Goal: Information Seeking & Learning: Learn about a topic

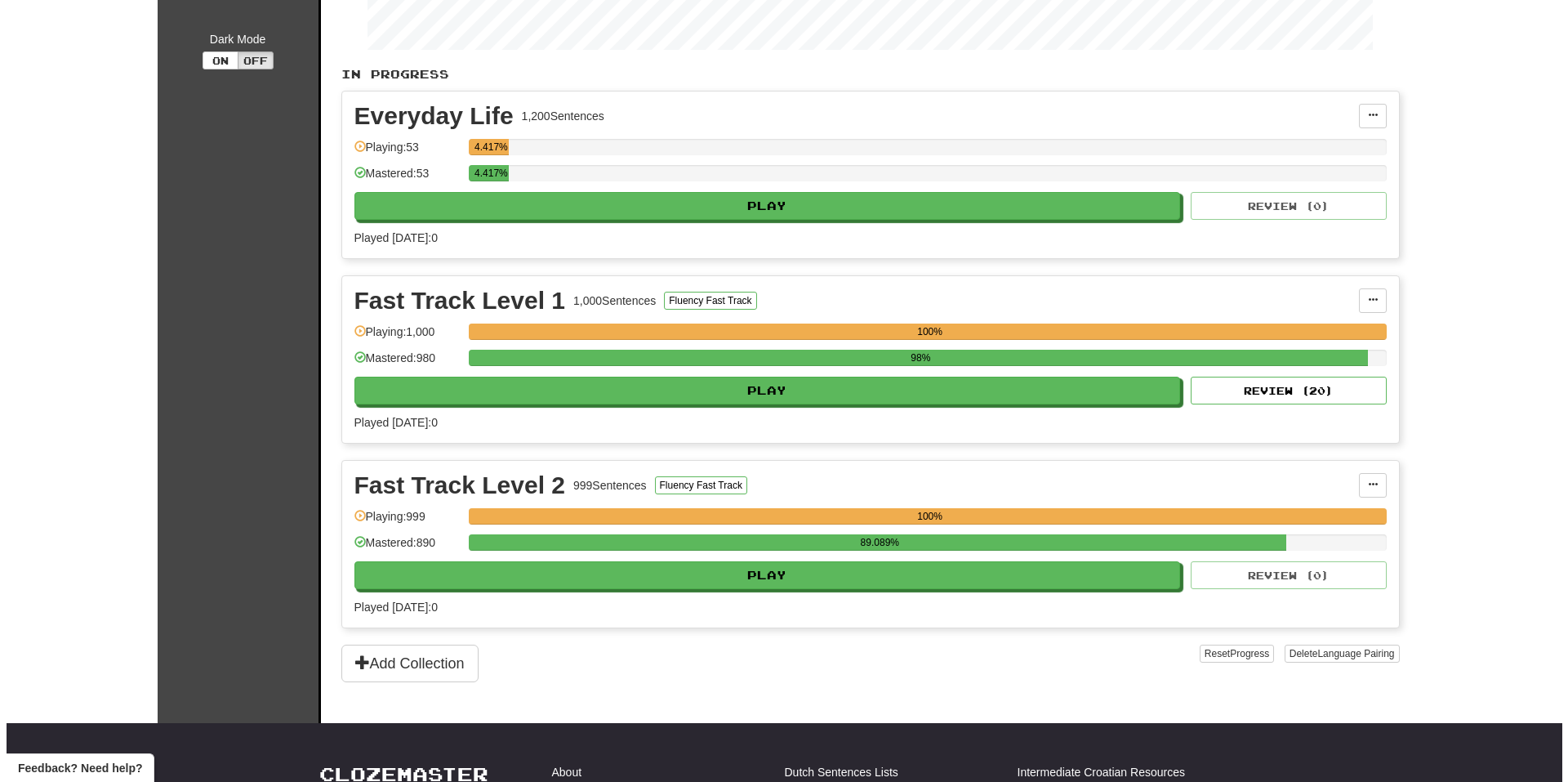
scroll to position [326, 0]
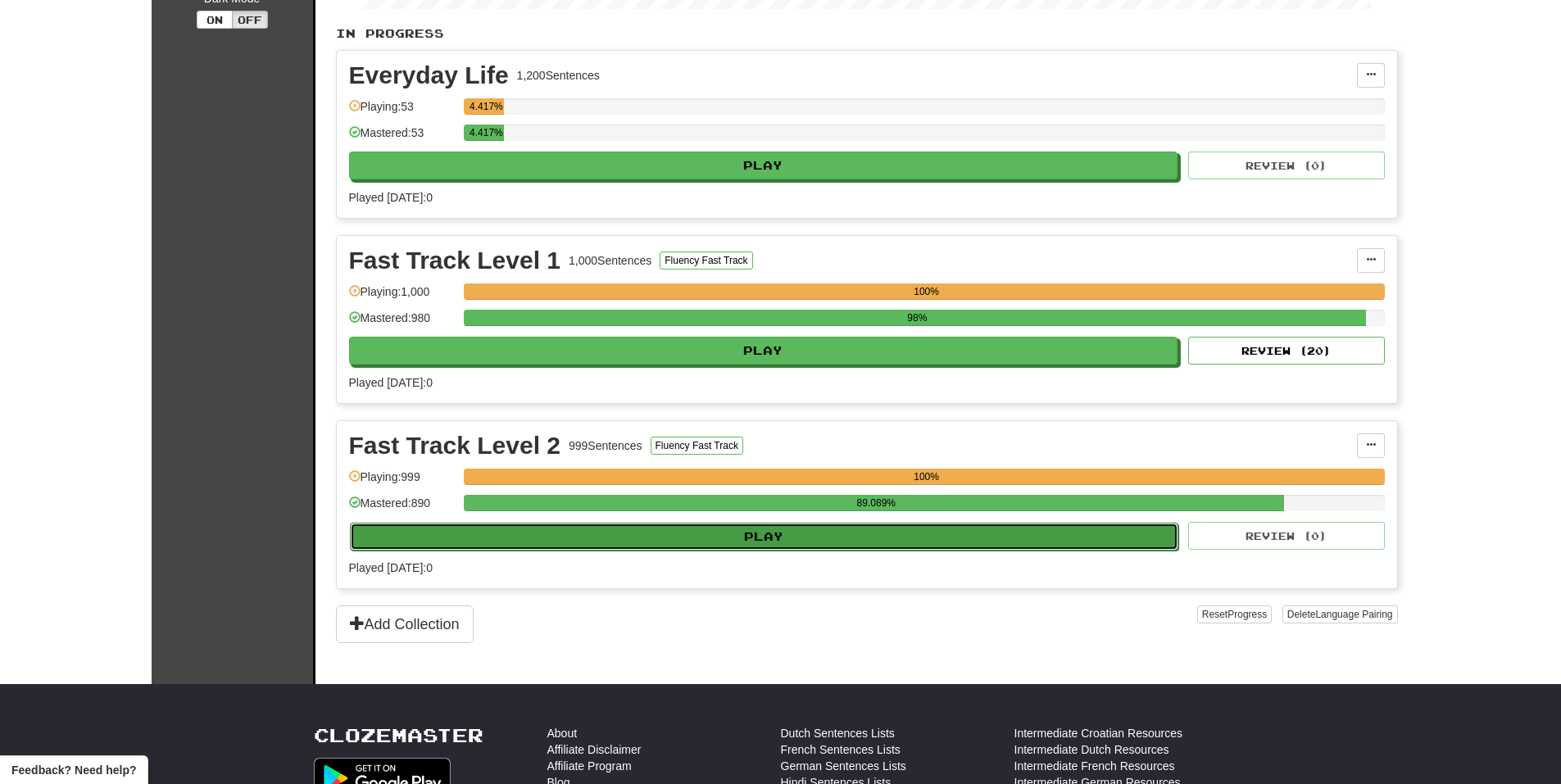
click at [1115, 540] on button "Play" at bounding box center [764, 536] width 829 height 28
select select "**"
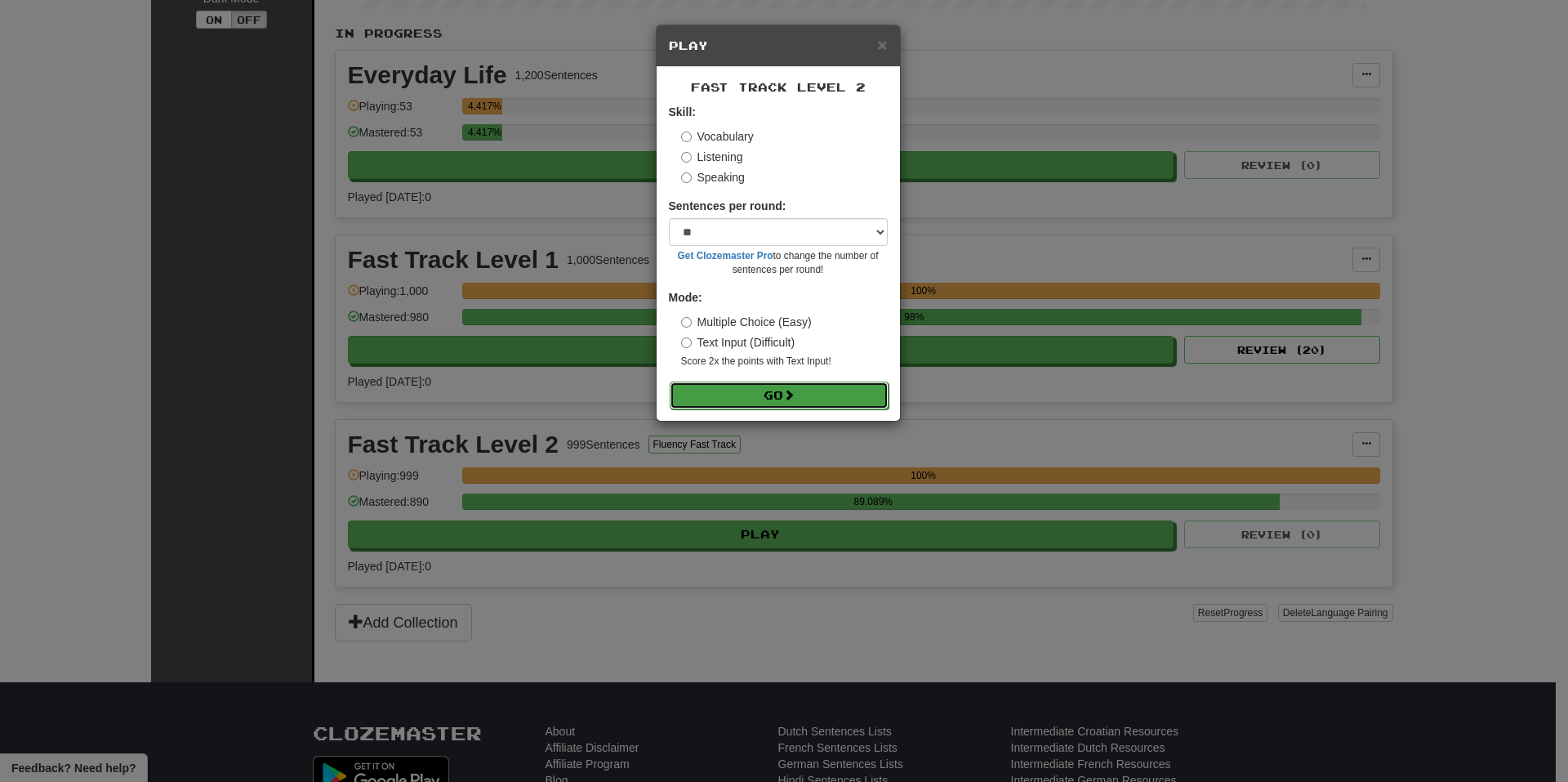
click at [823, 388] on button "Go" at bounding box center [778, 395] width 219 height 28
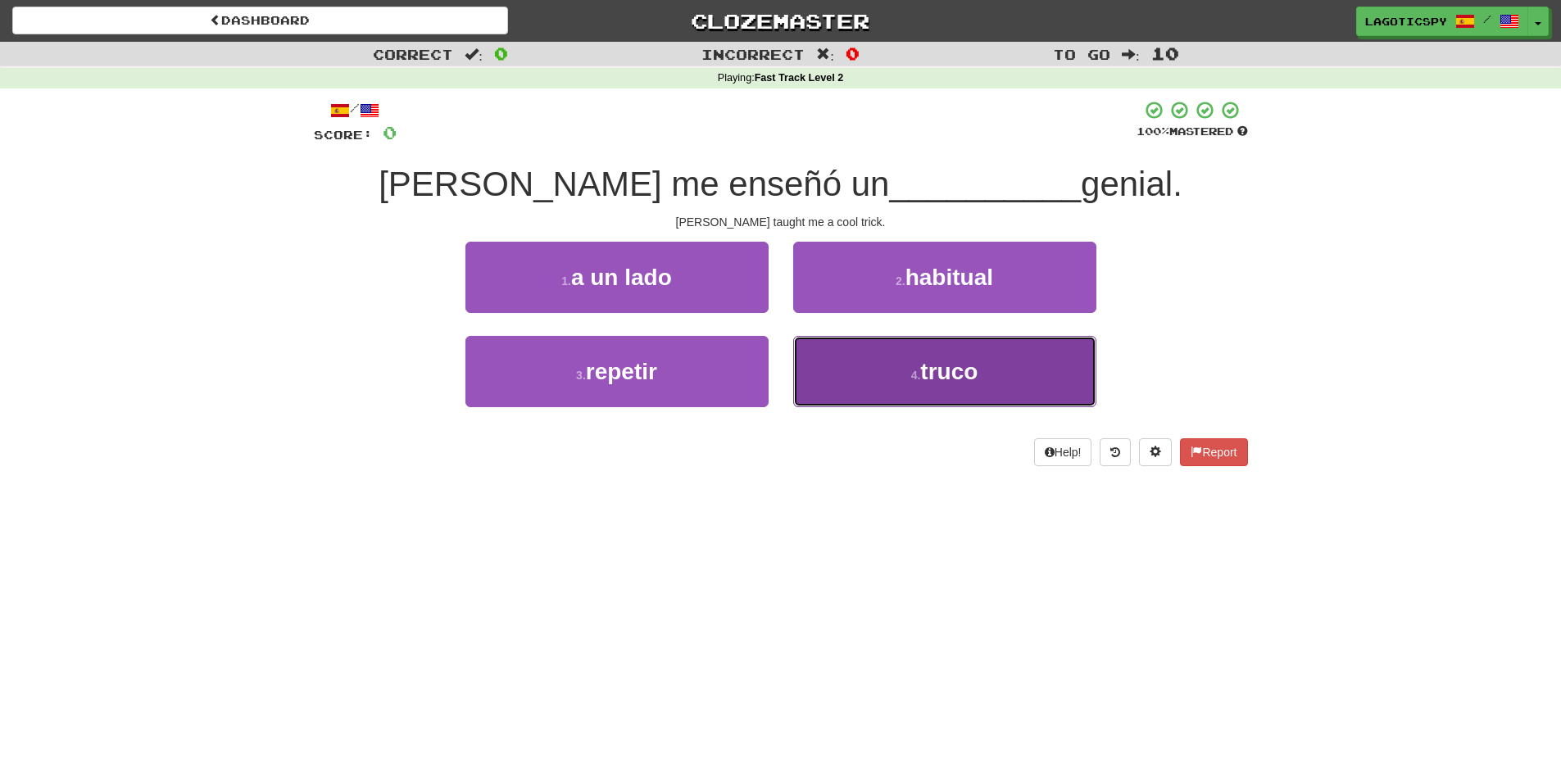
click at [884, 389] on button "4 . [GEOGRAPHIC_DATA]" at bounding box center [945, 371] width 303 height 71
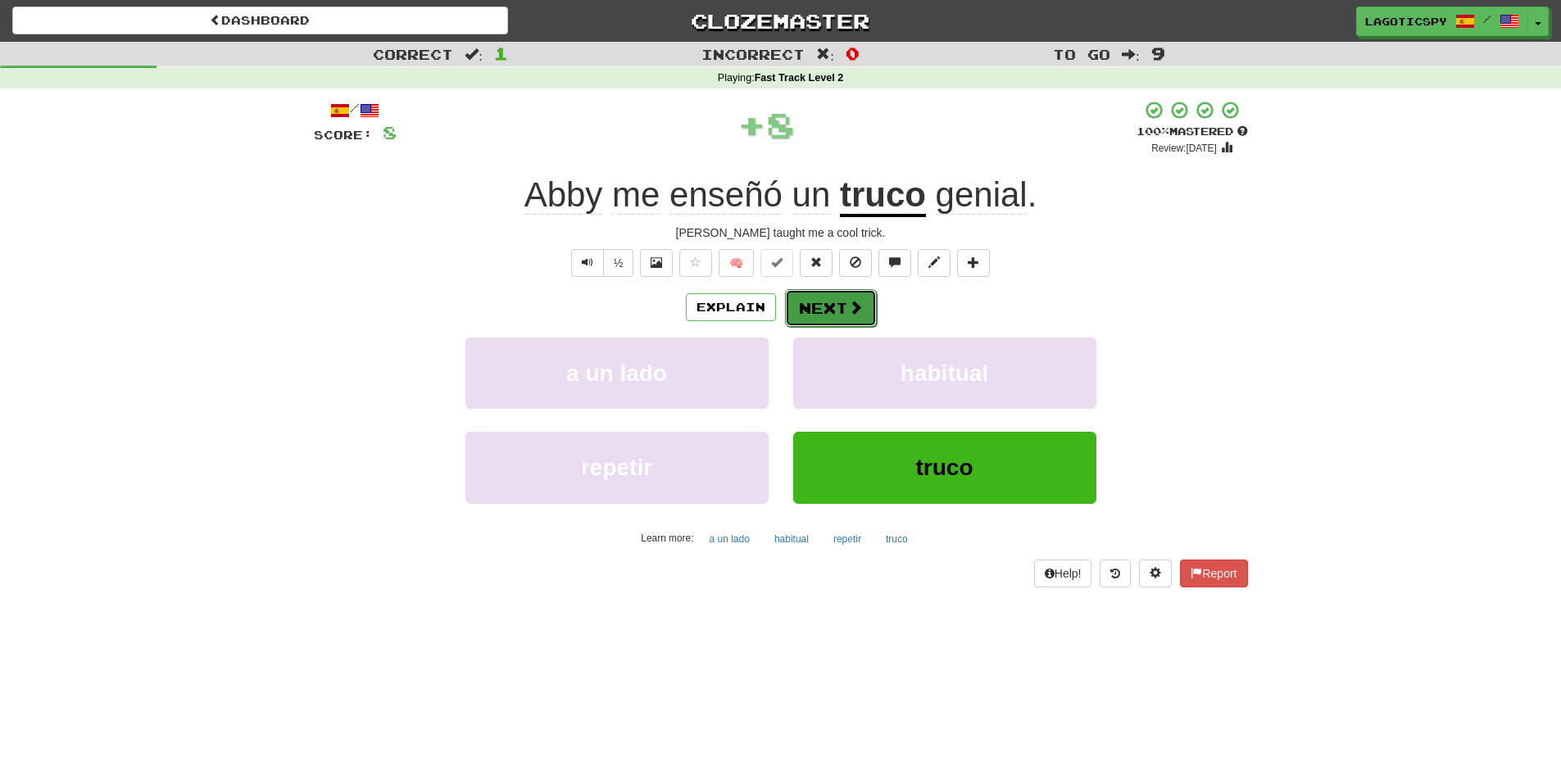
click at [848, 314] on span at bounding box center [855, 307] width 15 height 15
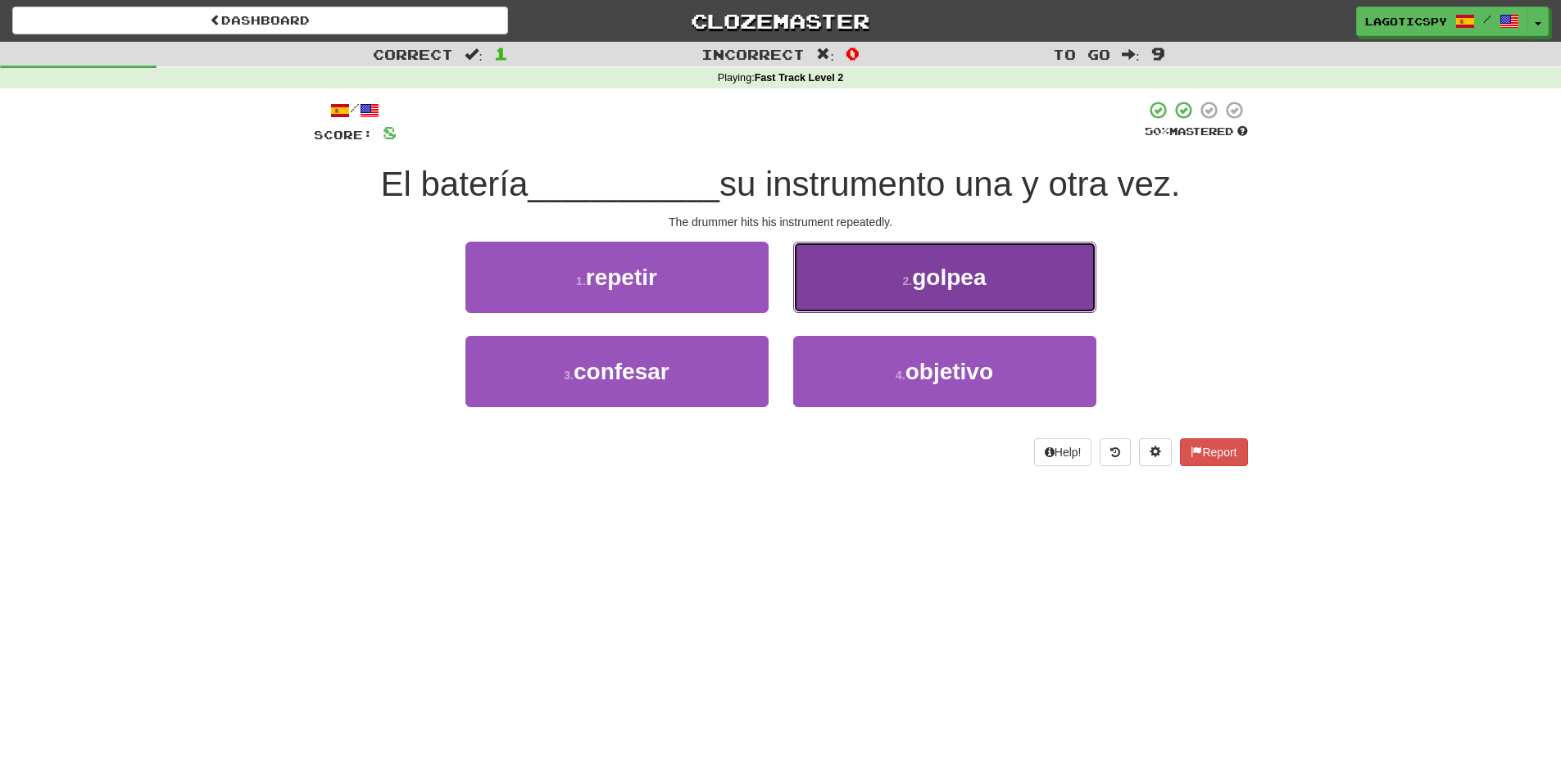
click at [928, 256] on button "2 . golpea" at bounding box center [945, 276] width 303 height 71
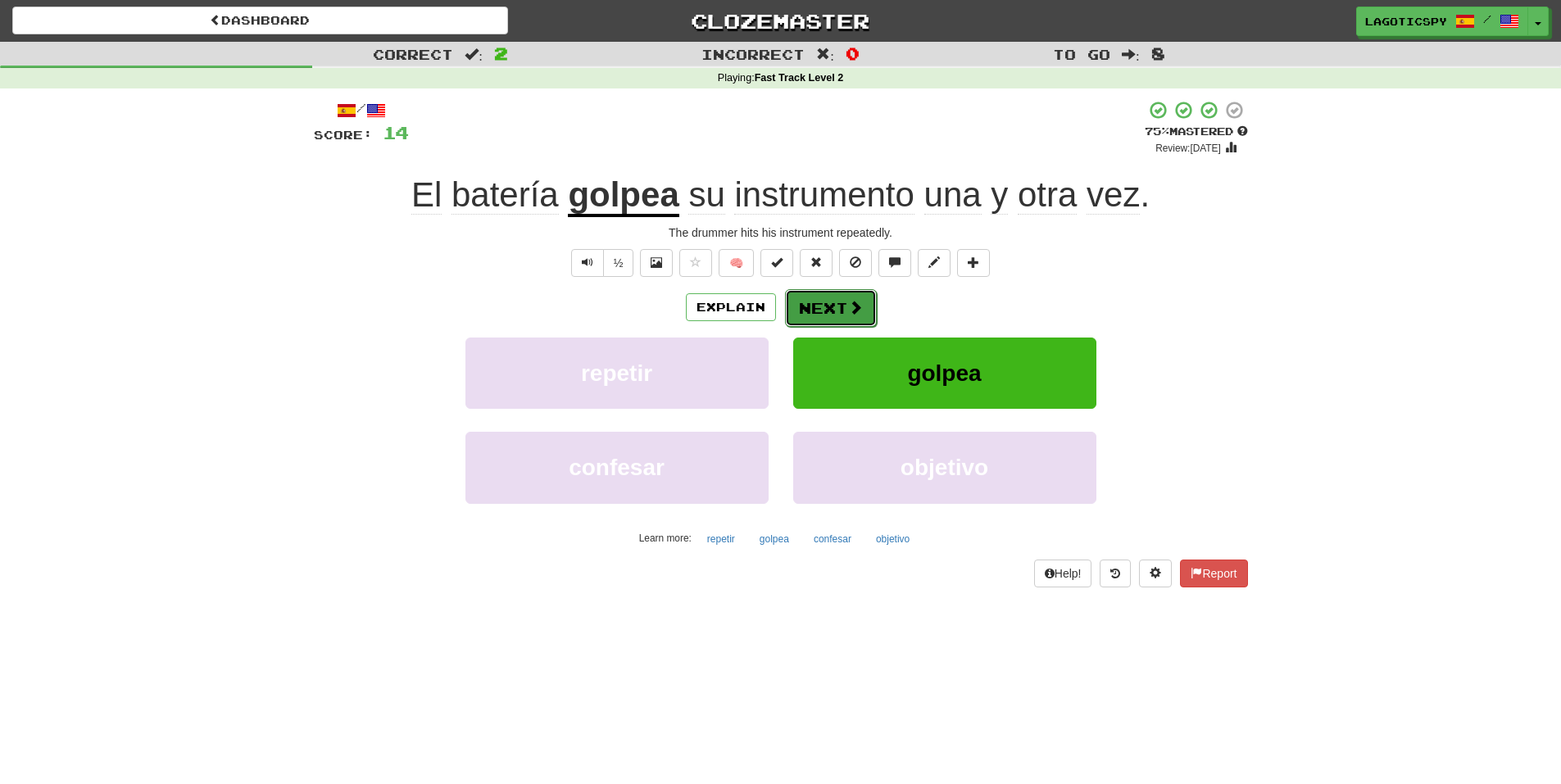
click at [811, 309] on button "Next" at bounding box center [831, 307] width 92 height 38
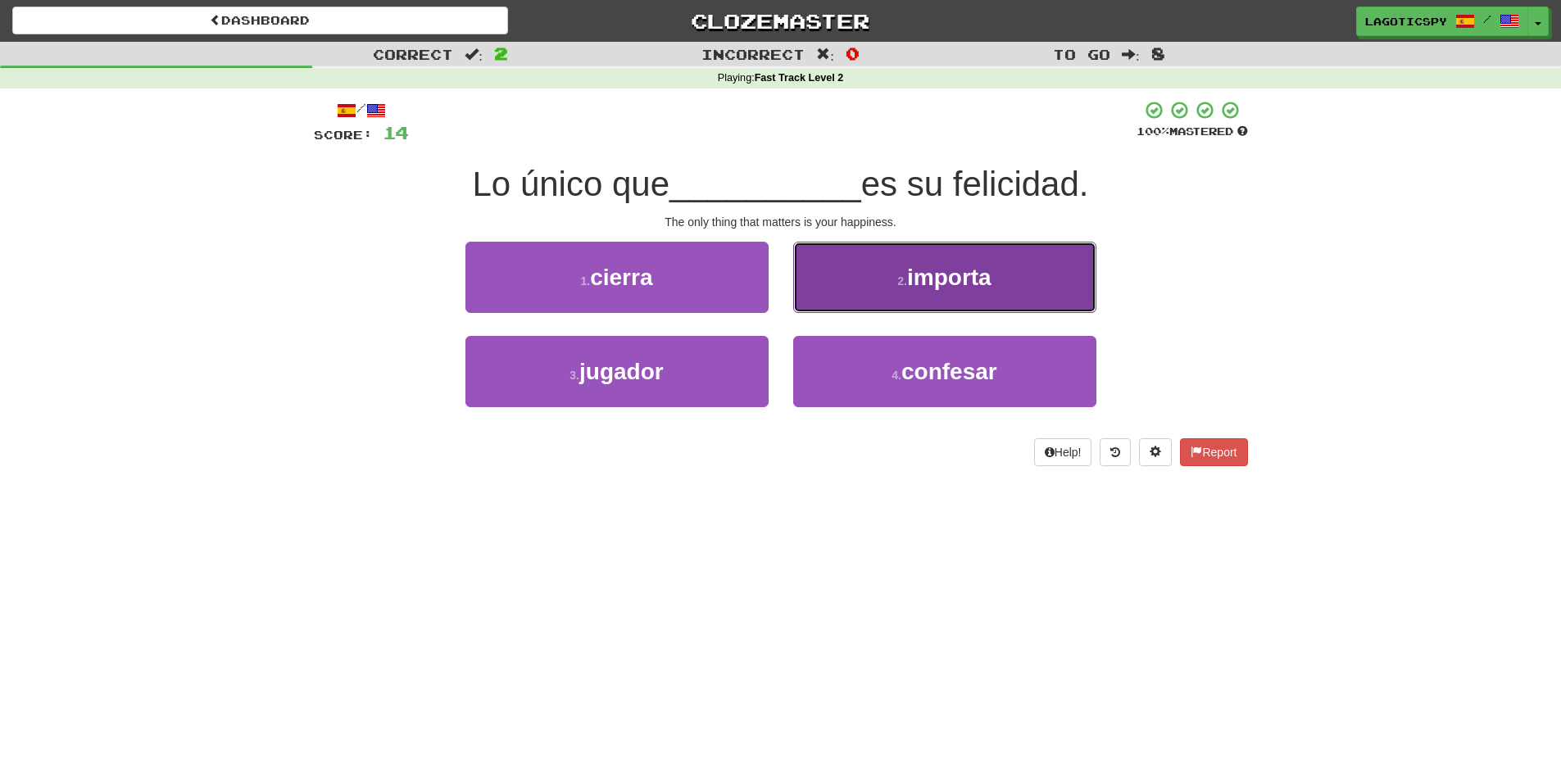
click at [1002, 262] on button "2 . importa" at bounding box center [945, 276] width 303 height 71
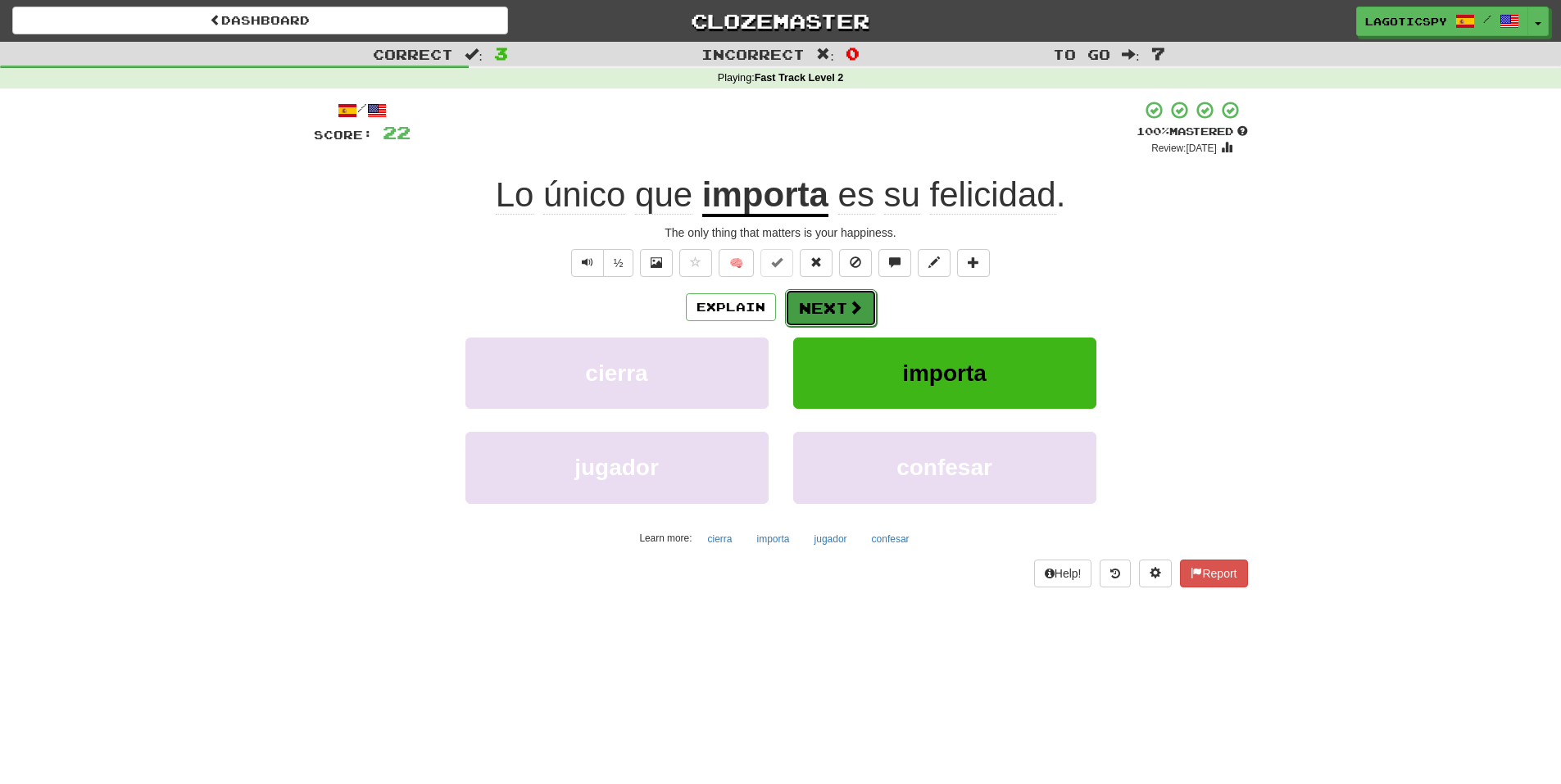
click at [848, 302] on span at bounding box center [855, 307] width 15 height 15
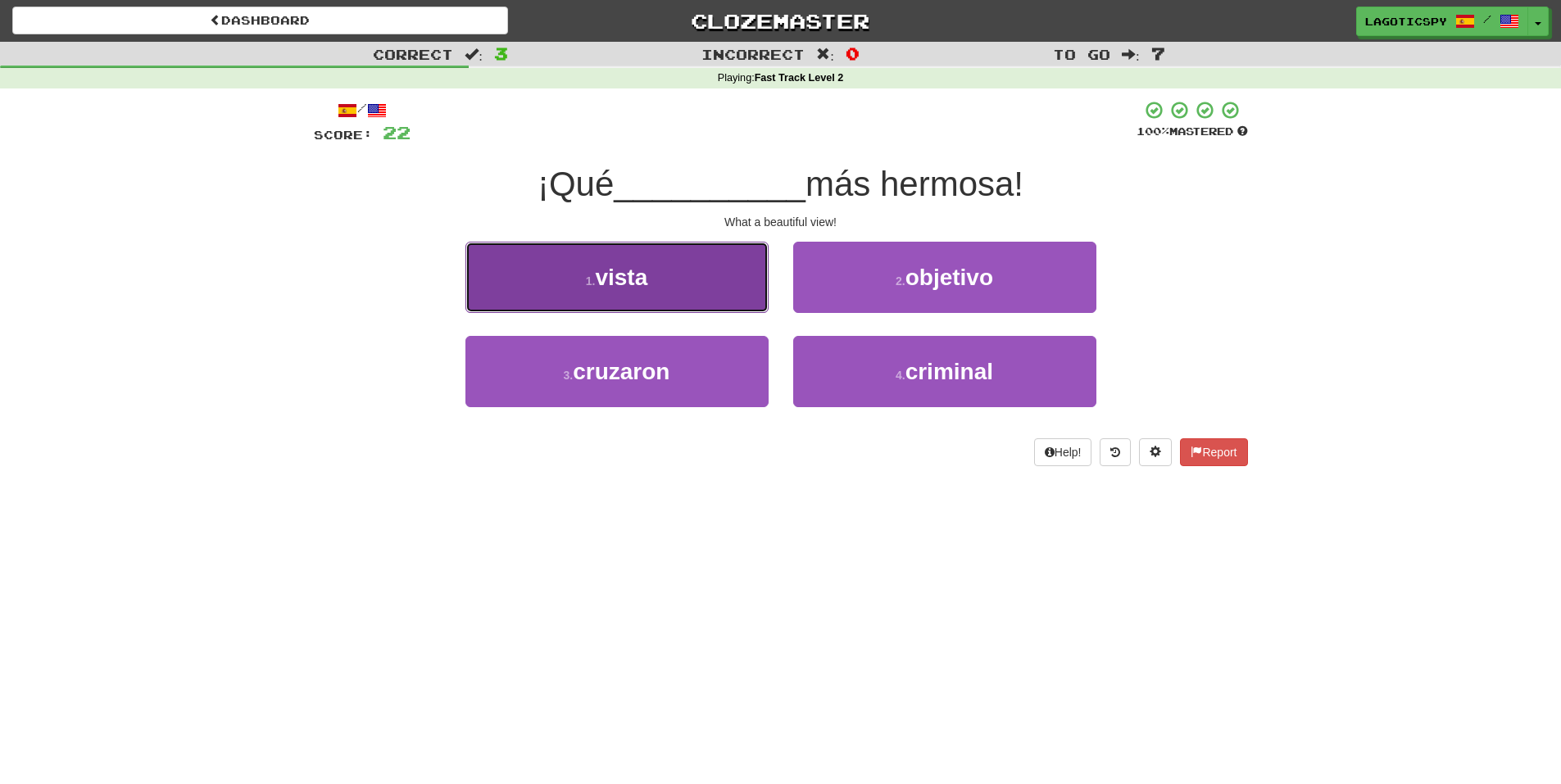
click at [684, 294] on button "1 . vista" at bounding box center [617, 276] width 303 height 71
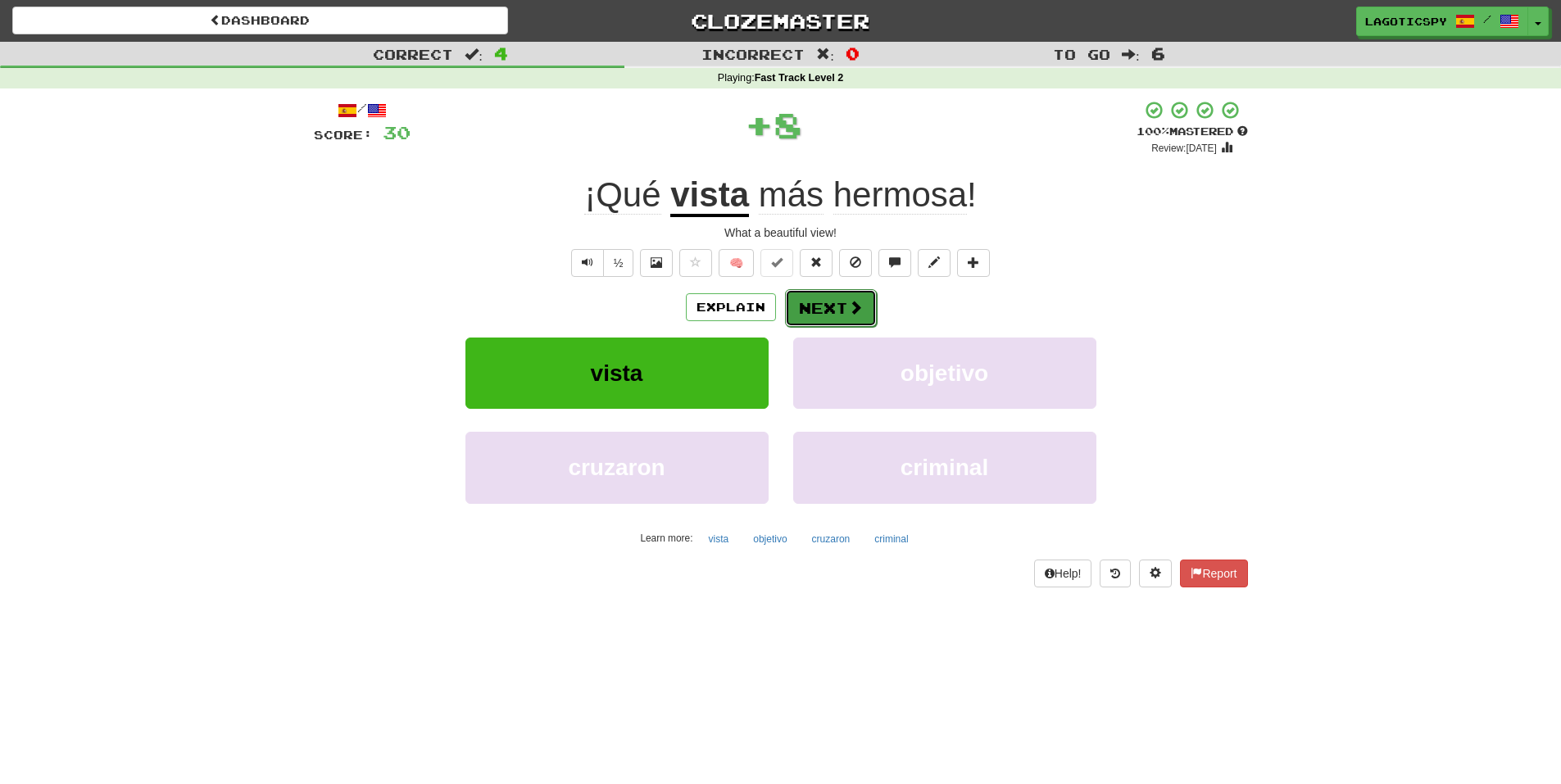
click at [829, 315] on button "Next" at bounding box center [831, 307] width 92 height 38
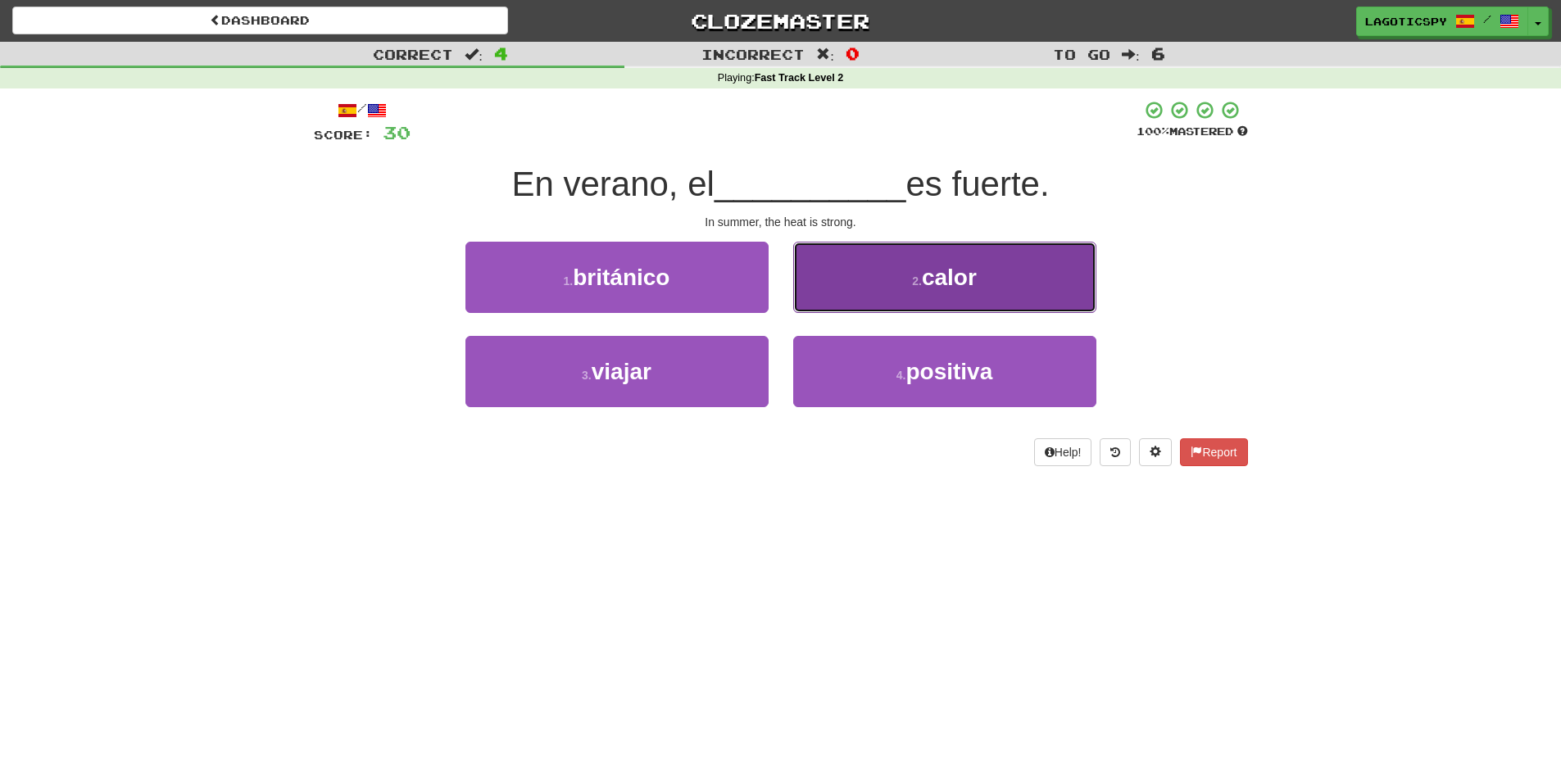
click at [912, 268] on button "2 . calor" at bounding box center [945, 276] width 303 height 71
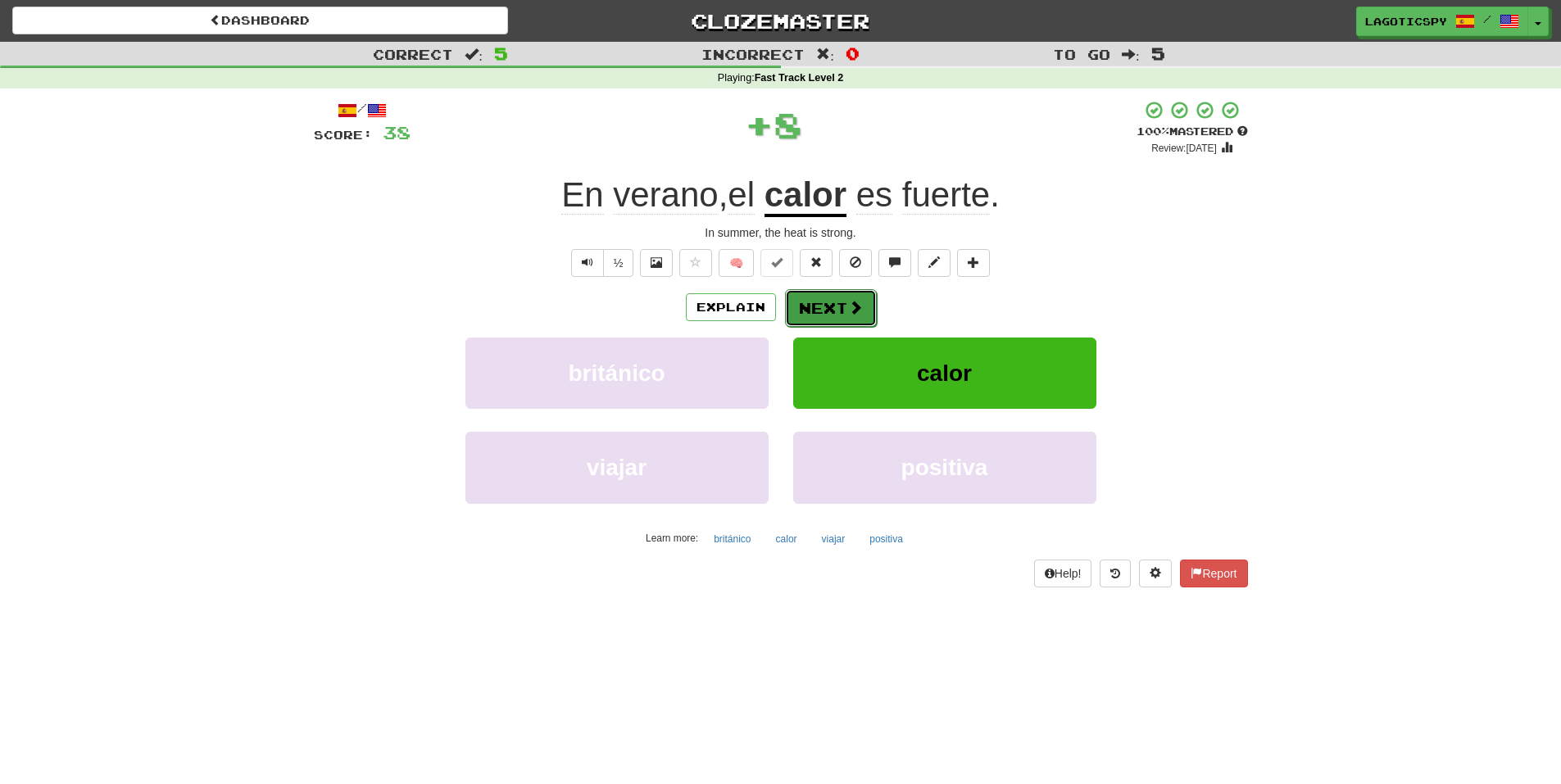
click at [851, 322] on button "Next" at bounding box center [831, 307] width 92 height 38
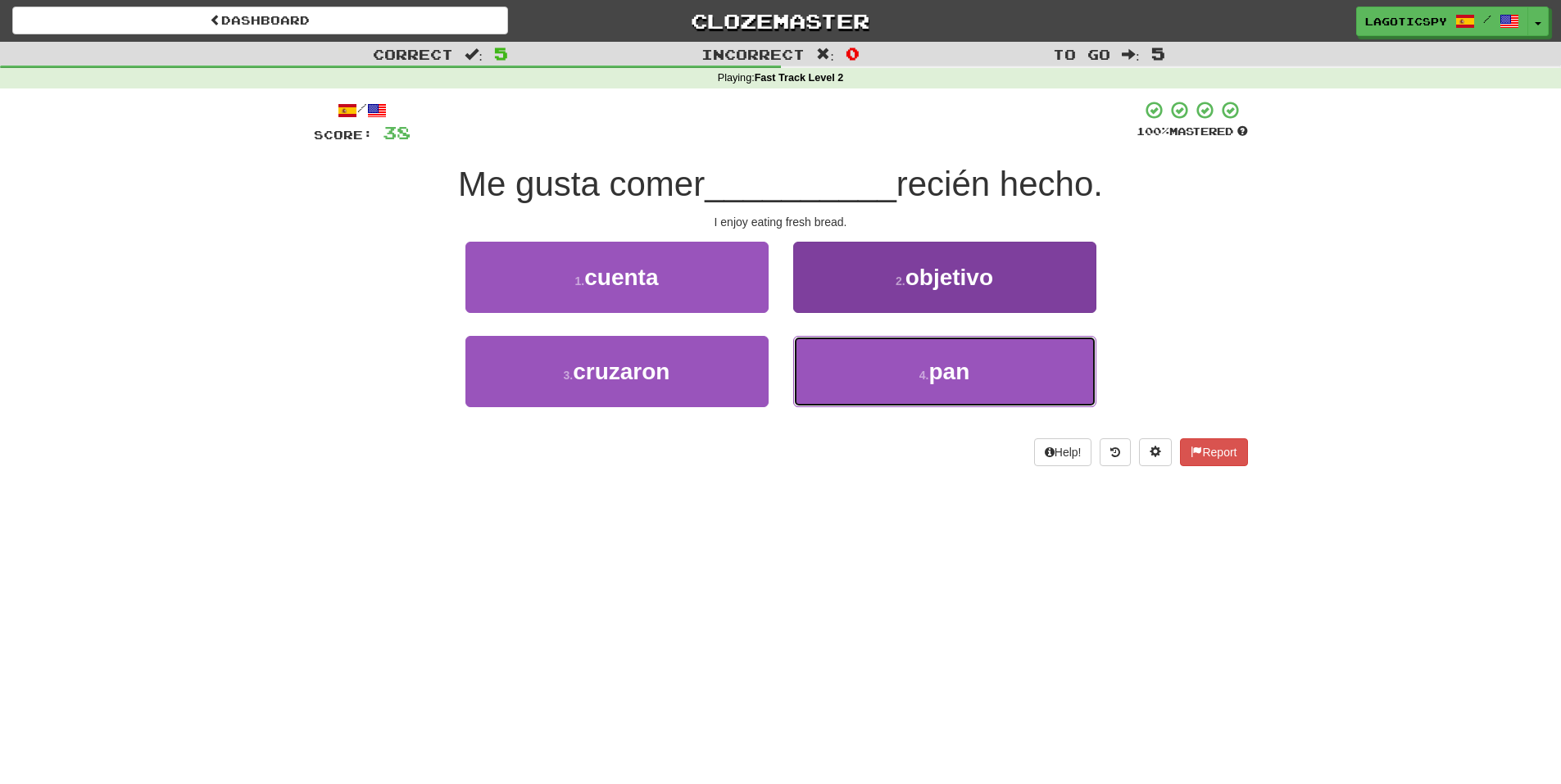
click at [960, 375] on span "pan" at bounding box center [948, 371] width 41 height 25
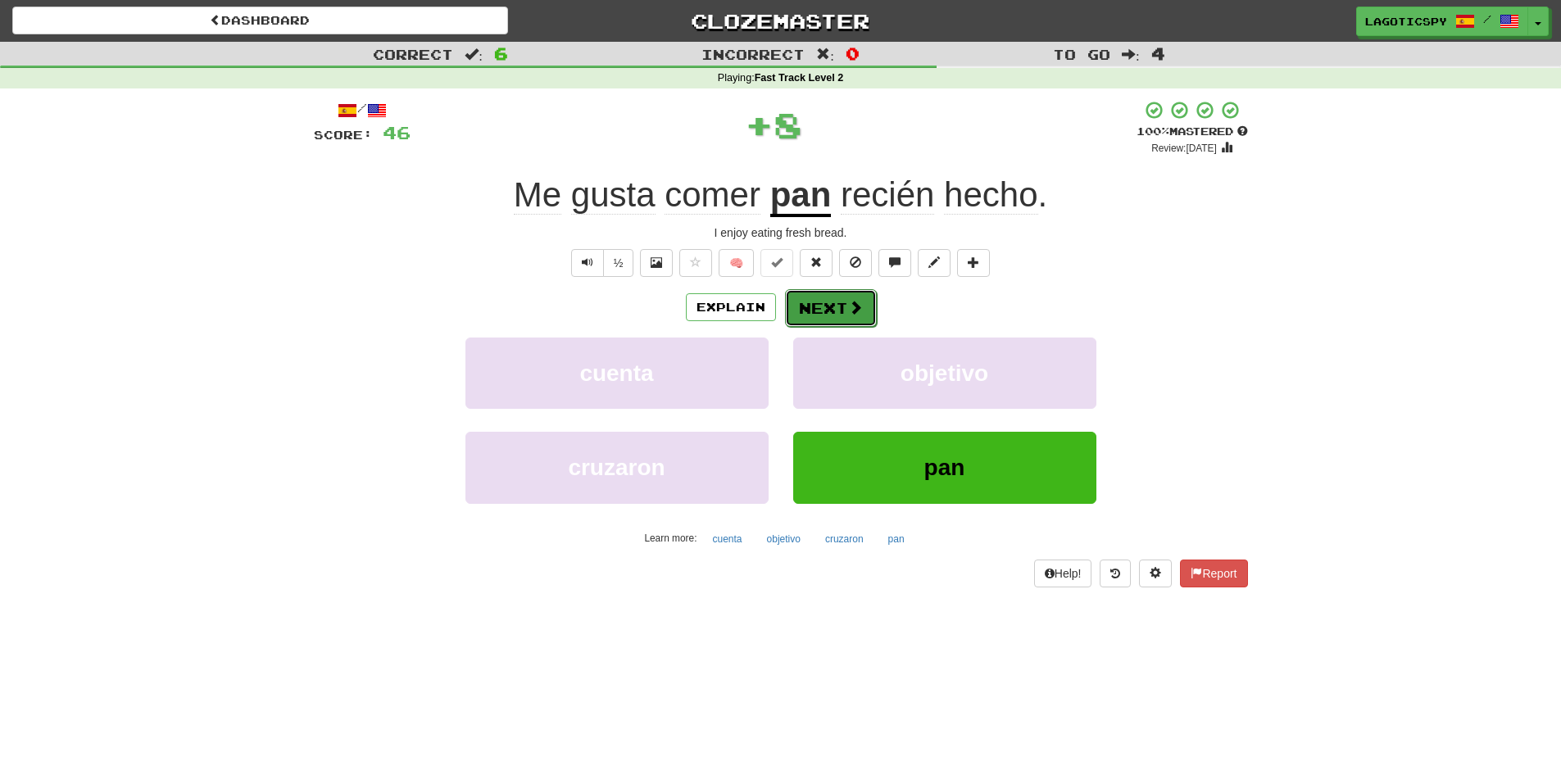
click at [861, 318] on button "Next" at bounding box center [831, 307] width 92 height 38
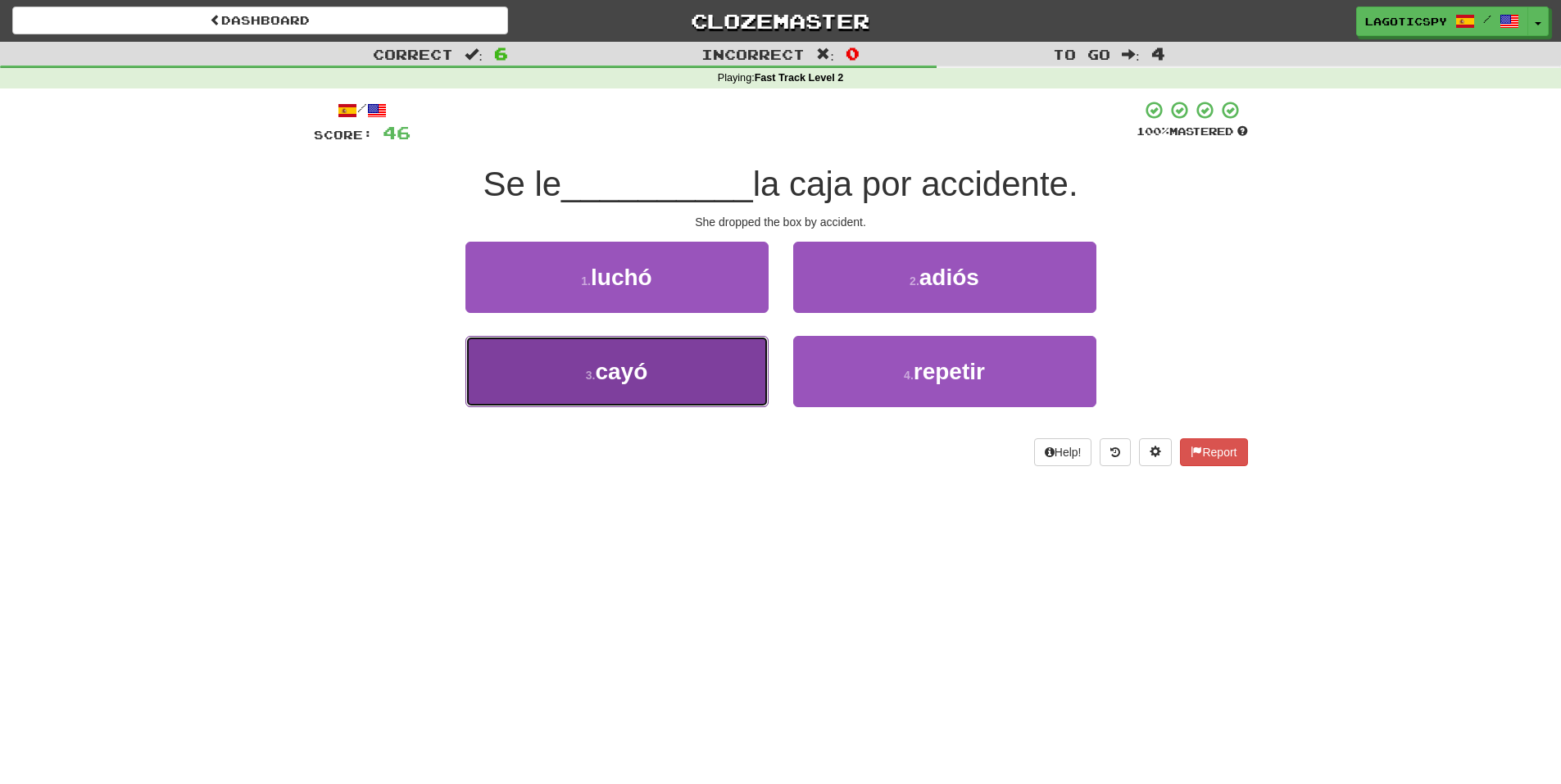
click at [675, 376] on button "3 . cayó" at bounding box center [617, 371] width 303 height 71
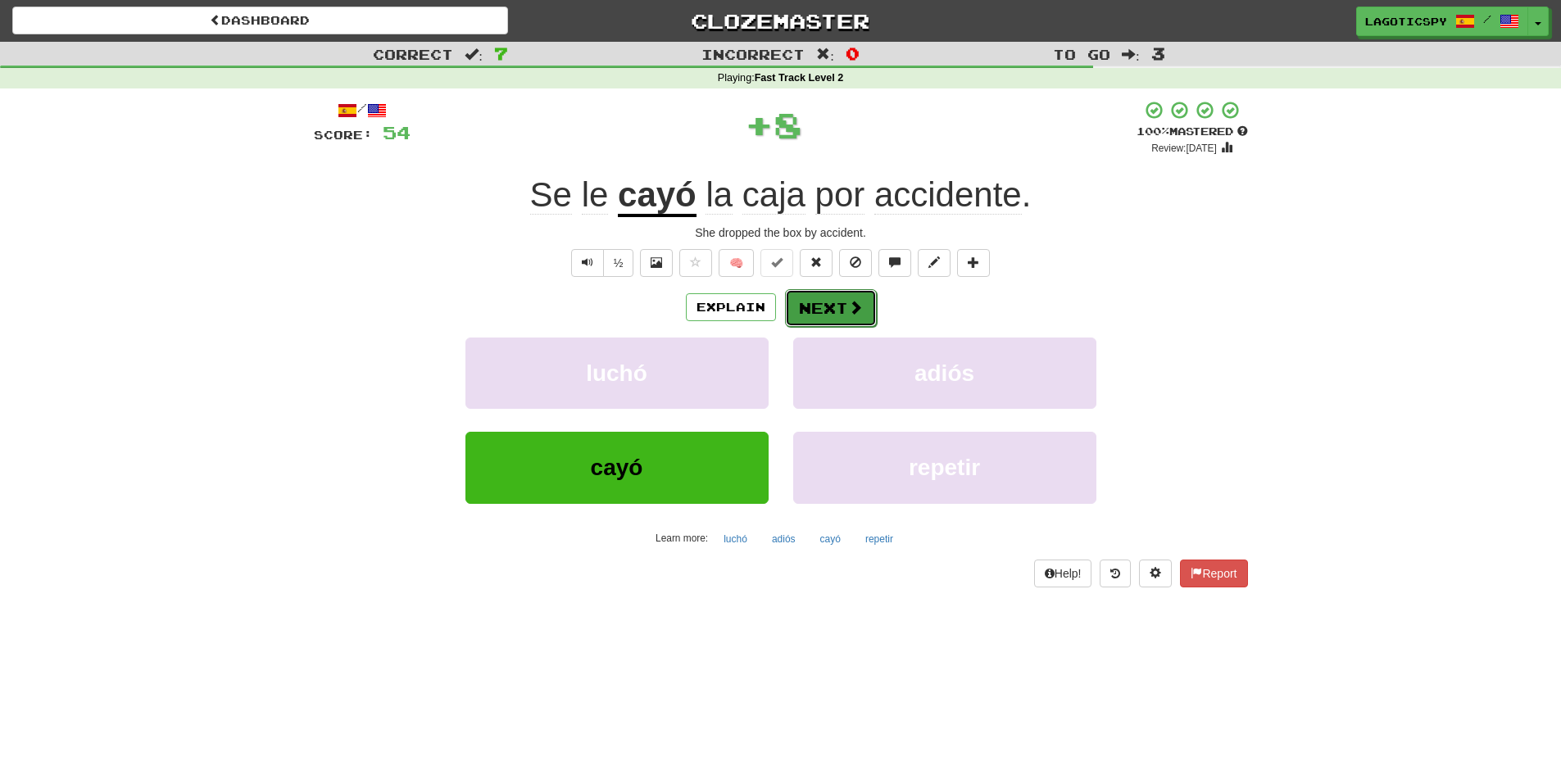
click at [861, 301] on span at bounding box center [855, 307] width 15 height 15
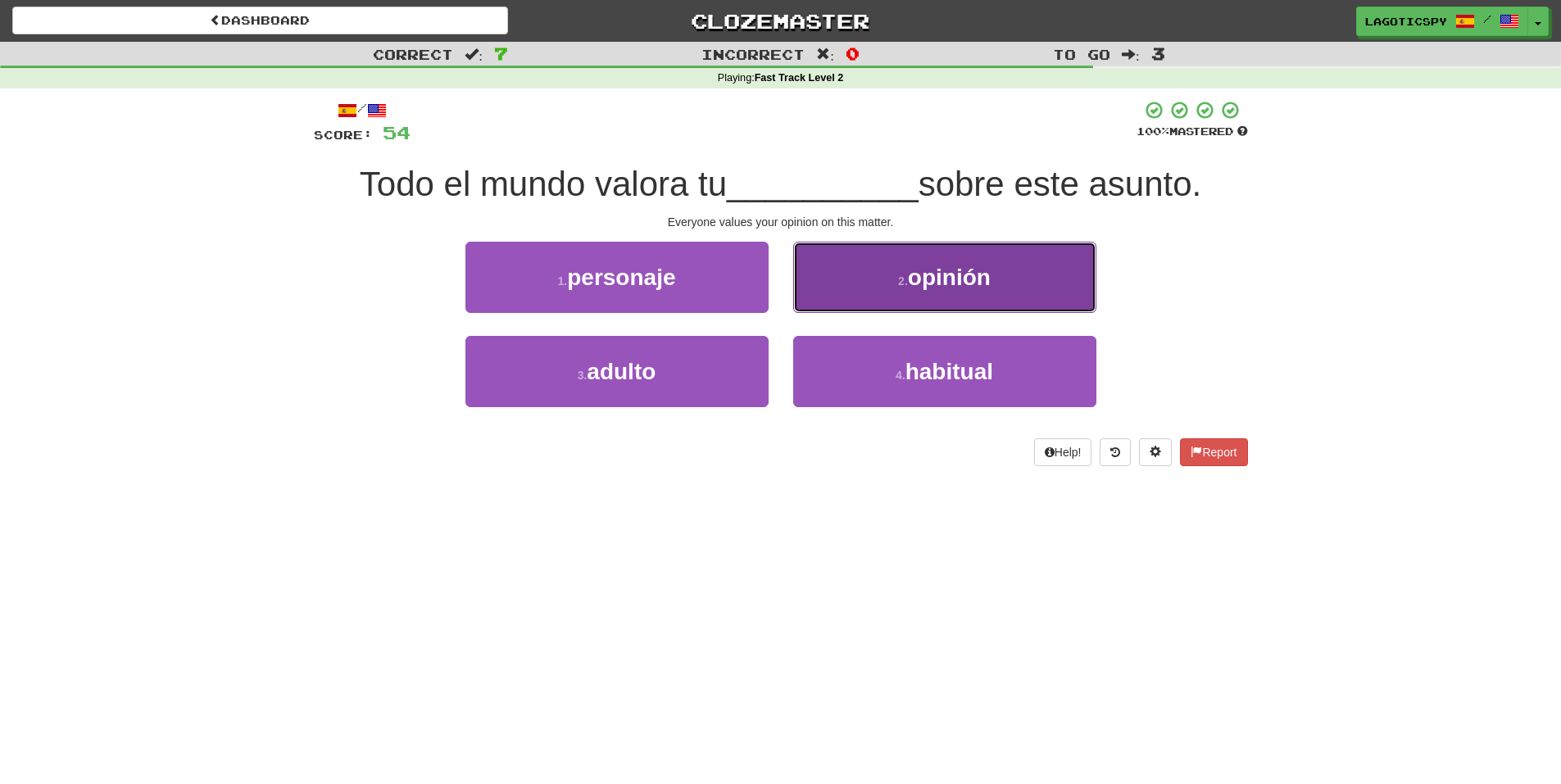
click at [965, 277] on span "opinión" at bounding box center [949, 276] width 83 height 25
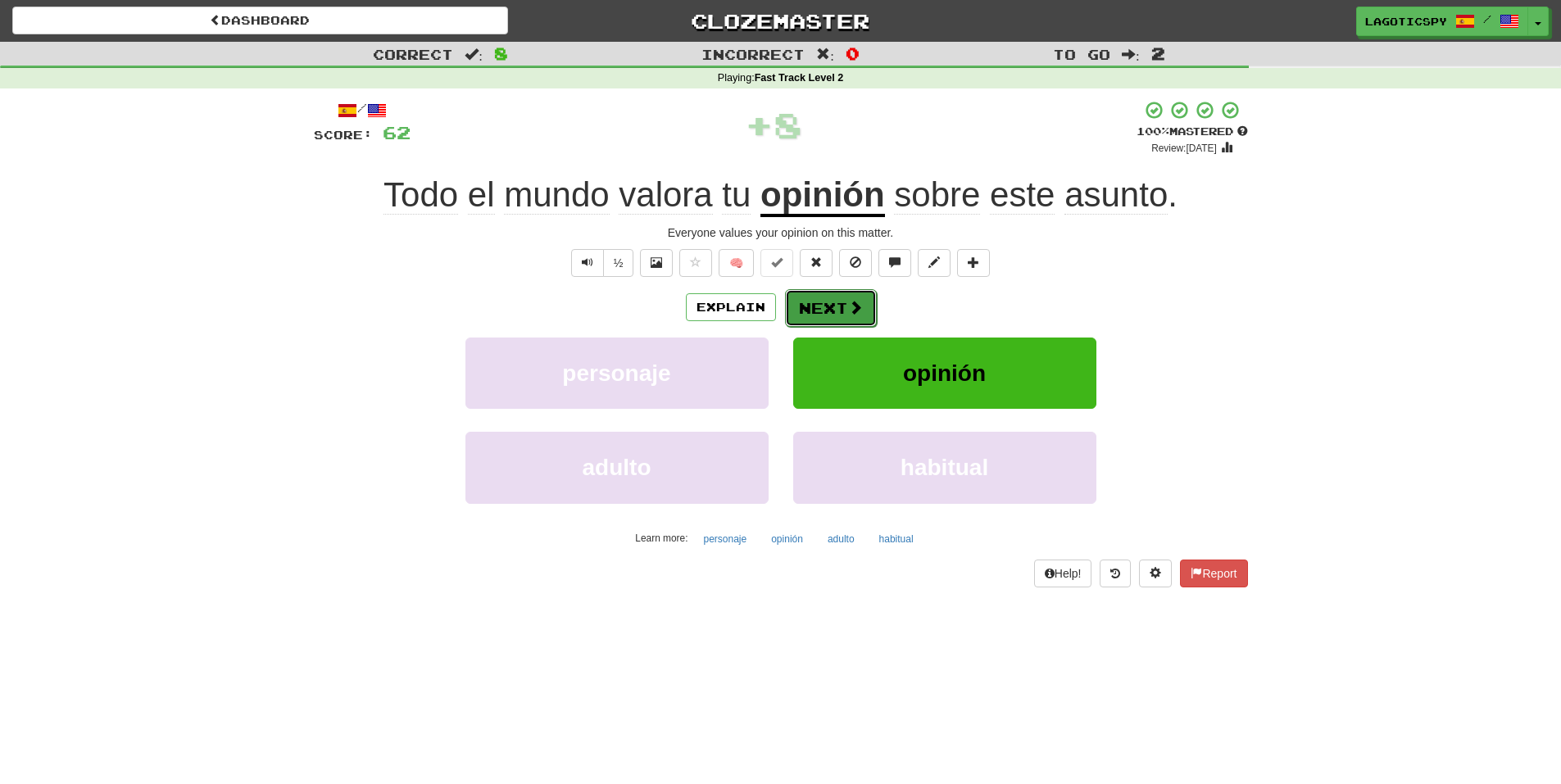
click at [839, 300] on button "Next" at bounding box center [831, 307] width 92 height 38
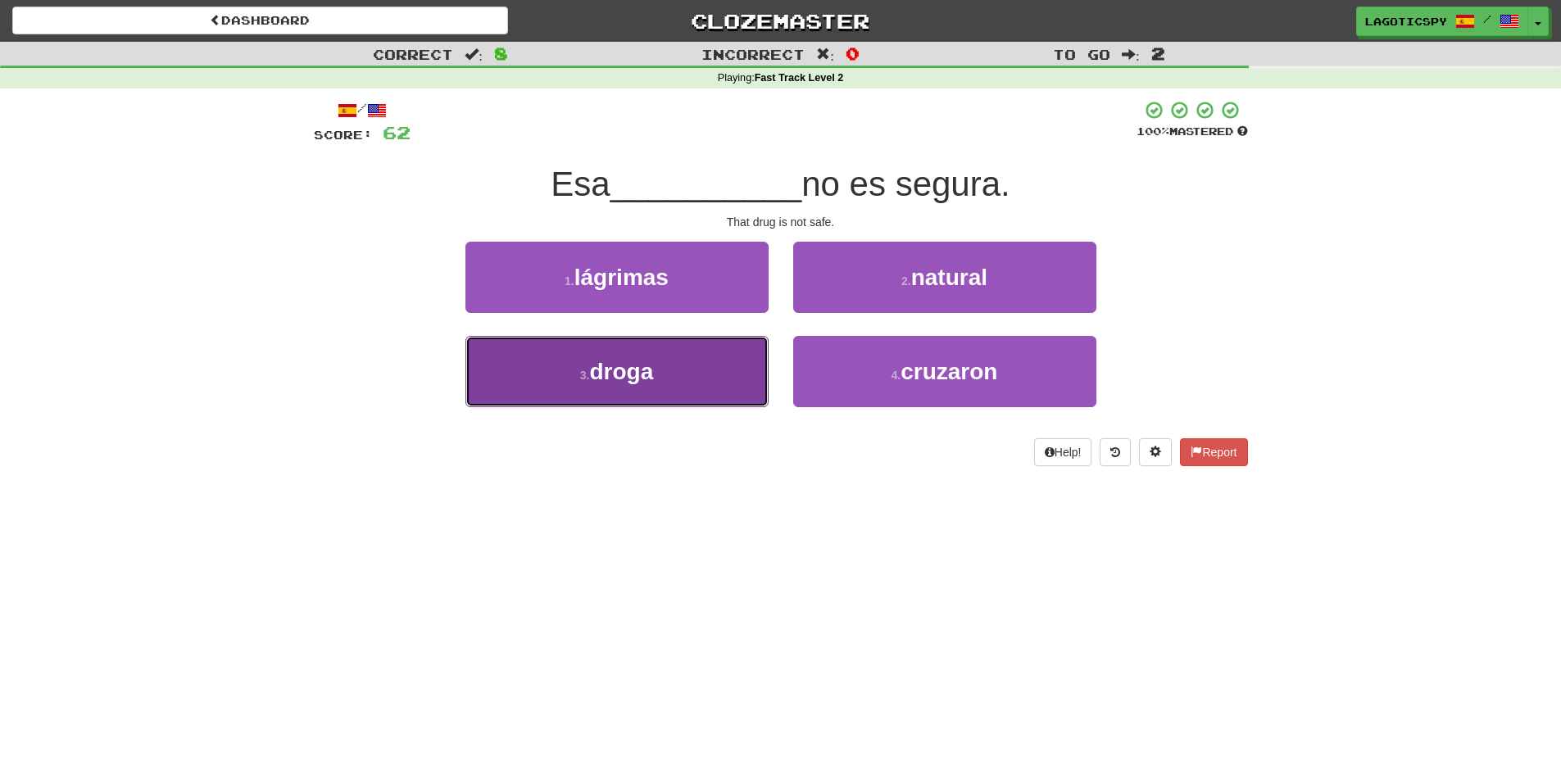
click at [639, 378] on span "droga" at bounding box center [621, 371] width 64 height 25
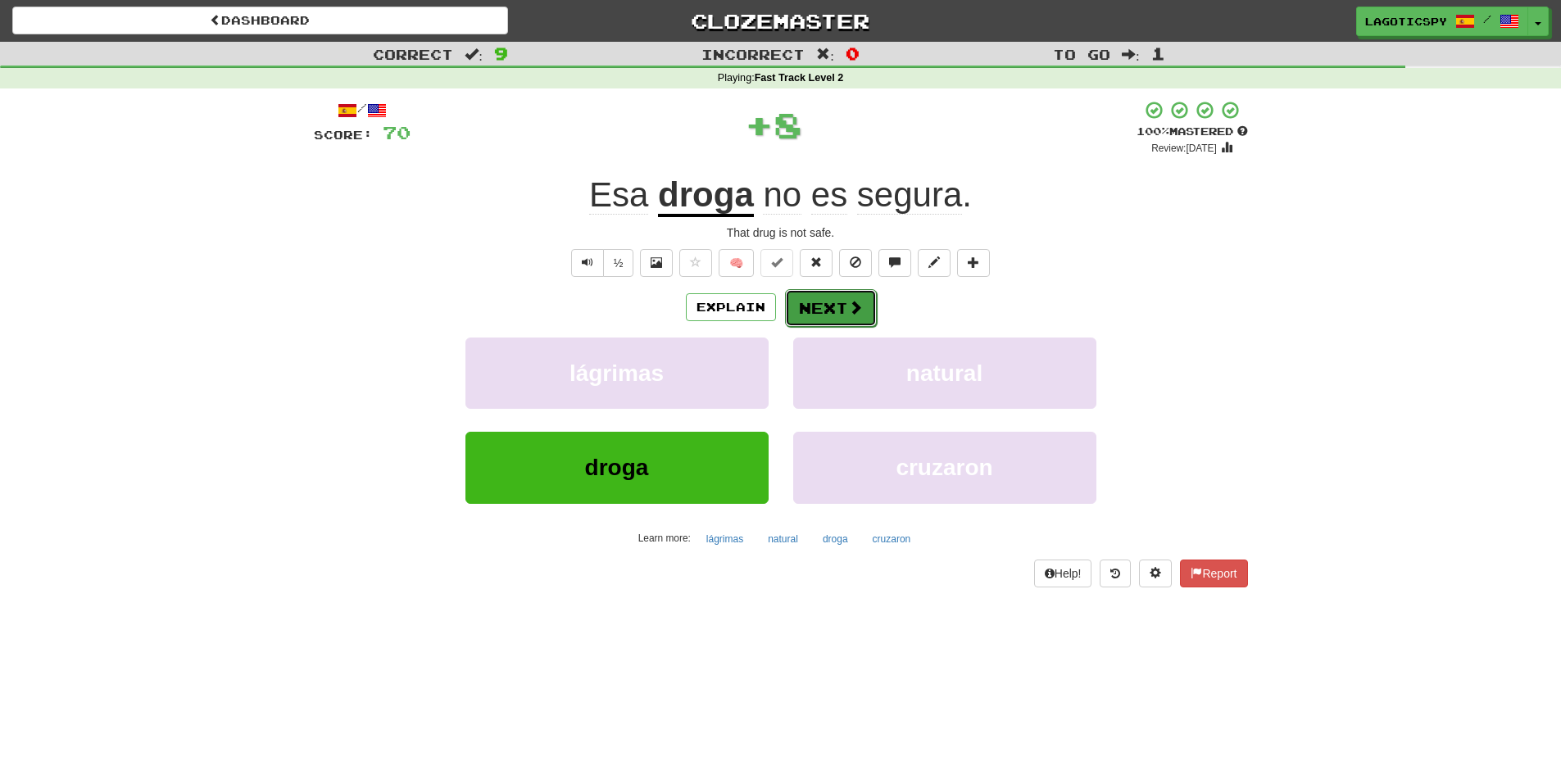
click at [833, 291] on button "Next" at bounding box center [831, 307] width 92 height 38
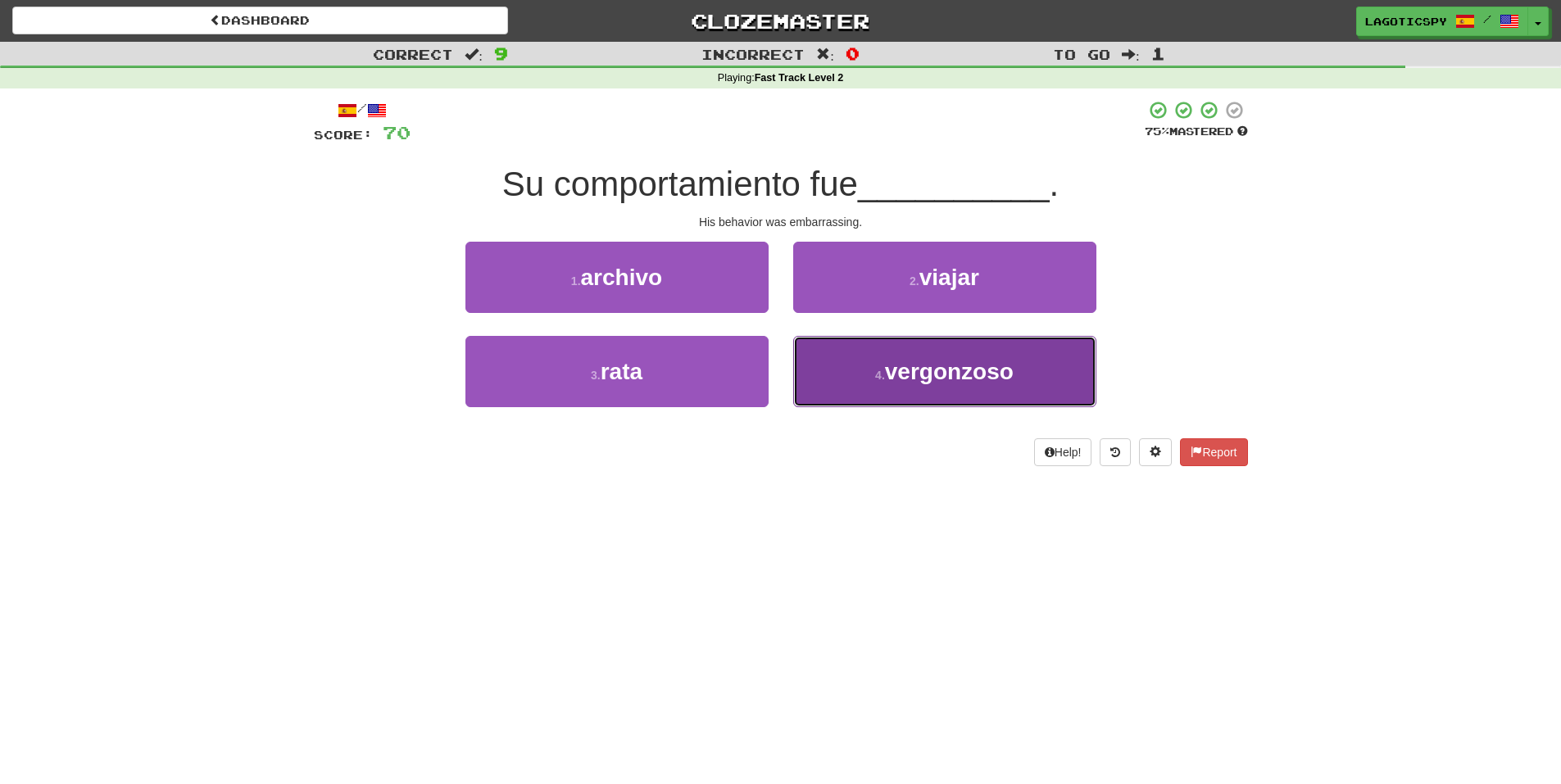
click at [860, 380] on button "4 . vergonzoso" at bounding box center [945, 371] width 303 height 71
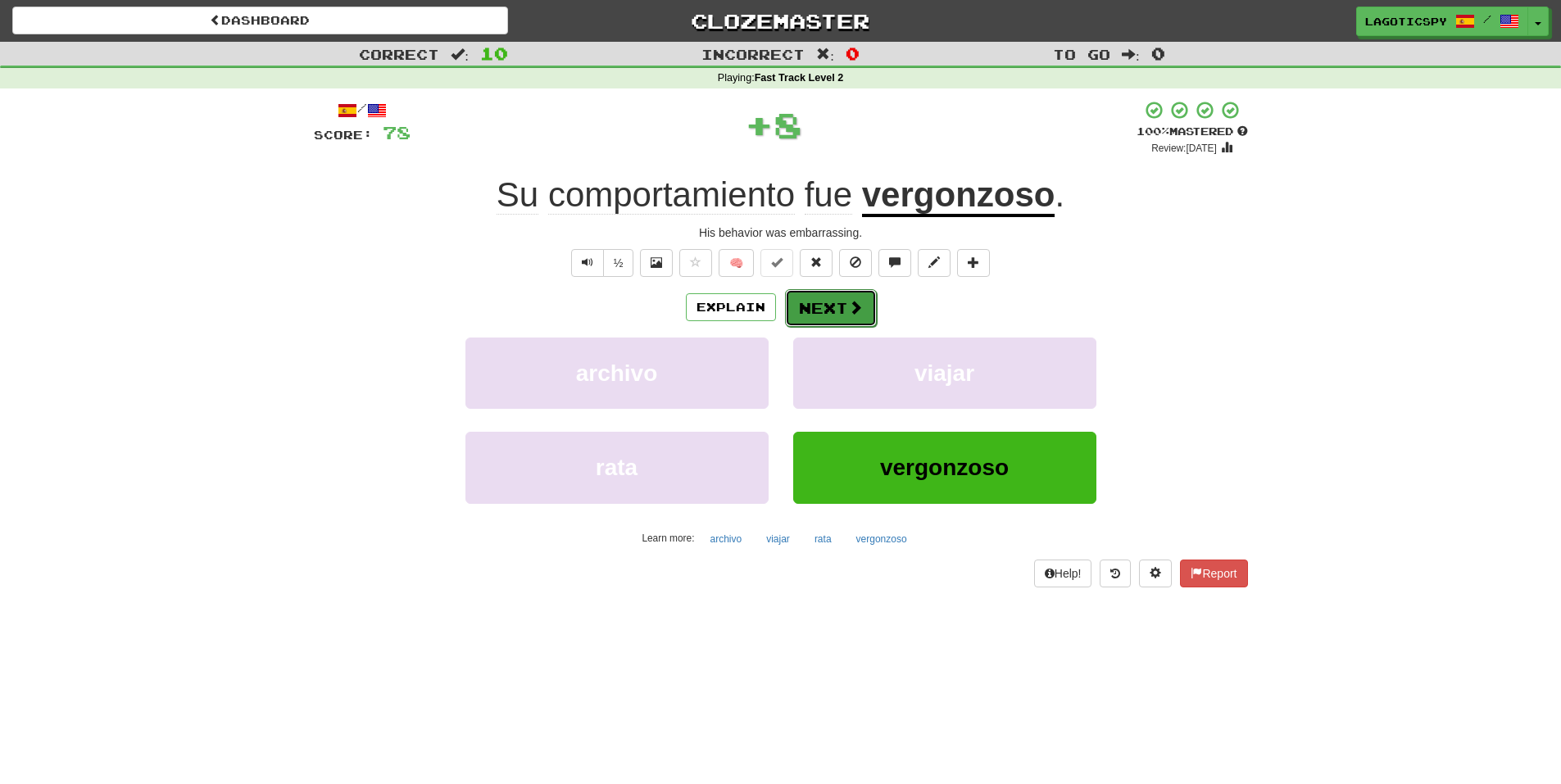
click at [844, 314] on button "Next" at bounding box center [831, 307] width 92 height 38
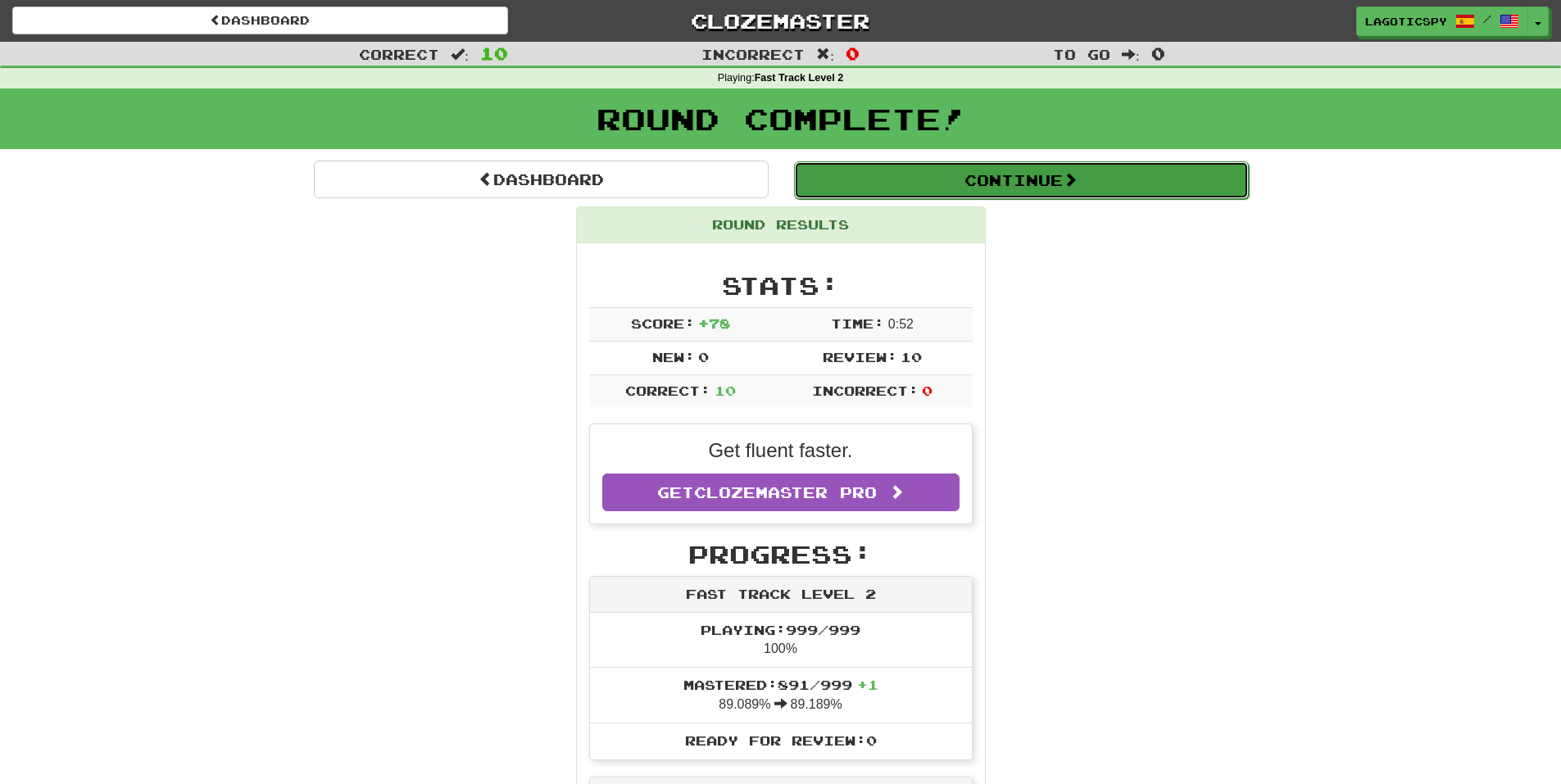
click at [981, 176] on button "Continue" at bounding box center [1021, 179] width 454 height 38
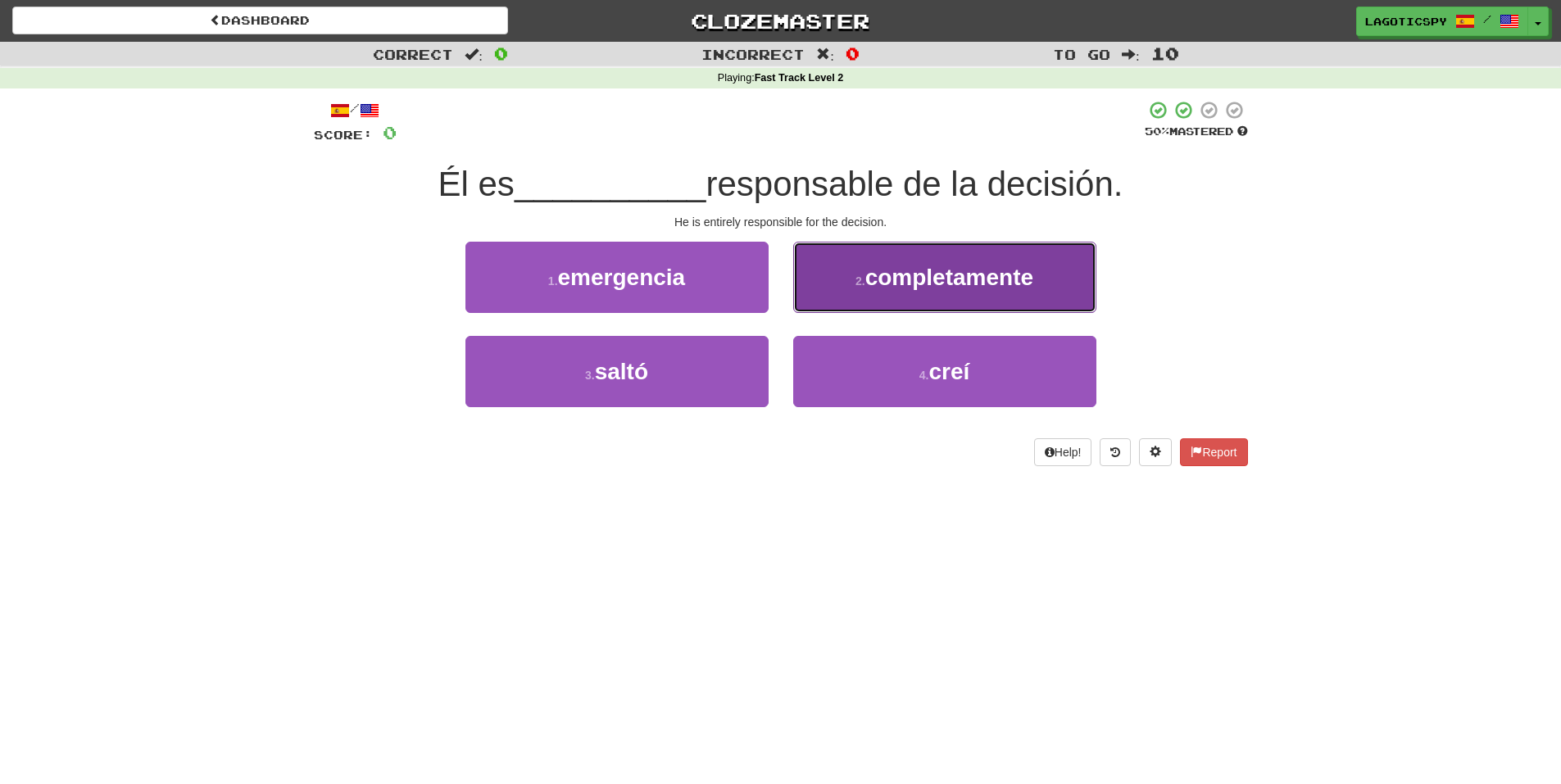
click at [904, 275] on span "completamente" at bounding box center [949, 276] width 168 height 25
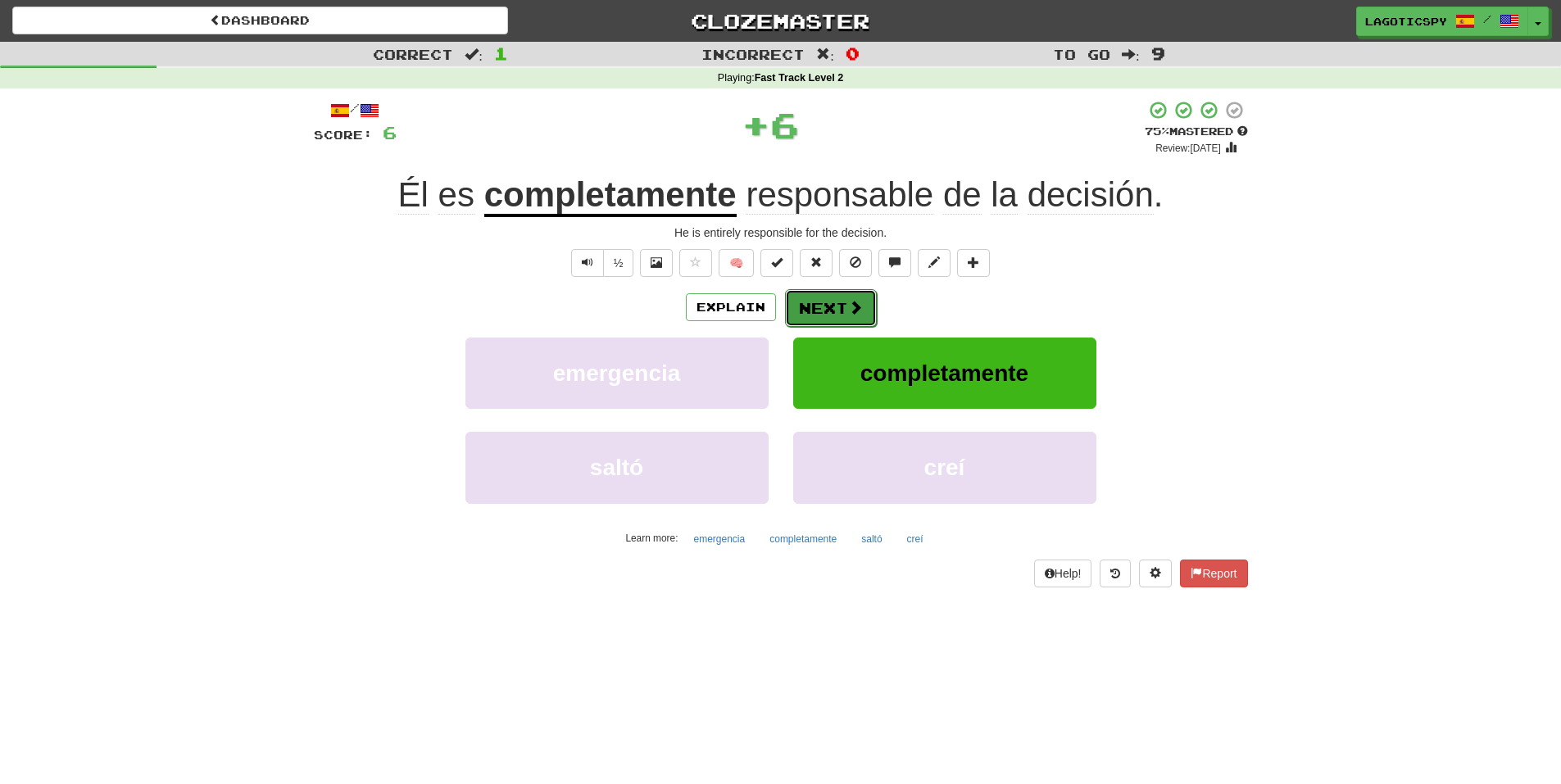
click at [860, 307] on span at bounding box center [855, 307] width 15 height 15
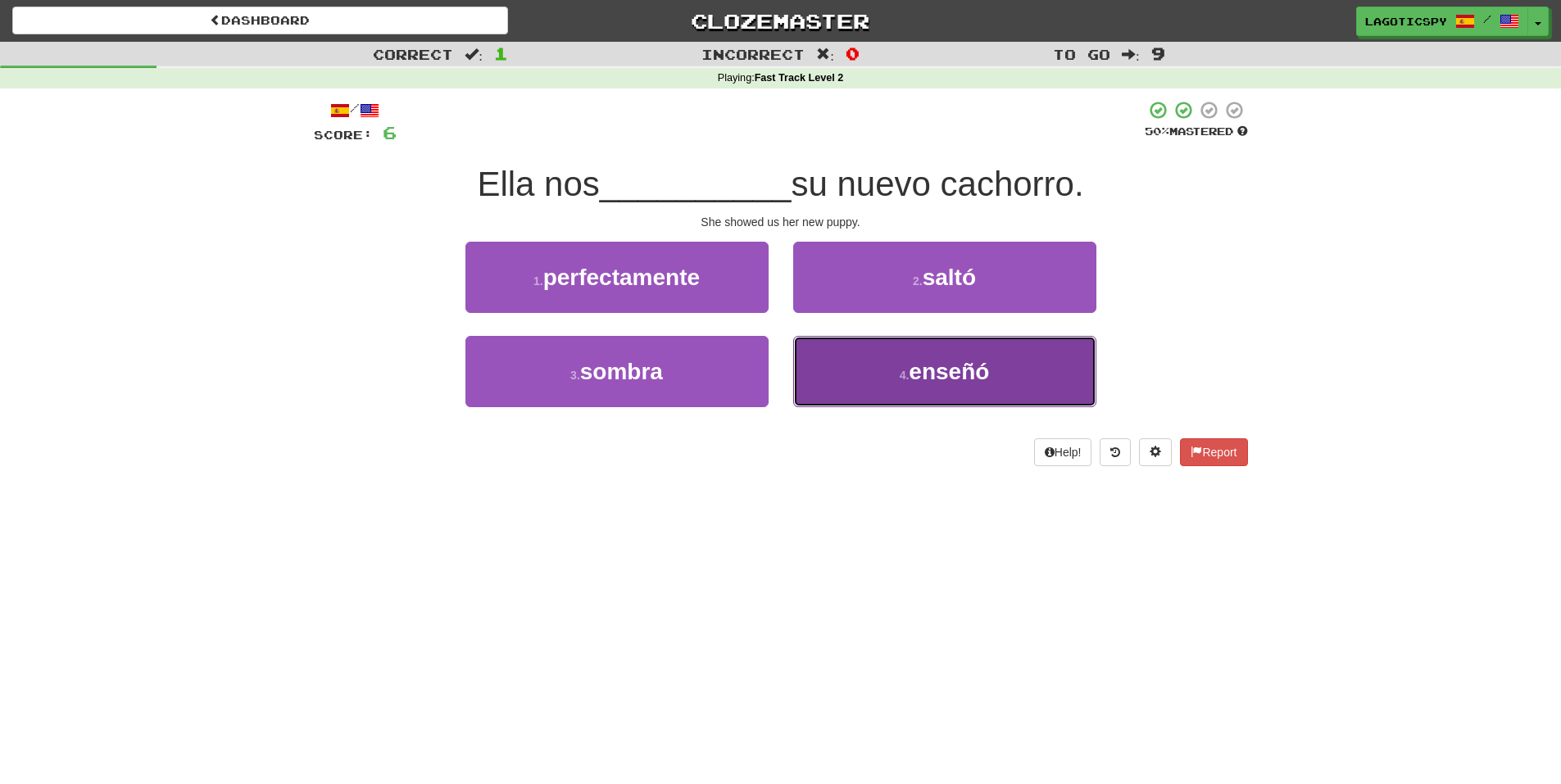
click at [907, 391] on button "4 . enseñó" at bounding box center [945, 371] width 303 height 71
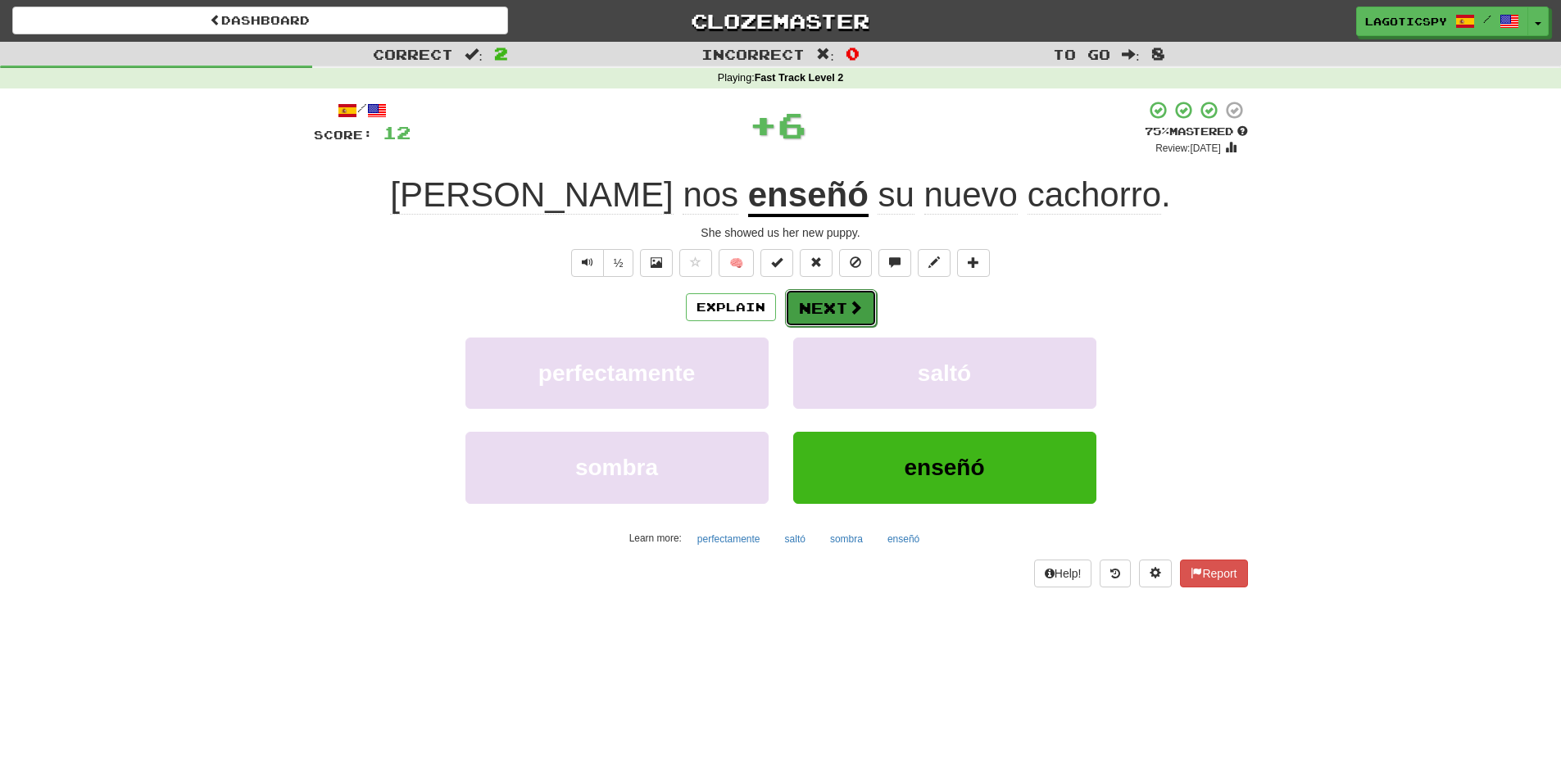
click at [840, 297] on button "Next" at bounding box center [831, 307] width 92 height 38
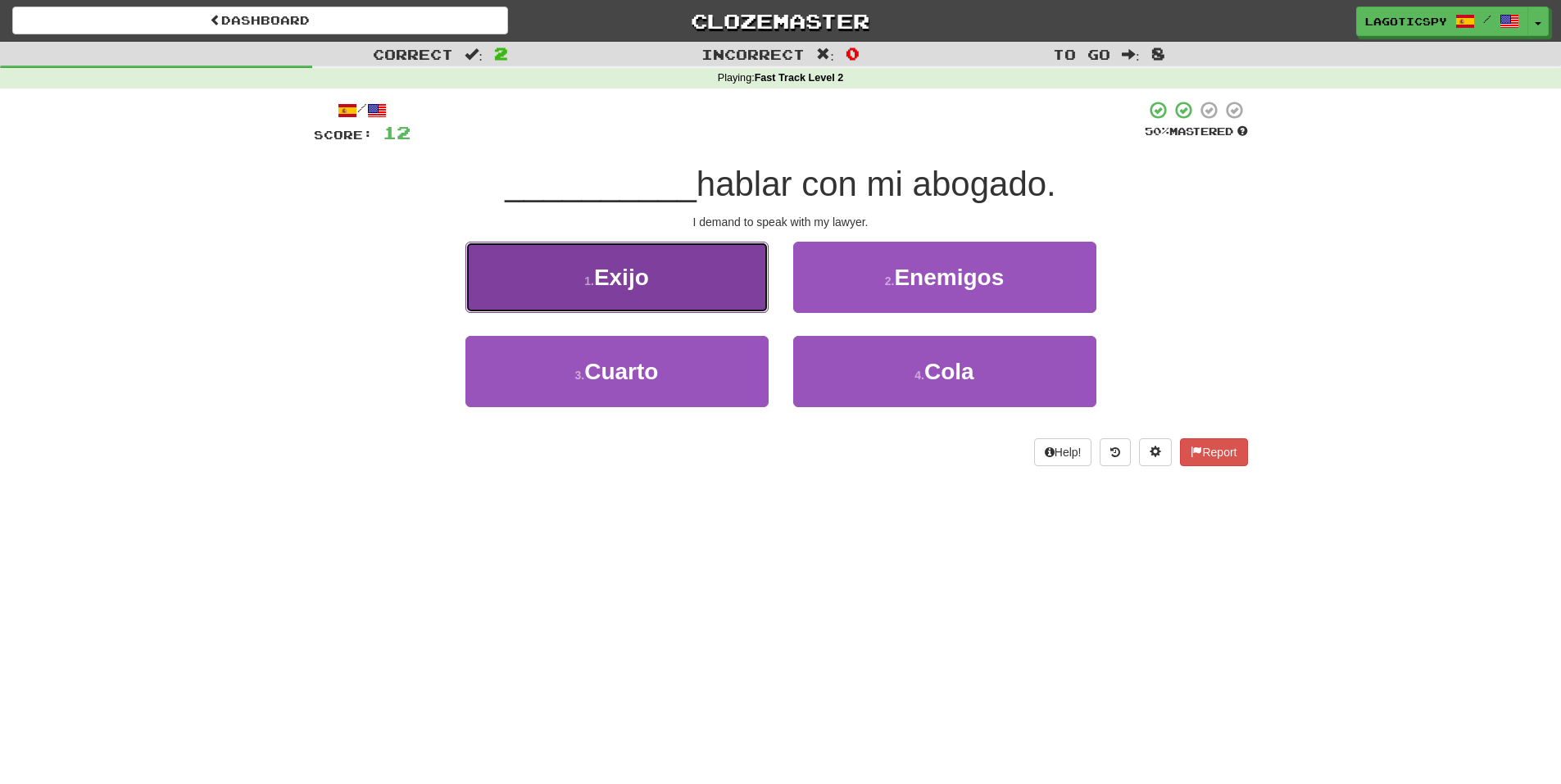
click at [615, 286] on span "Exijo" at bounding box center [621, 276] width 55 height 25
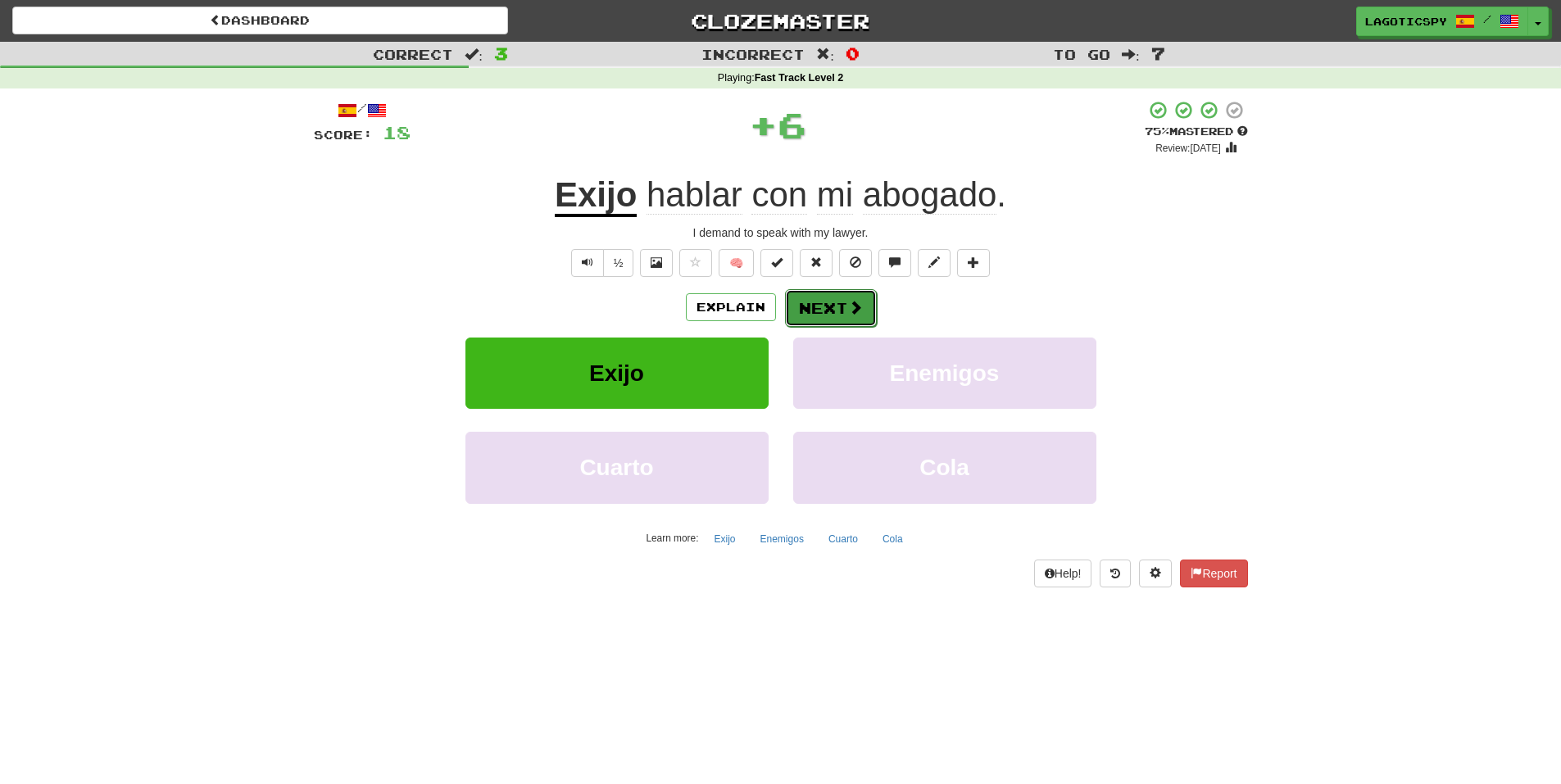
click at [839, 304] on button "Next" at bounding box center [831, 307] width 92 height 38
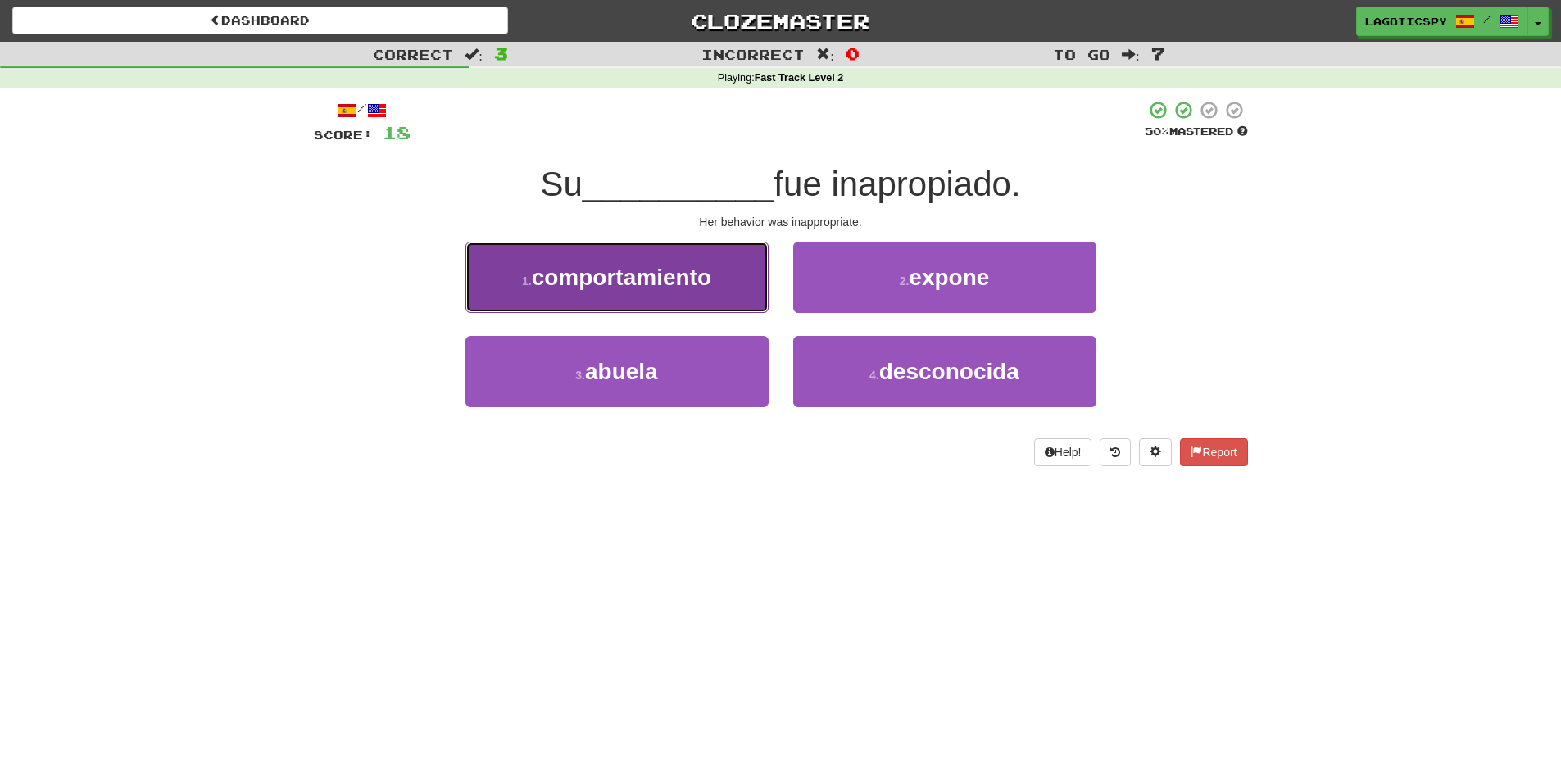
click at [689, 273] on span "comportamiento" at bounding box center [621, 276] width 179 height 25
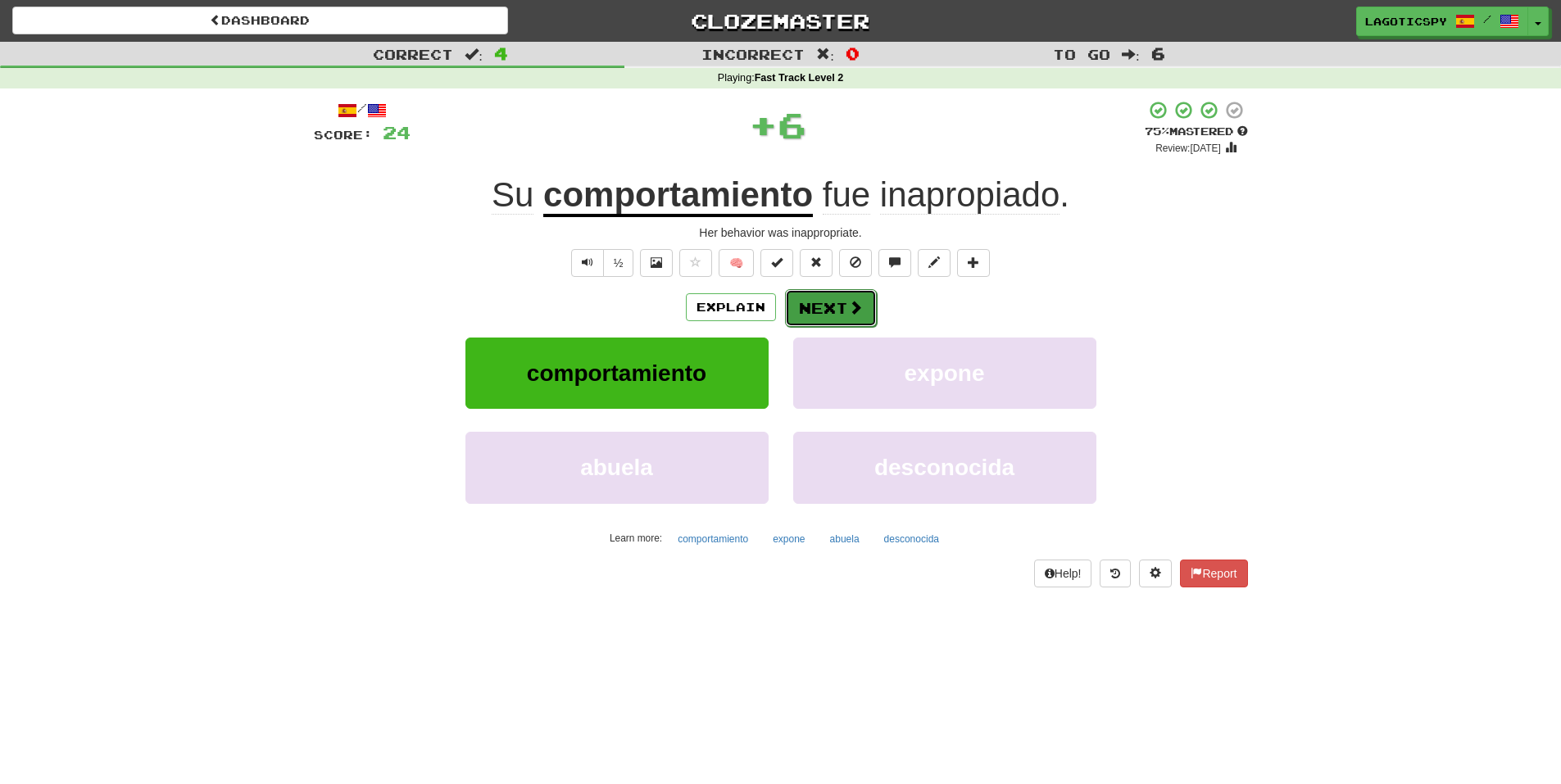
click at [834, 299] on button "Next" at bounding box center [831, 307] width 92 height 38
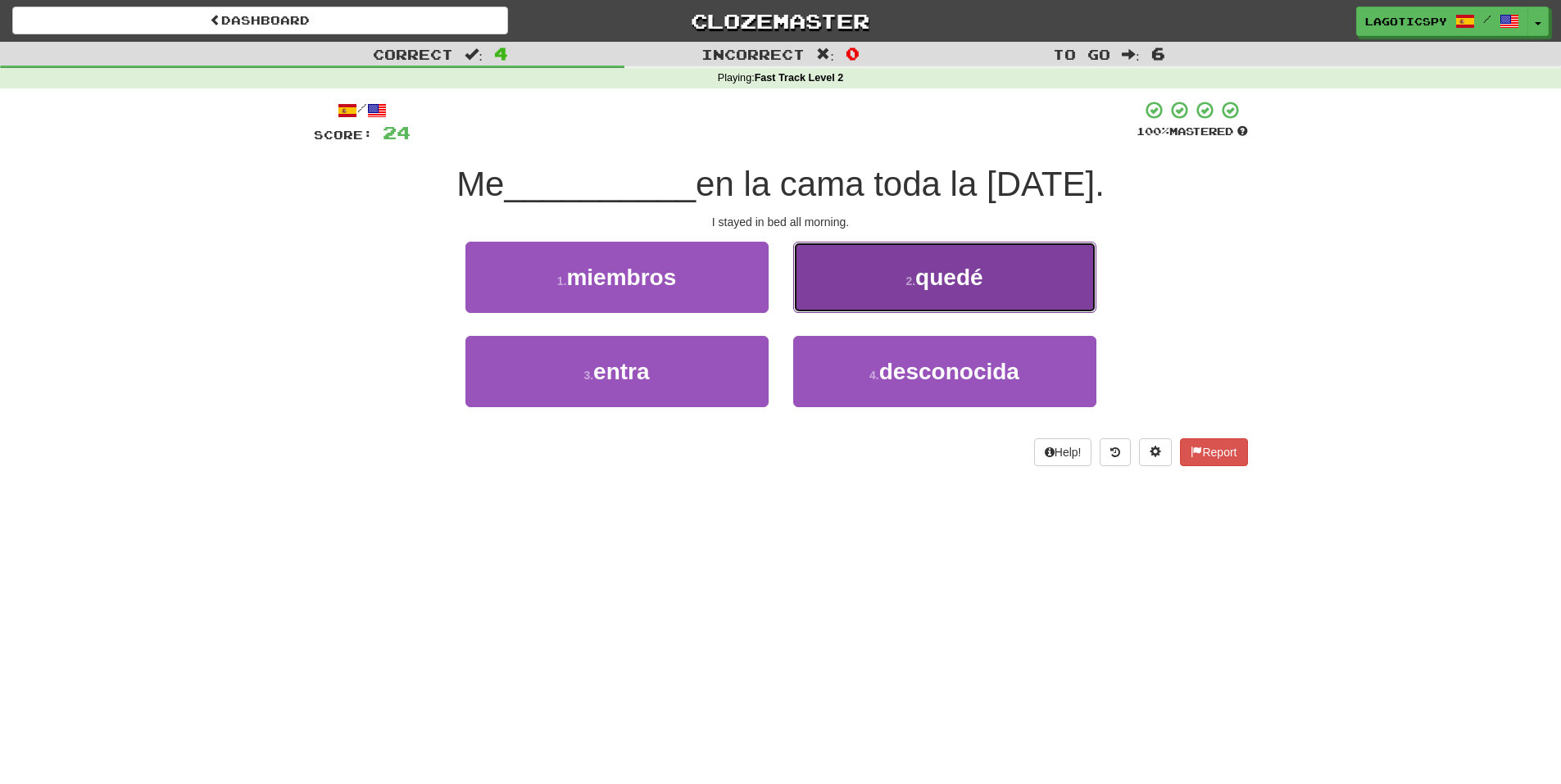
click at [890, 266] on button "2 . quedé" at bounding box center [945, 276] width 303 height 71
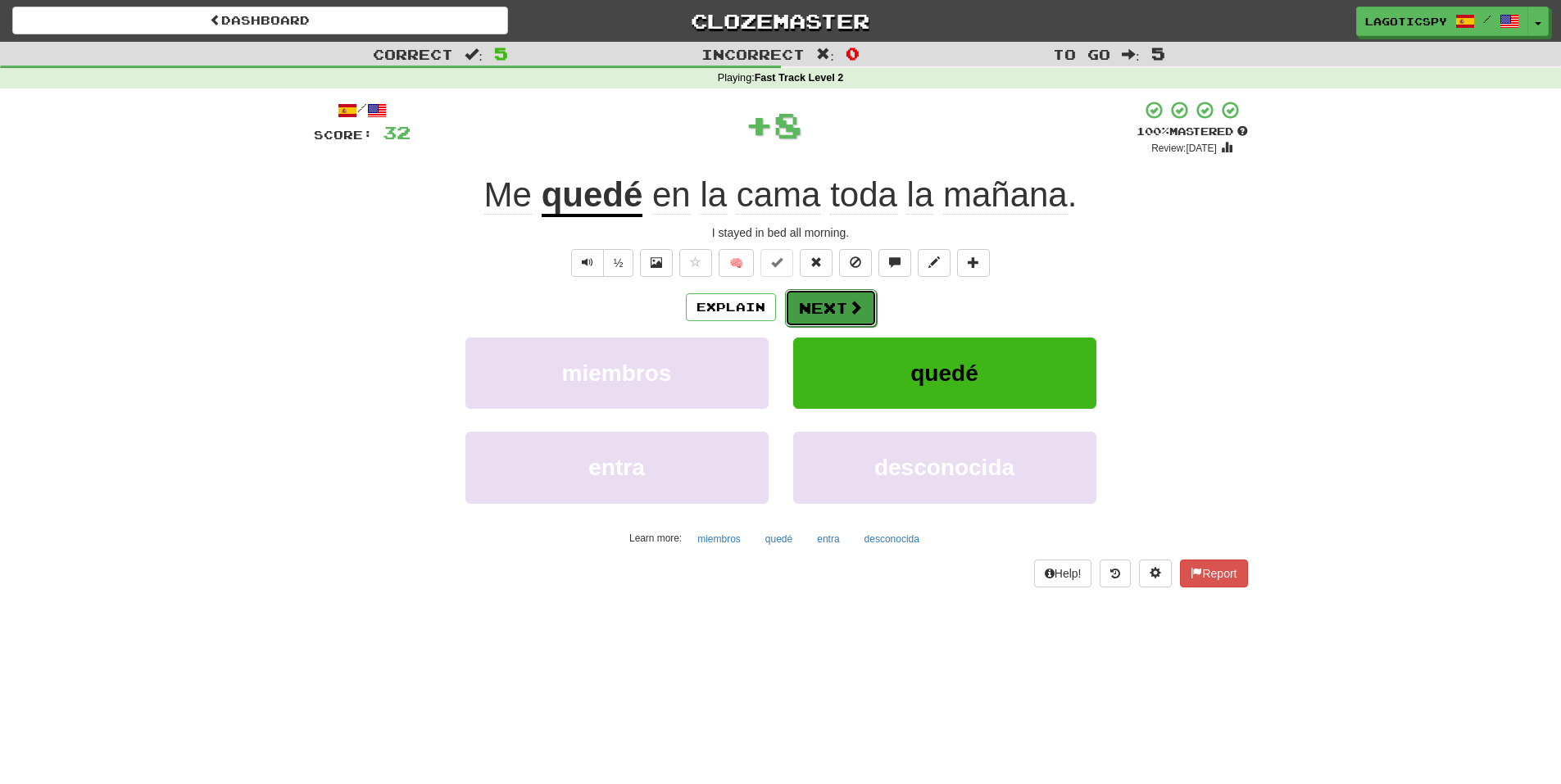
click at [820, 308] on button "Next" at bounding box center [831, 307] width 92 height 38
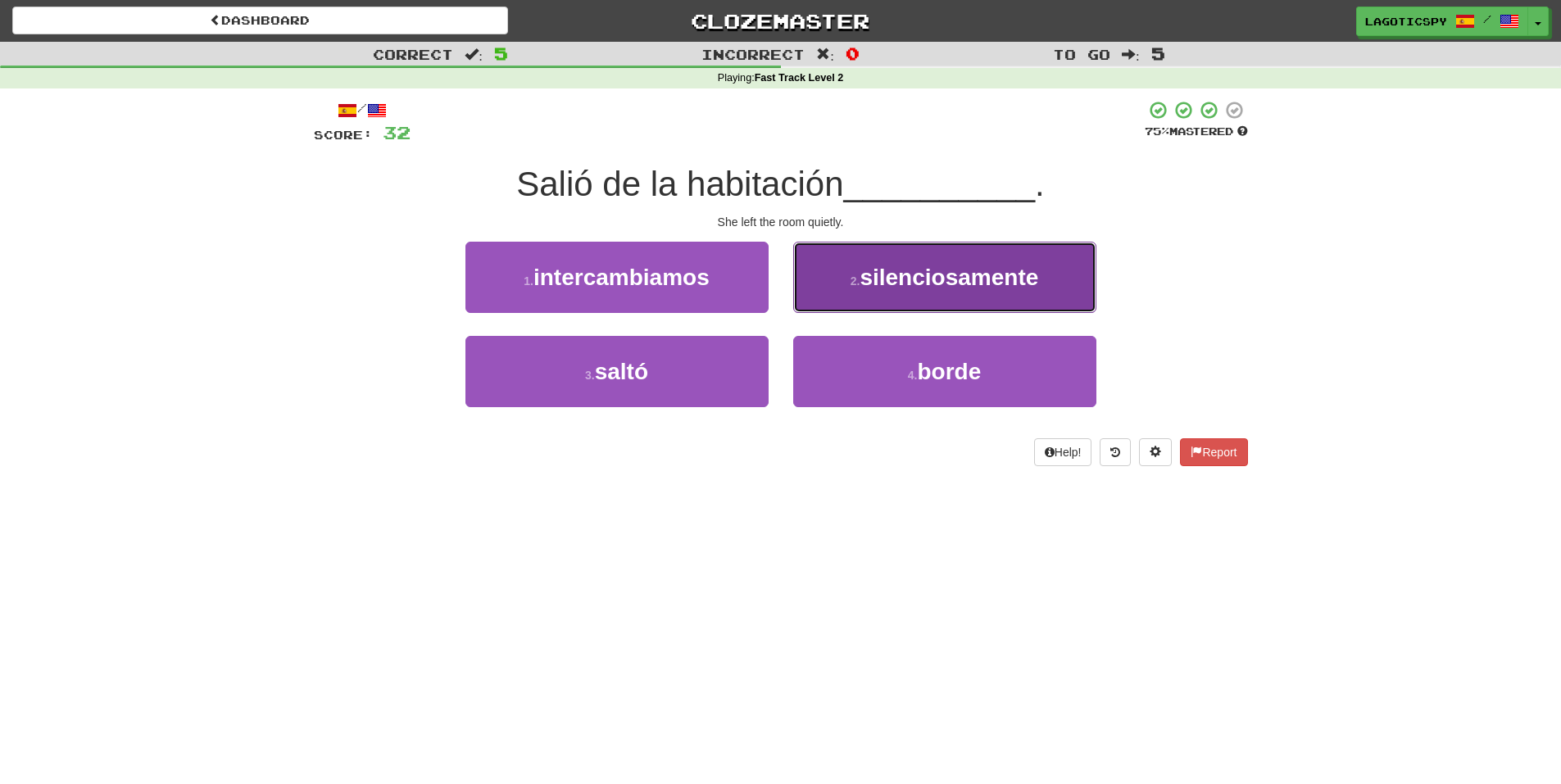
click at [869, 274] on span "silenciosamente" at bounding box center [949, 276] width 179 height 25
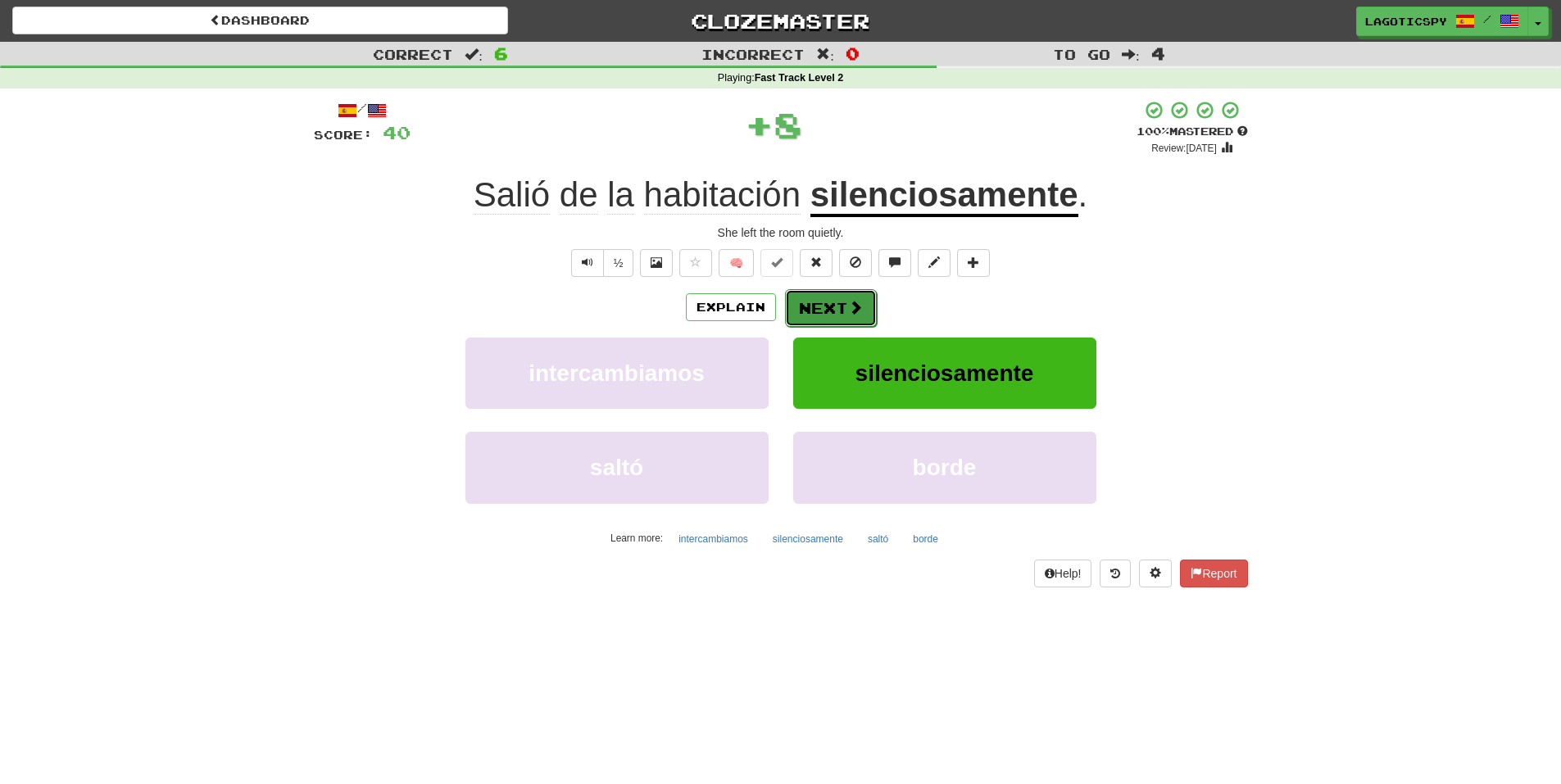
click at [809, 302] on button "Next" at bounding box center [831, 307] width 92 height 38
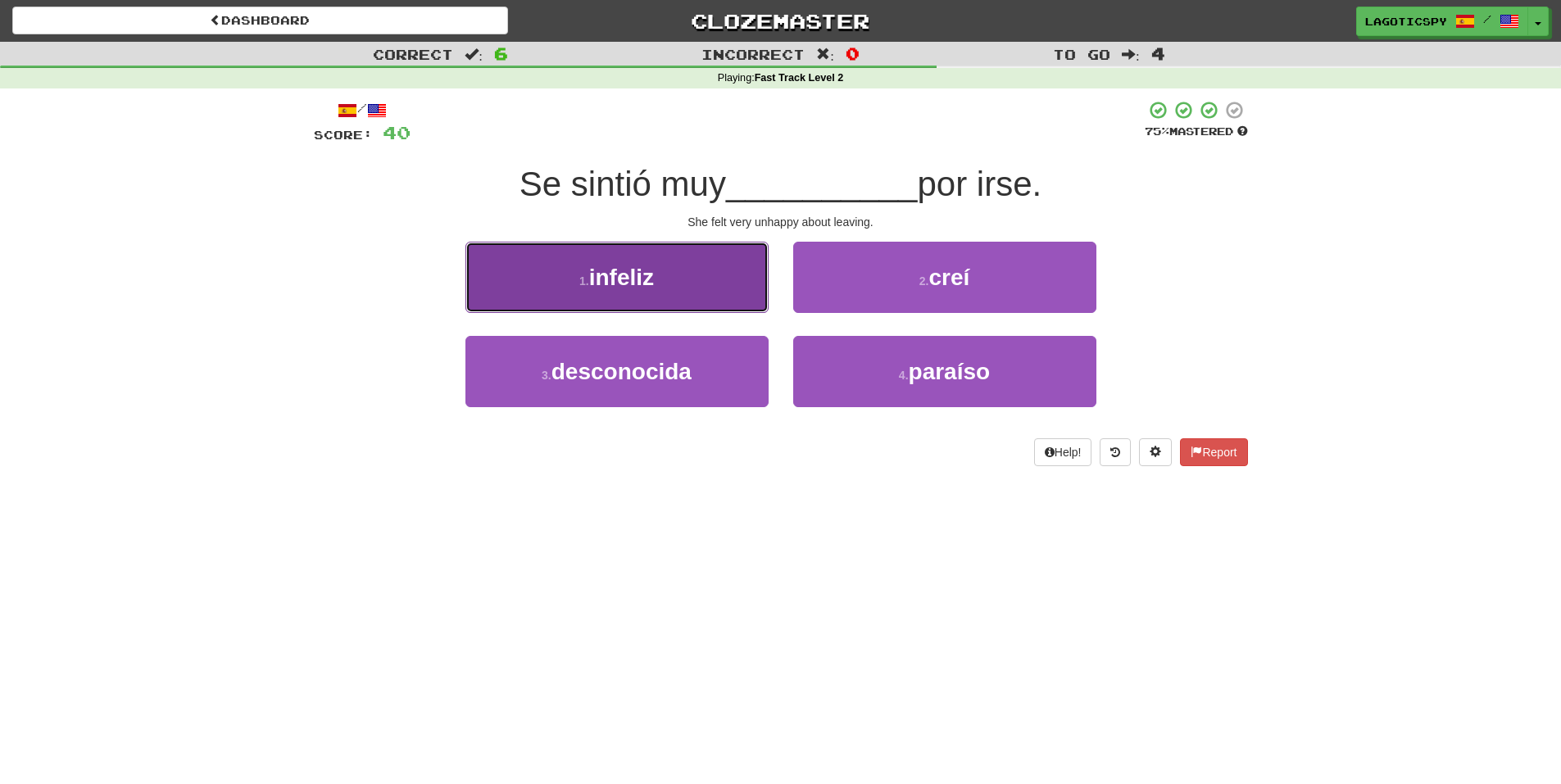
click at [708, 264] on button "1 . infeliz" at bounding box center [617, 276] width 303 height 71
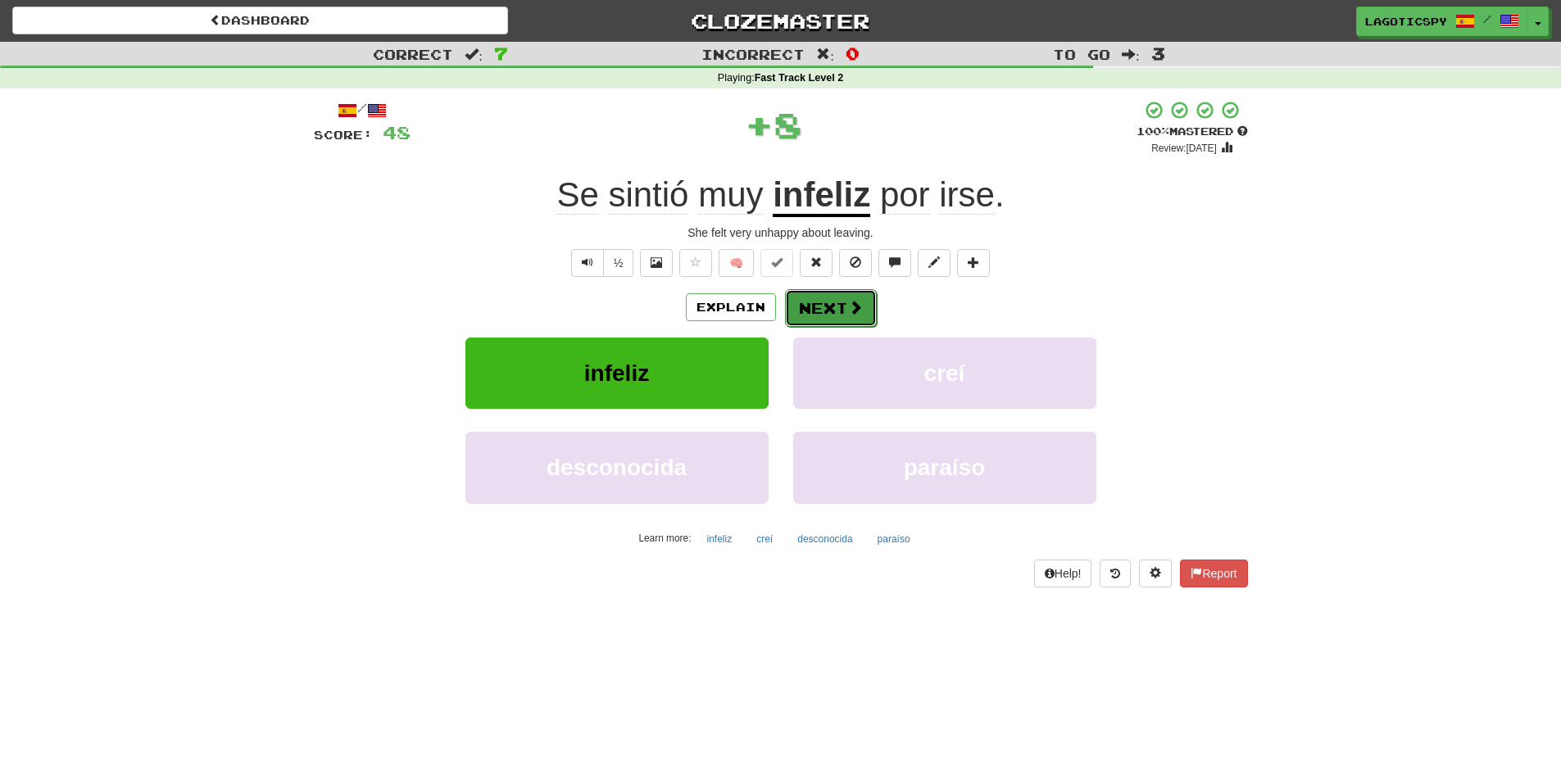
click at [845, 298] on button "Next" at bounding box center [831, 307] width 92 height 38
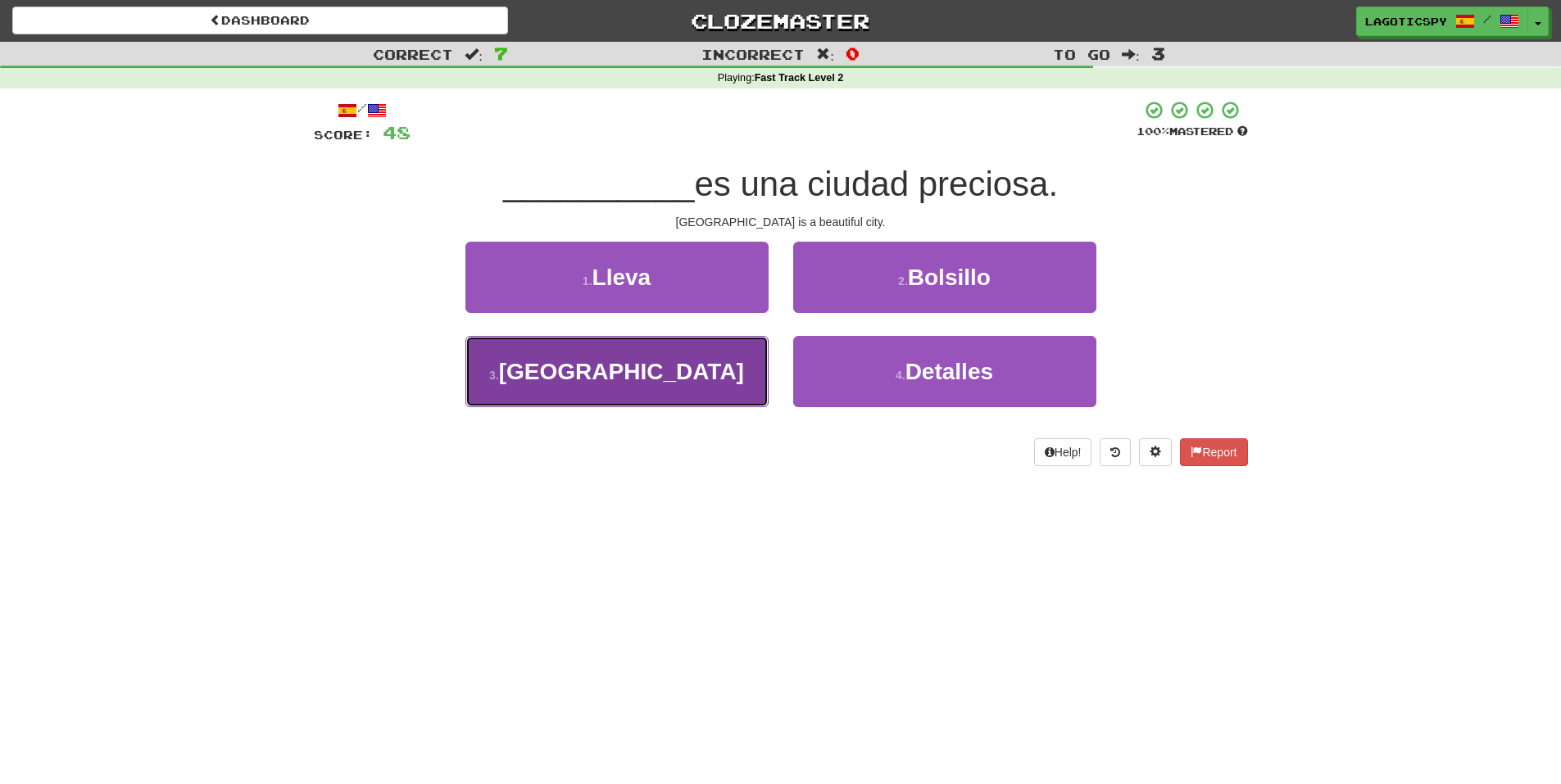
click at [703, 366] on button "3 . Roma" at bounding box center [617, 371] width 303 height 71
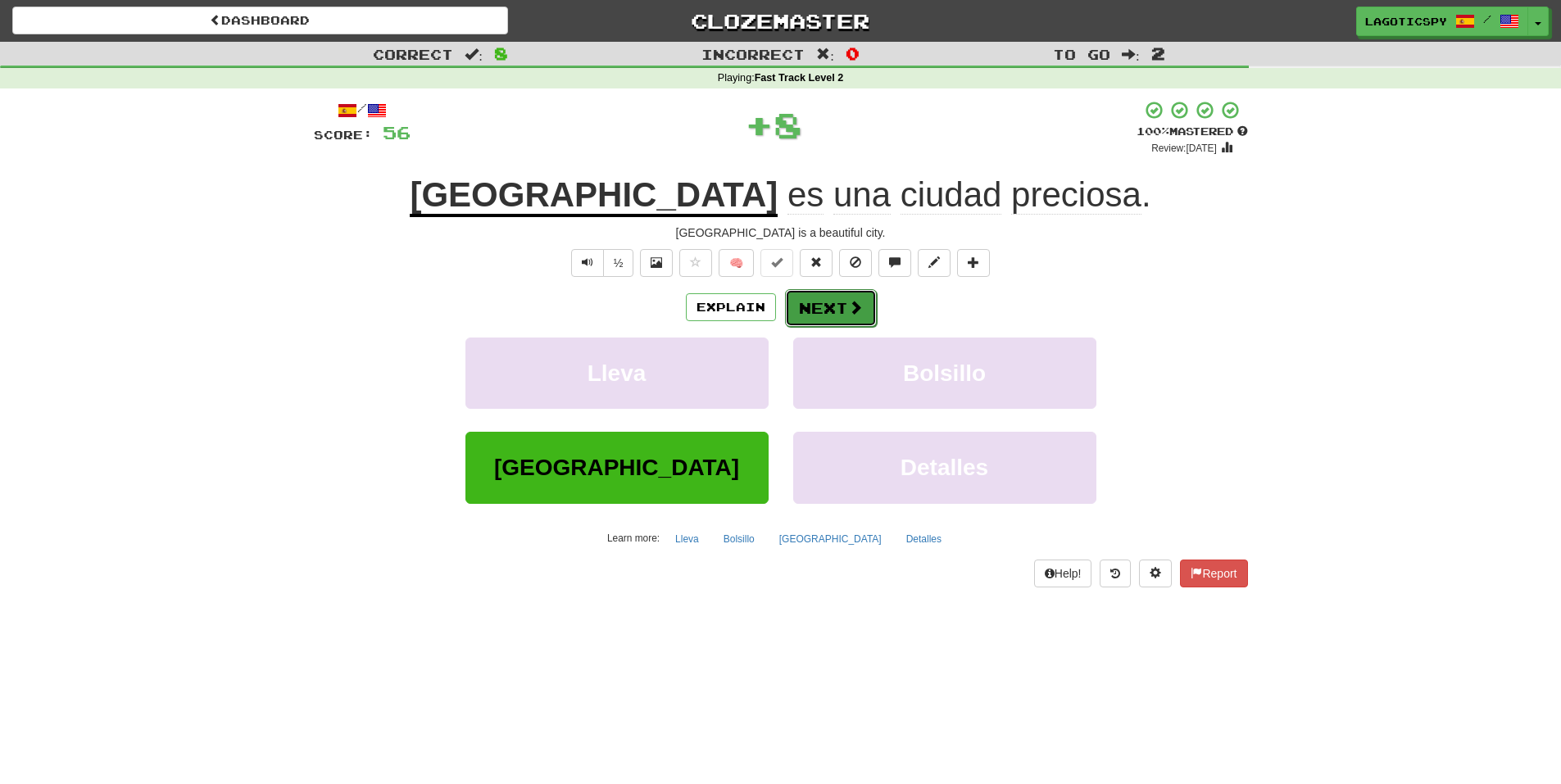
click at [826, 308] on button "Next" at bounding box center [831, 307] width 92 height 38
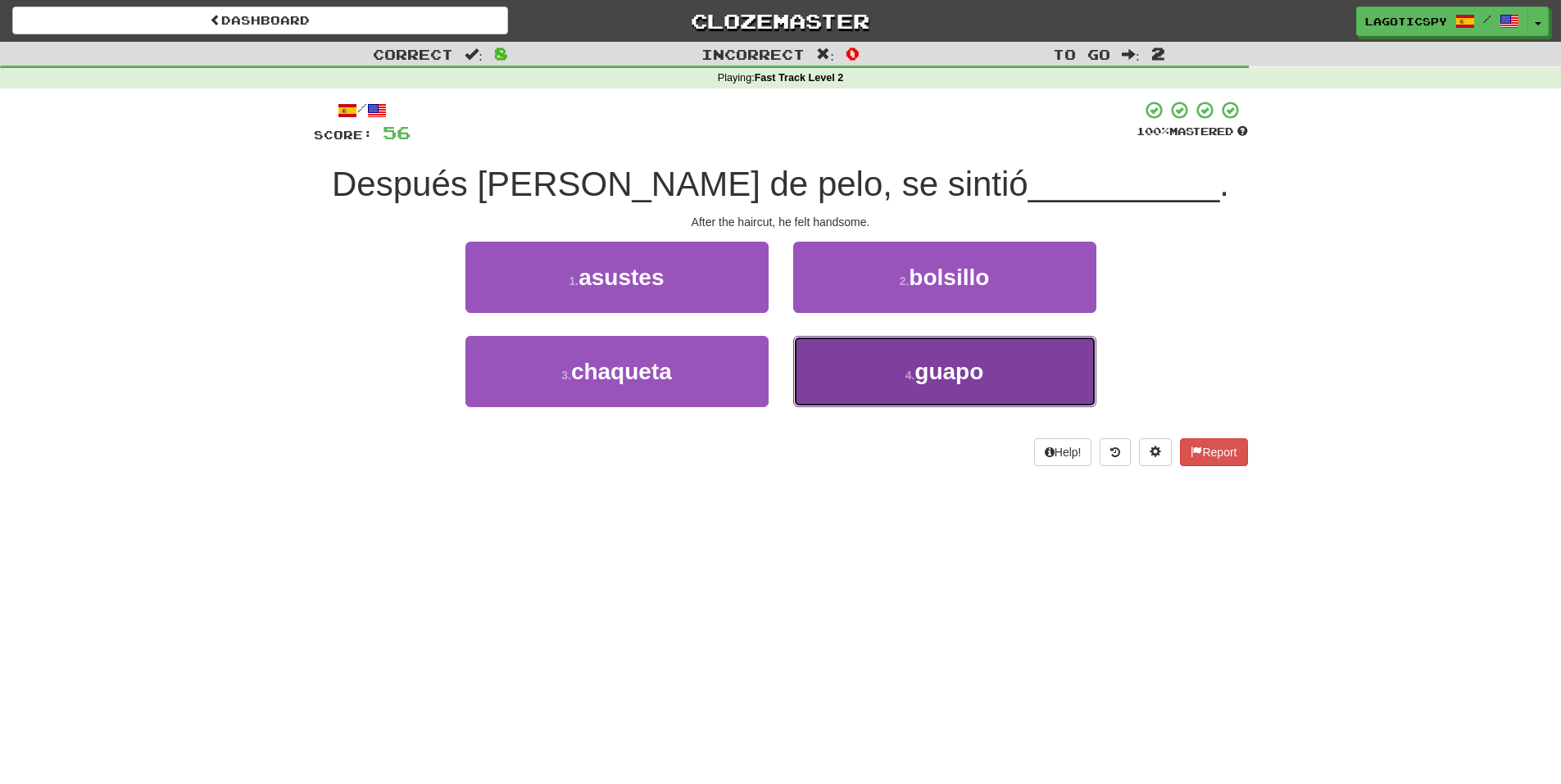
click at [856, 373] on button "4 . guapo" at bounding box center [945, 371] width 303 height 71
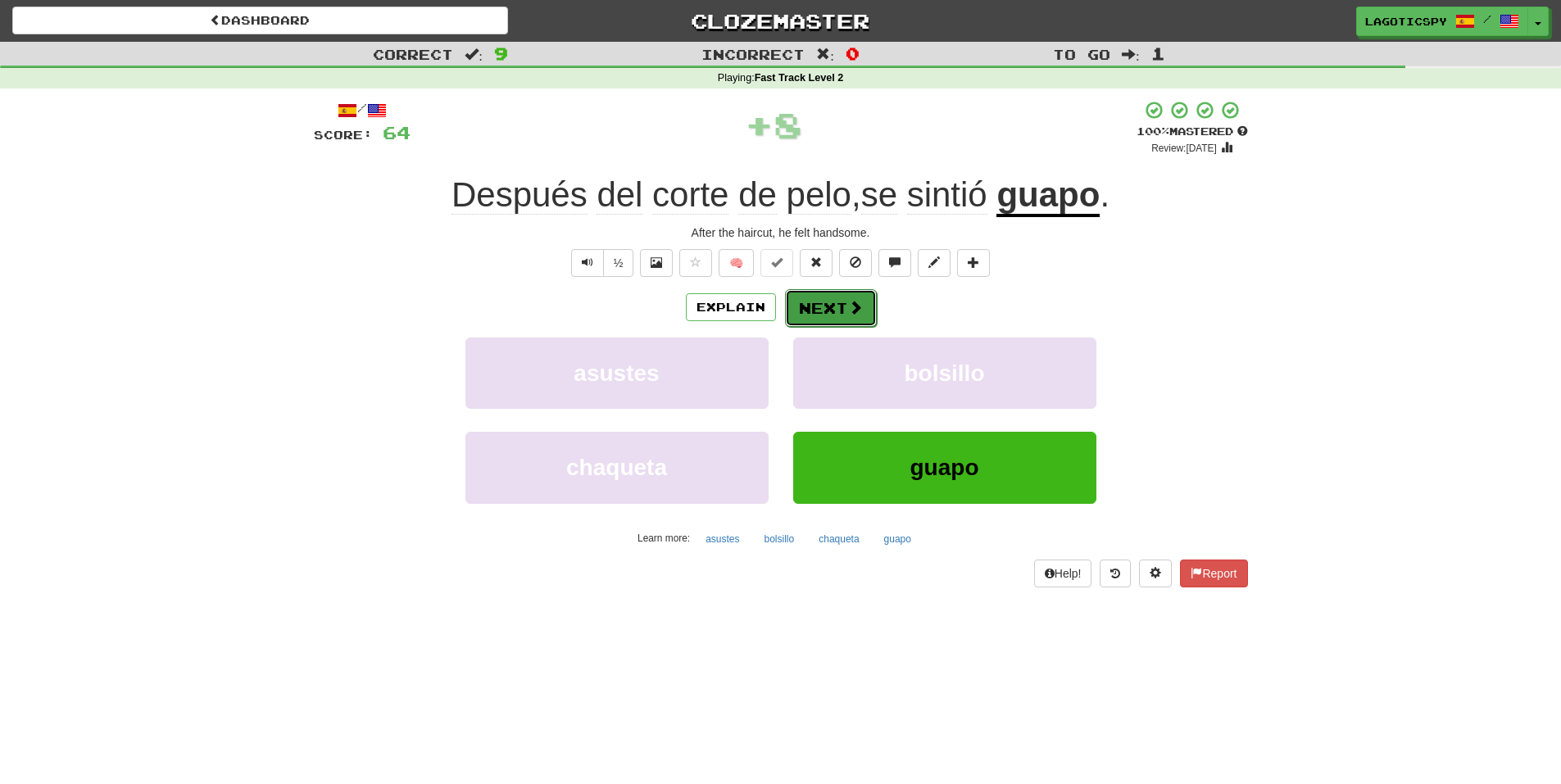
click at [815, 310] on button "Next" at bounding box center [831, 307] width 92 height 38
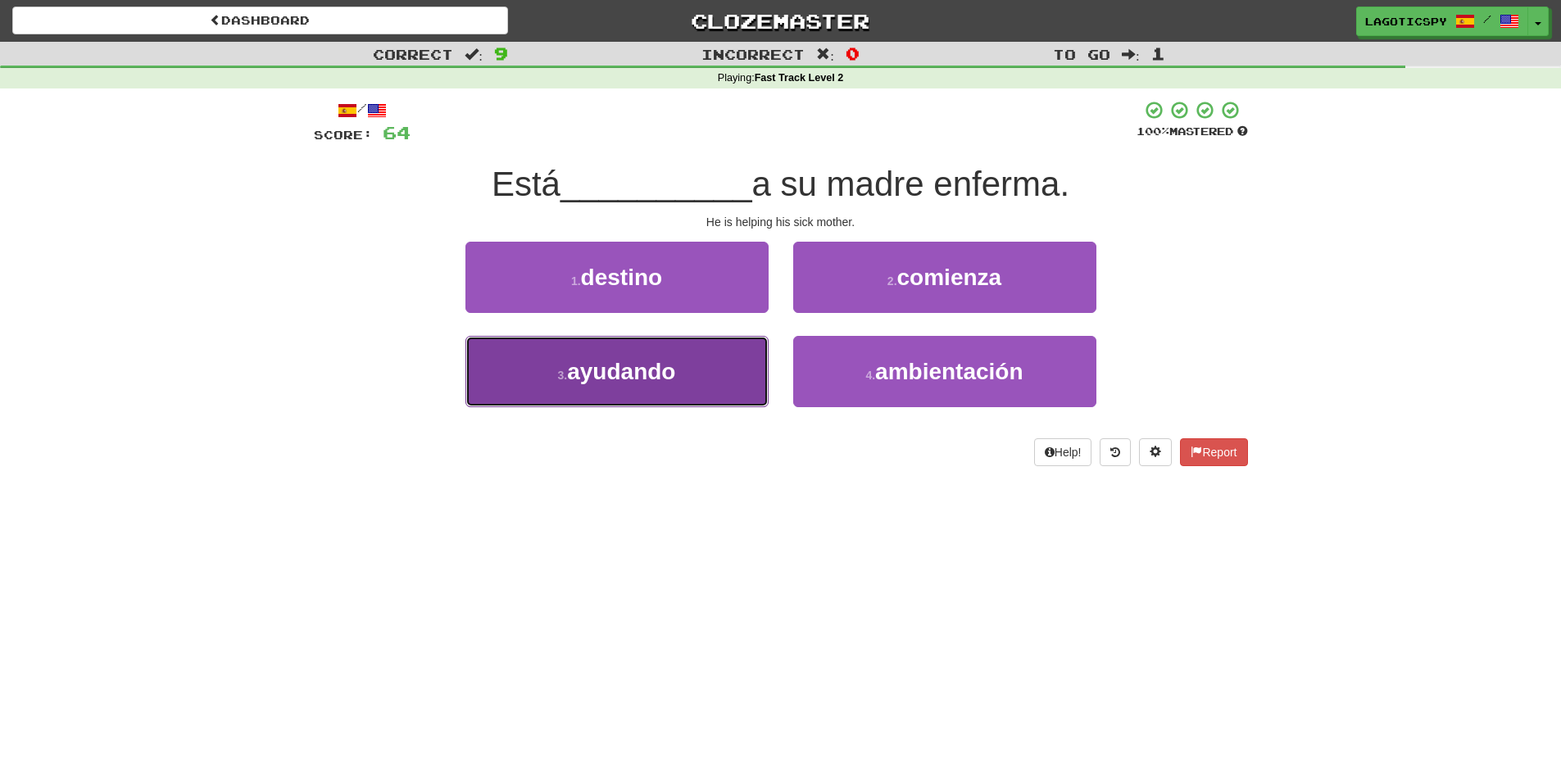
click at [692, 386] on button "3 . ayudando" at bounding box center [617, 371] width 303 height 71
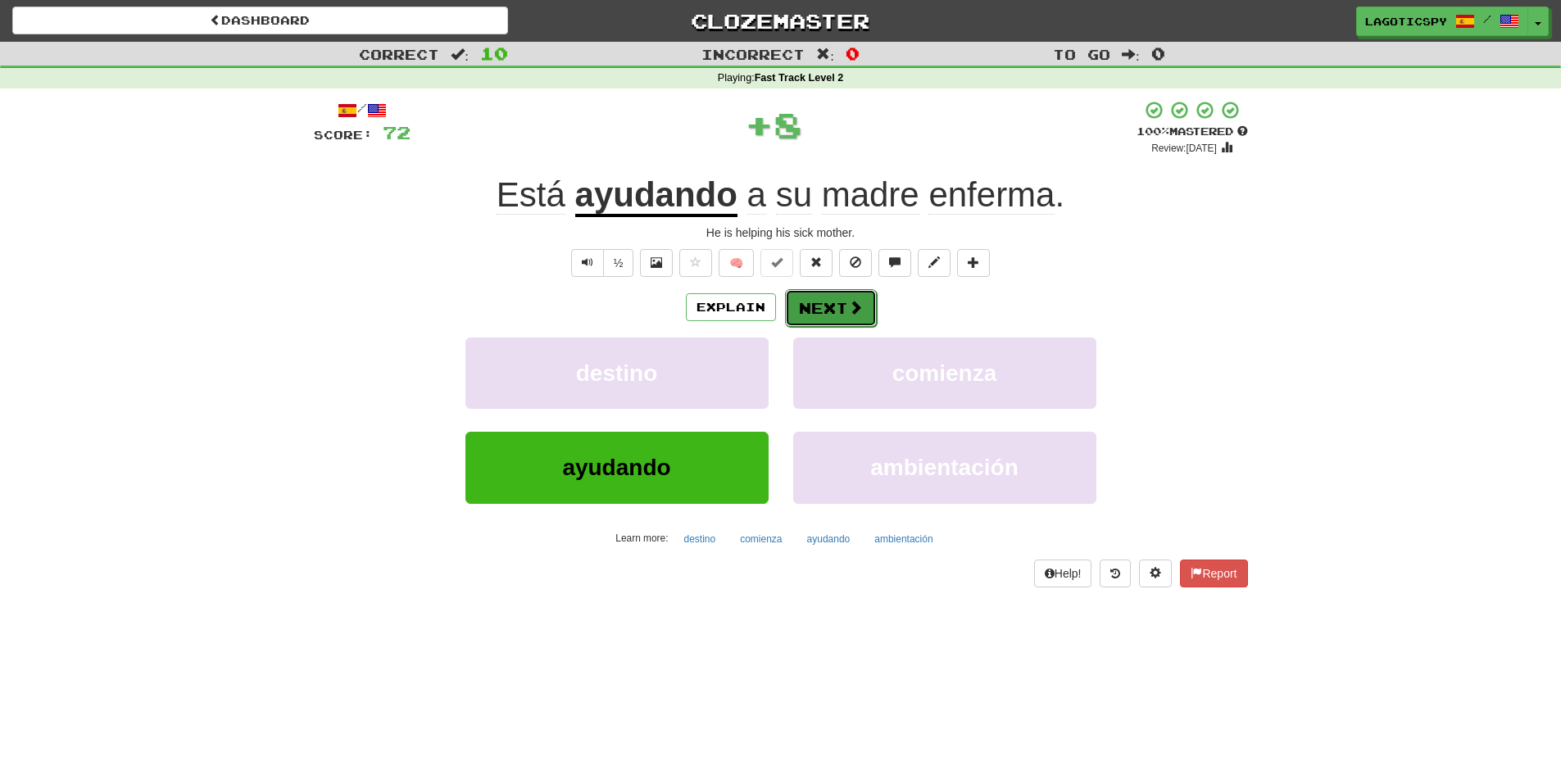
click at [851, 311] on span at bounding box center [855, 307] width 15 height 15
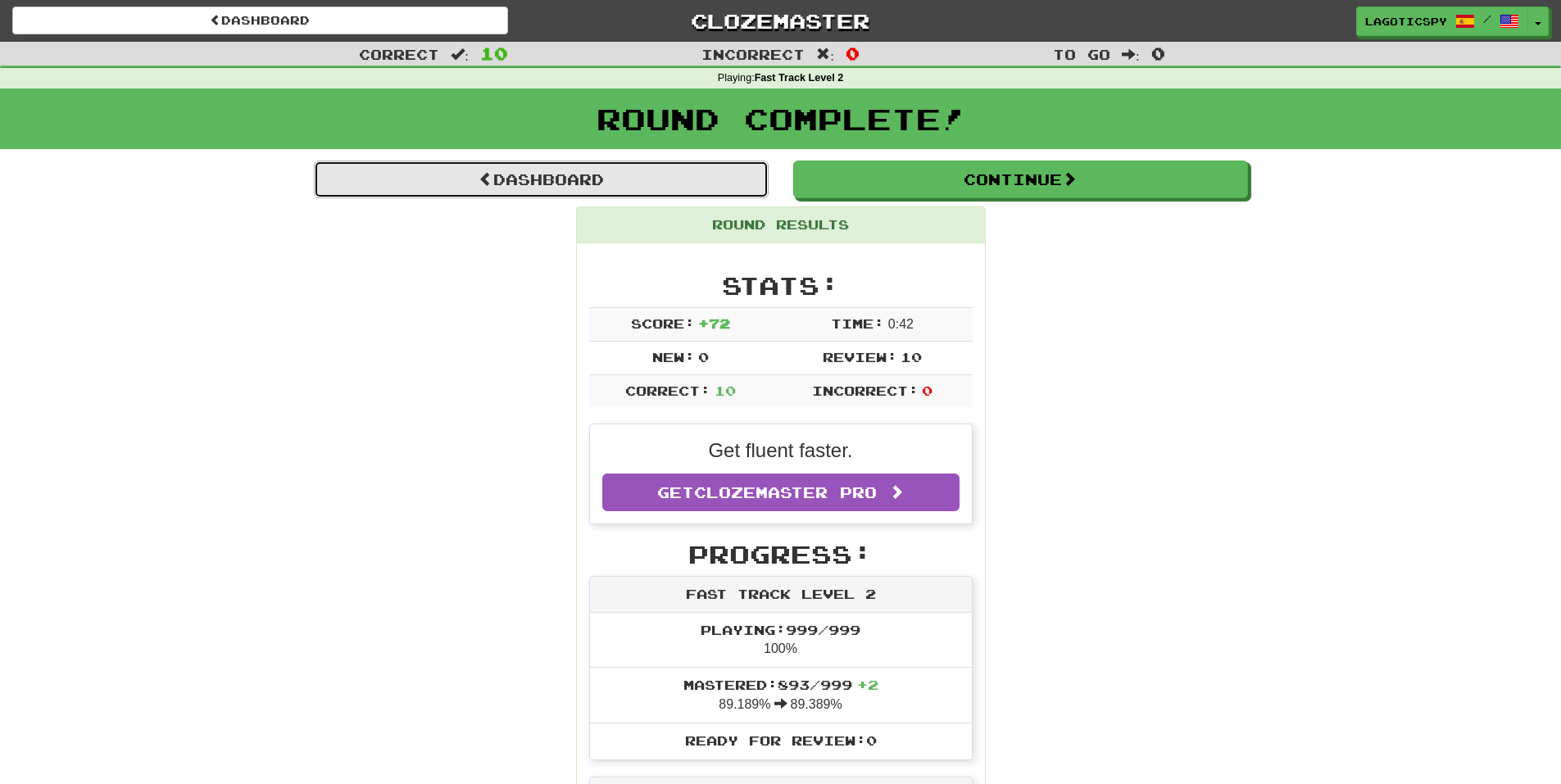
click at [672, 163] on link "Dashboard" at bounding box center [540, 178] width 454 height 38
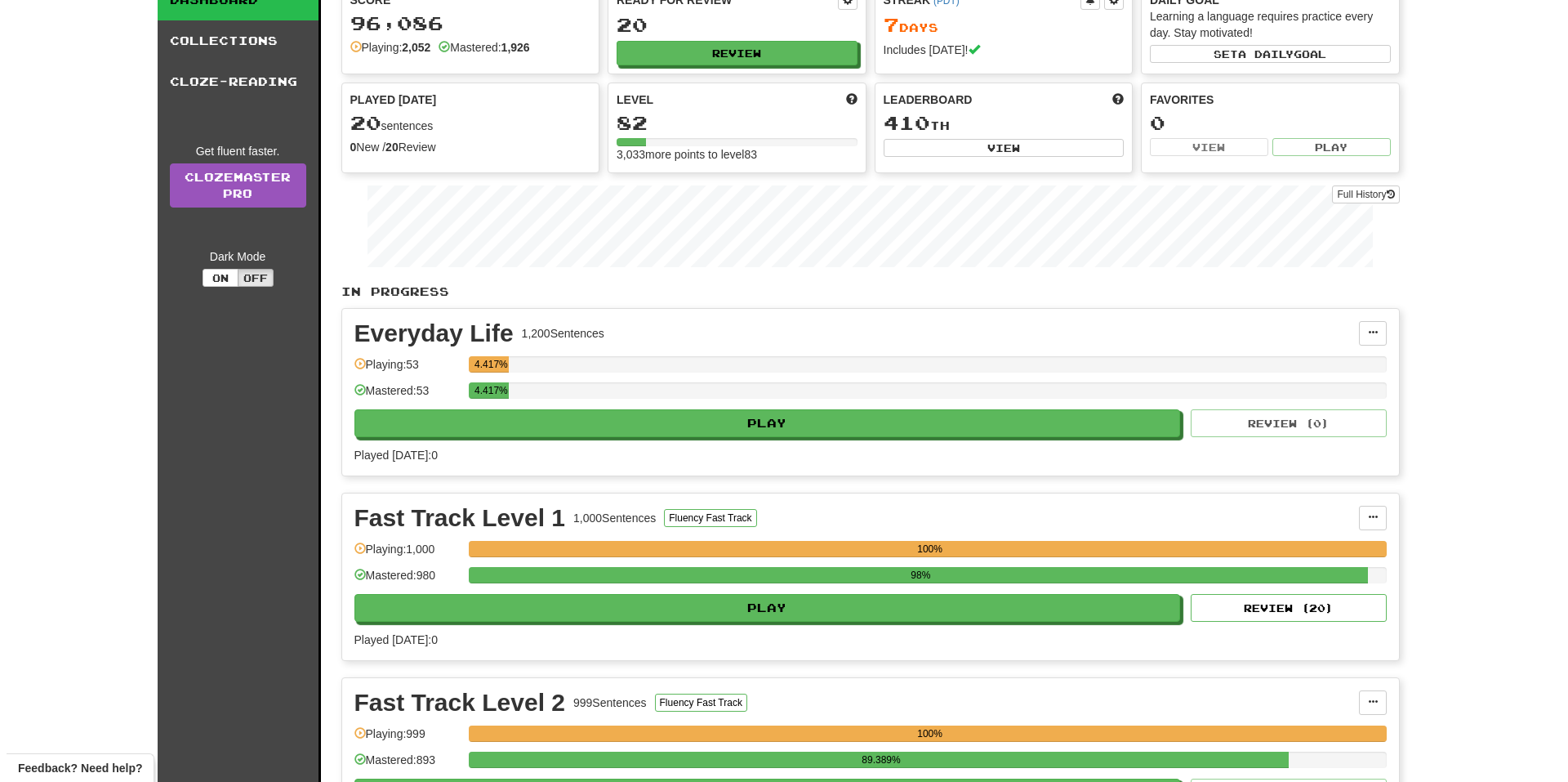
scroll to position [163, 0]
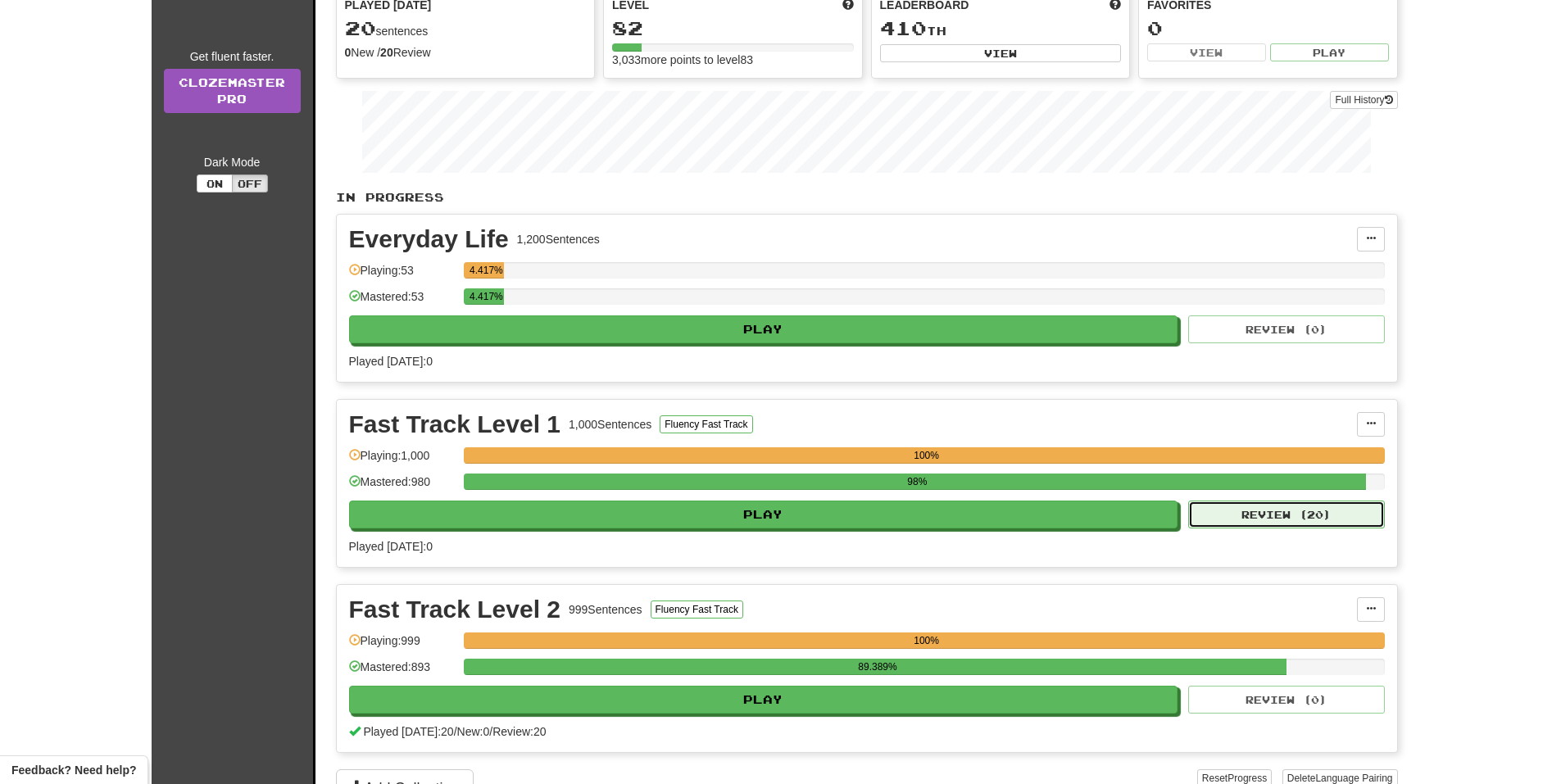
click at [1272, 515] on button "Review ( 20 )" at bounding box center [1286, 514] width 197 height 28
select select "**"
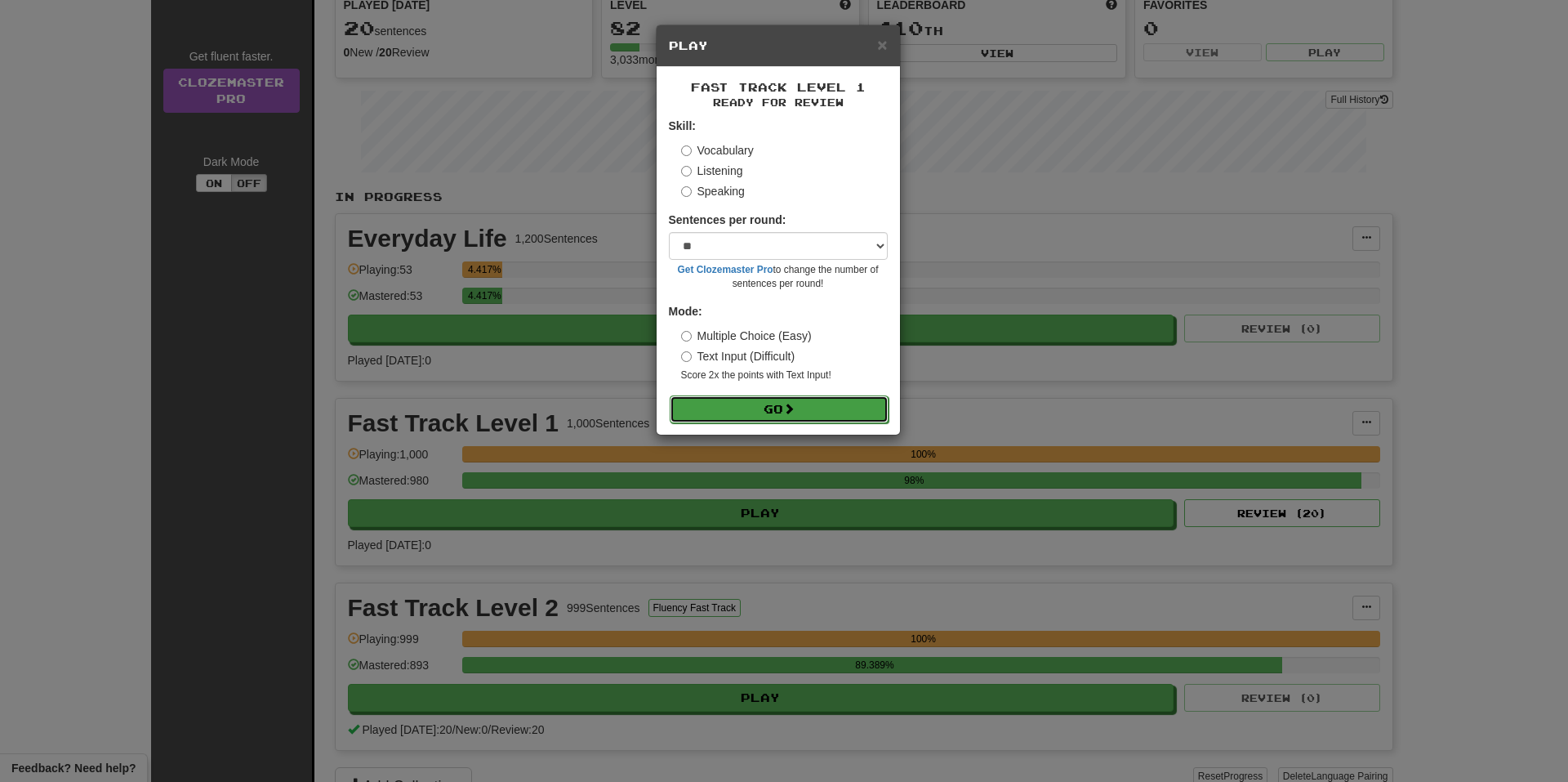
click at [825, 408] on button "Go" at bounding box center [778, 409] width 219 height 28
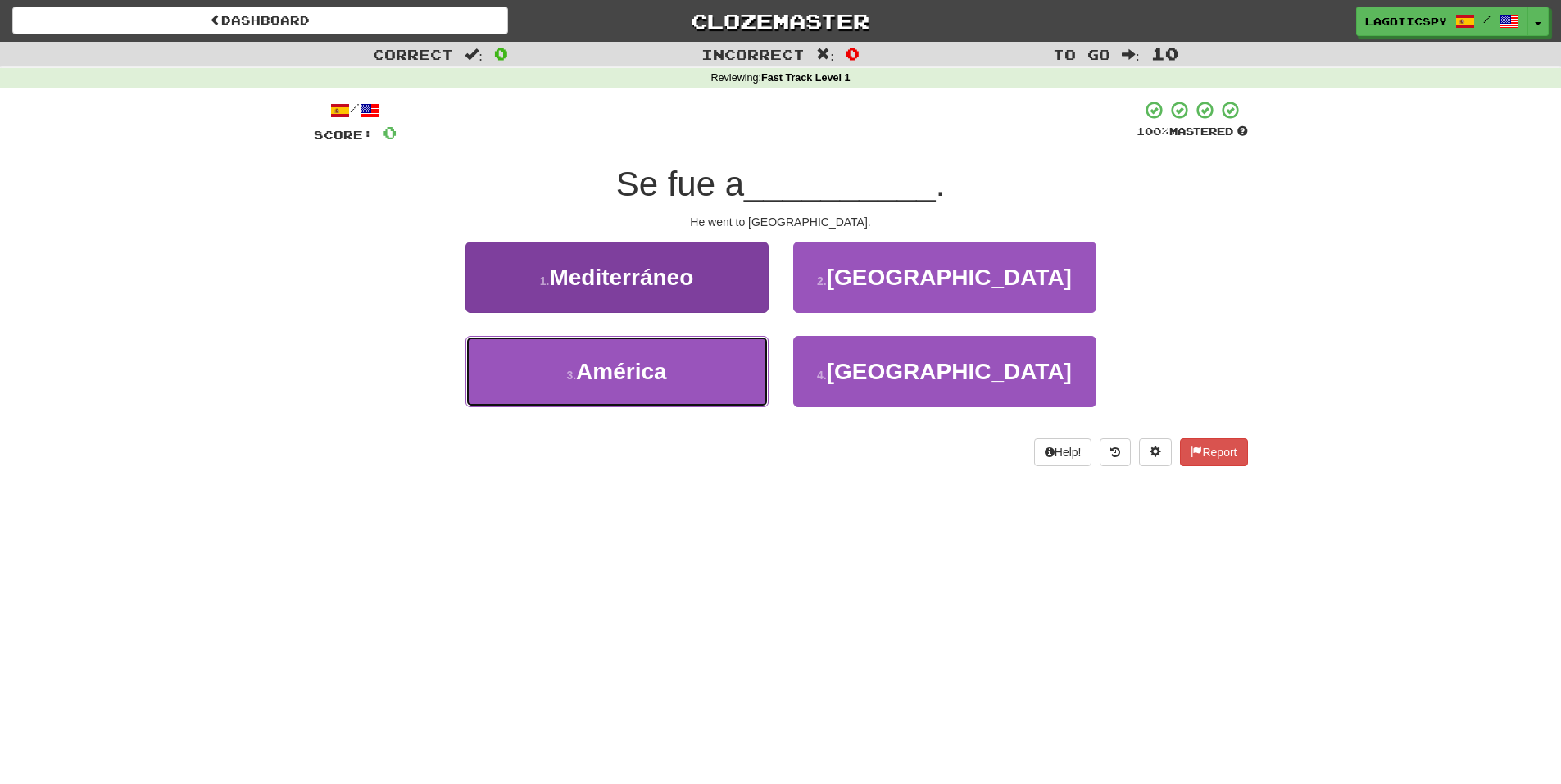
click at [657, 376] on span "América" at bounding box center [622, 371] width 91 height 25
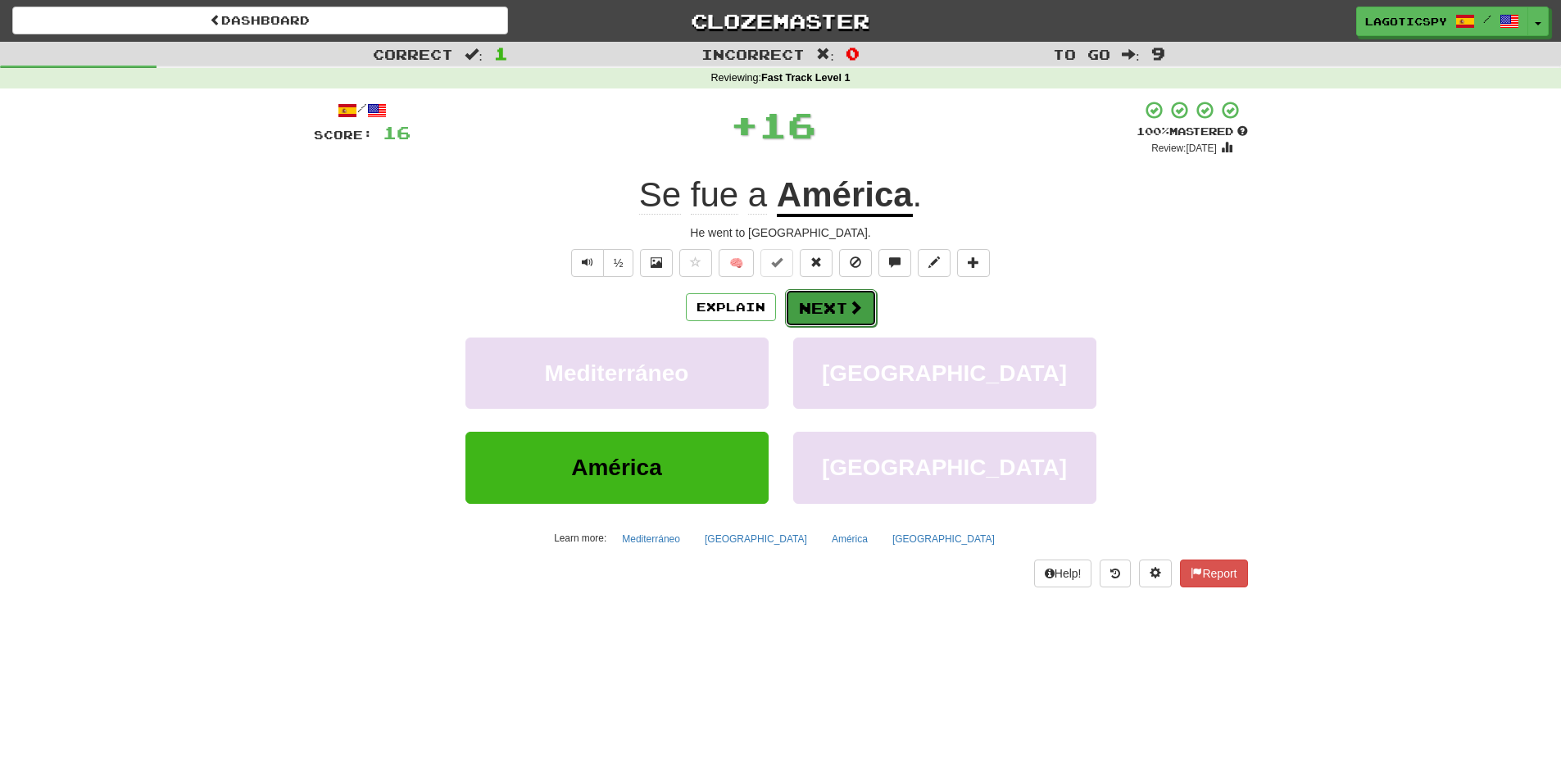
click at [847, 297] on button "Next" at bounding box center [831, 307] width 92 height 38
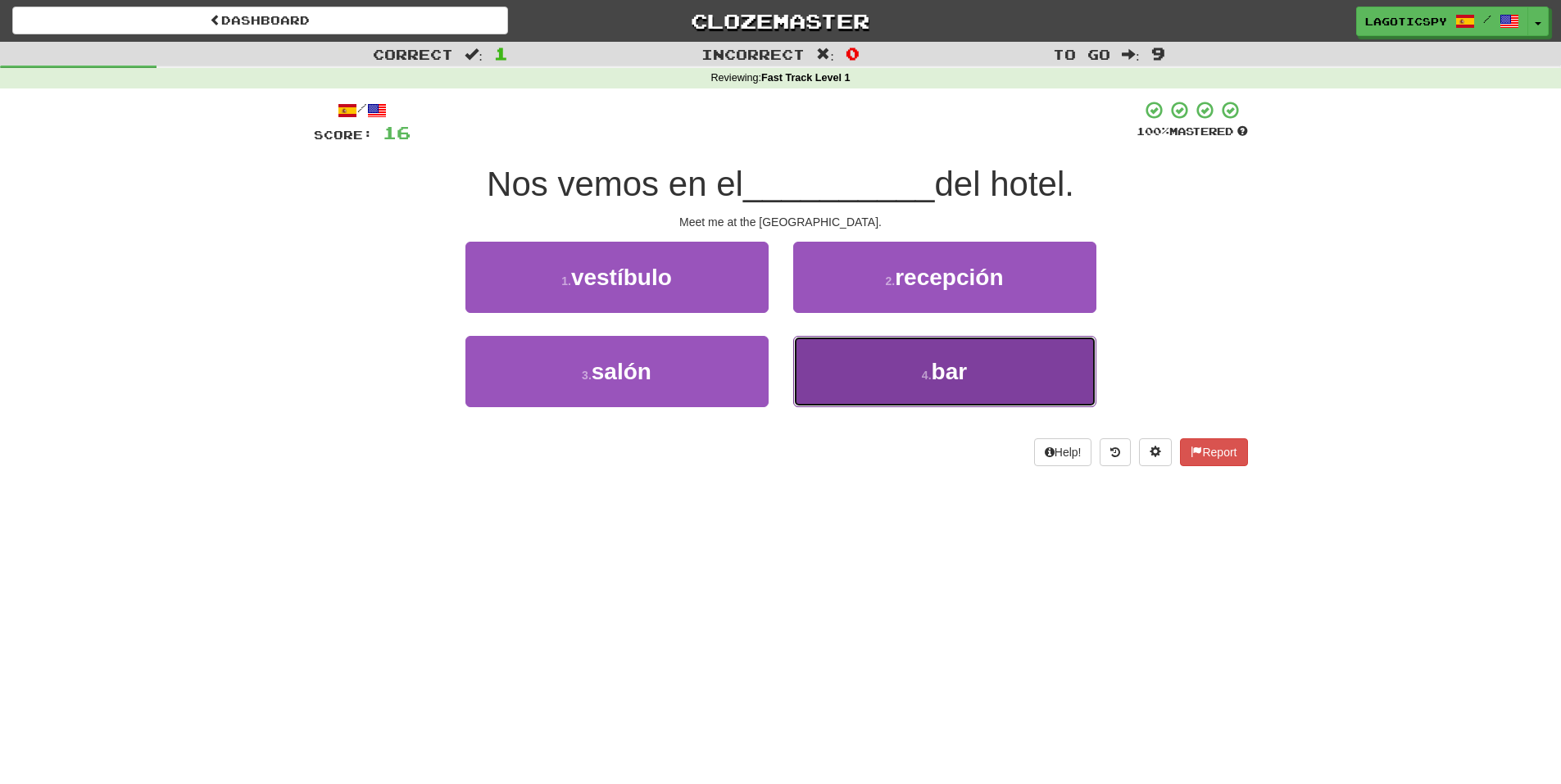
click at [946, 362] on span "bar" at bounding box center [949, 371] width 36 height 25
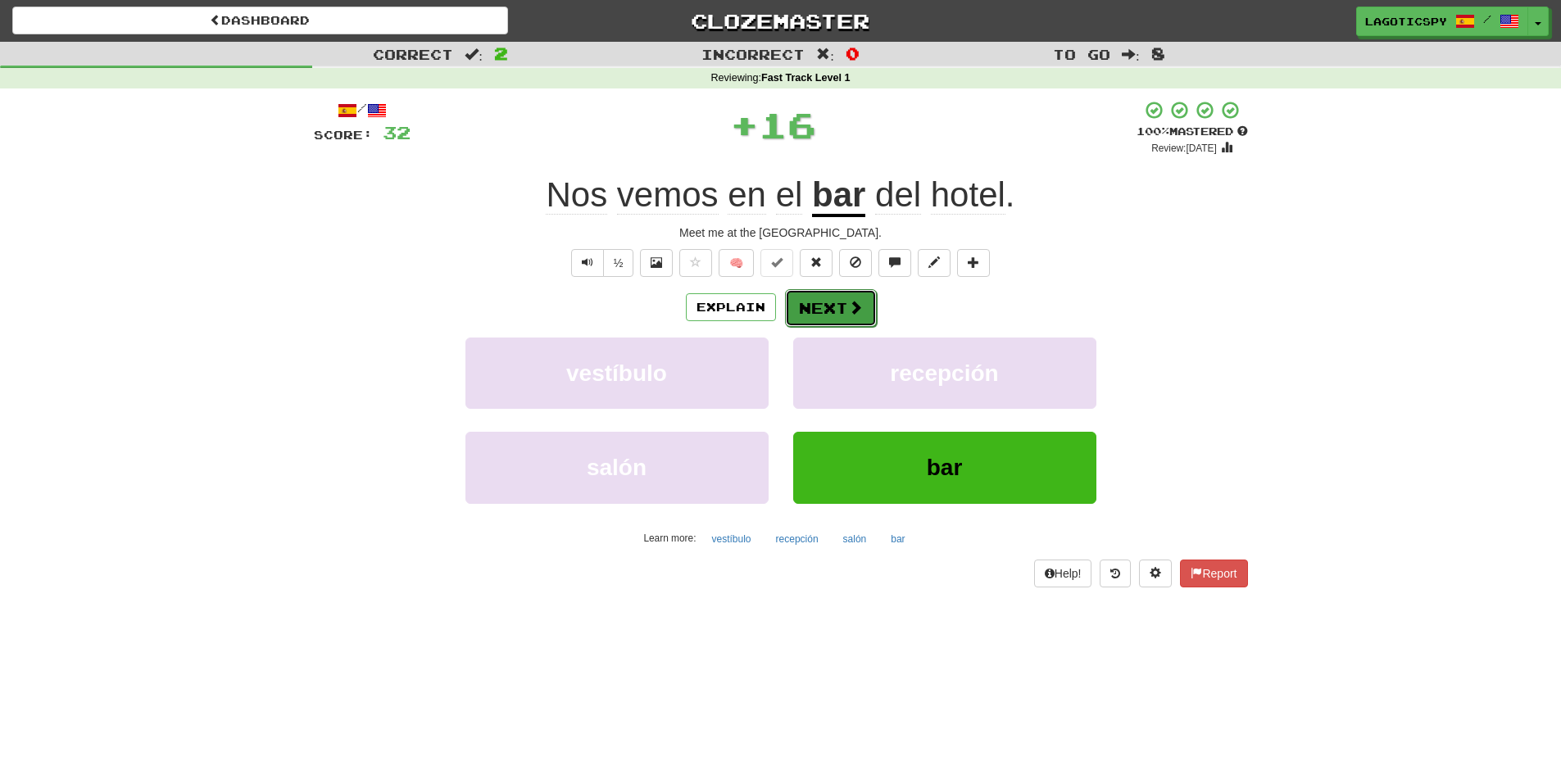
click at [838, 292] on button "Next" at bounding box center [831, 307] width 92 height 38
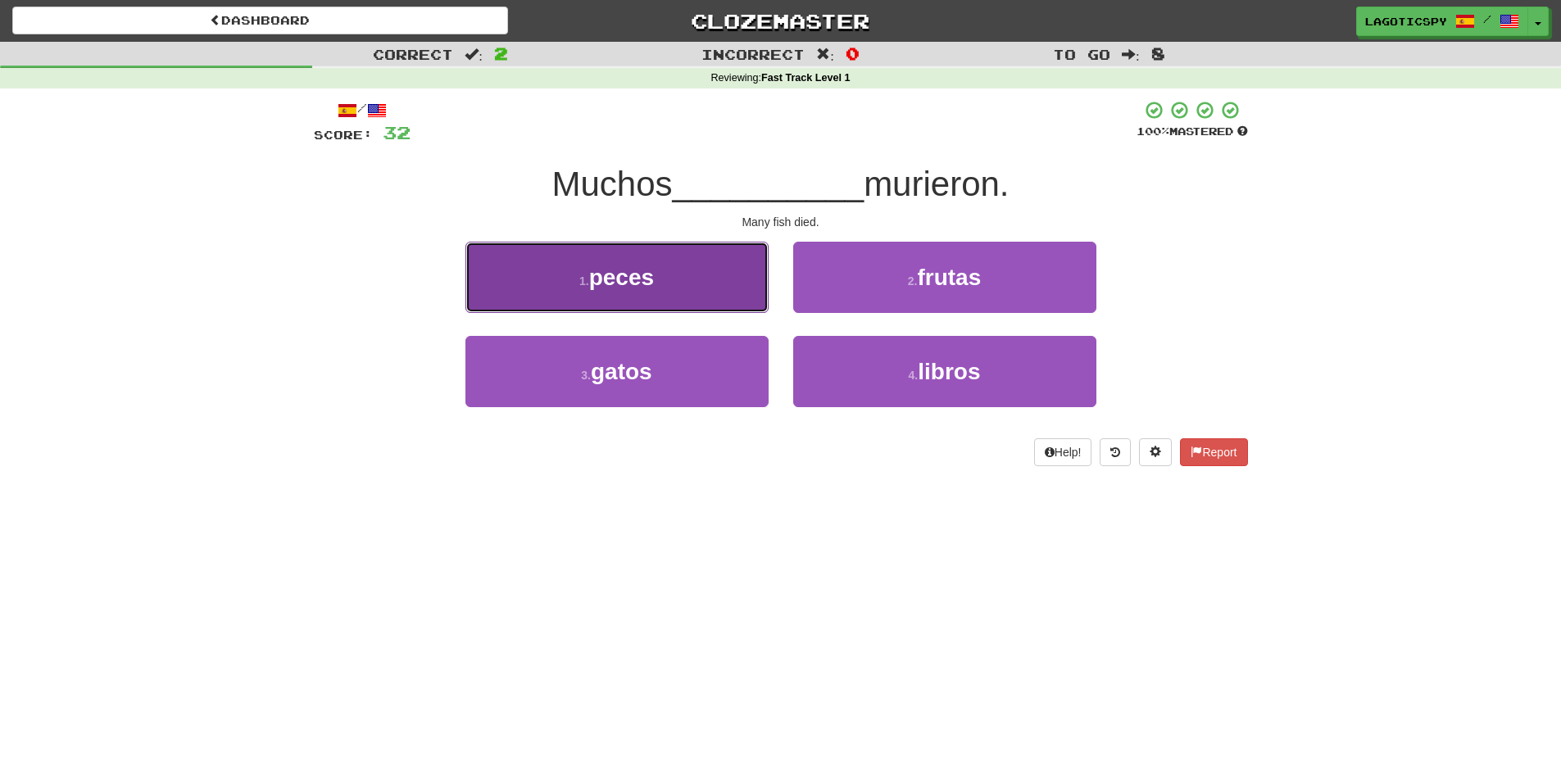
click at [756, 282] on button "1 . peces" at bounding box center [617, 276] width 303 height 71
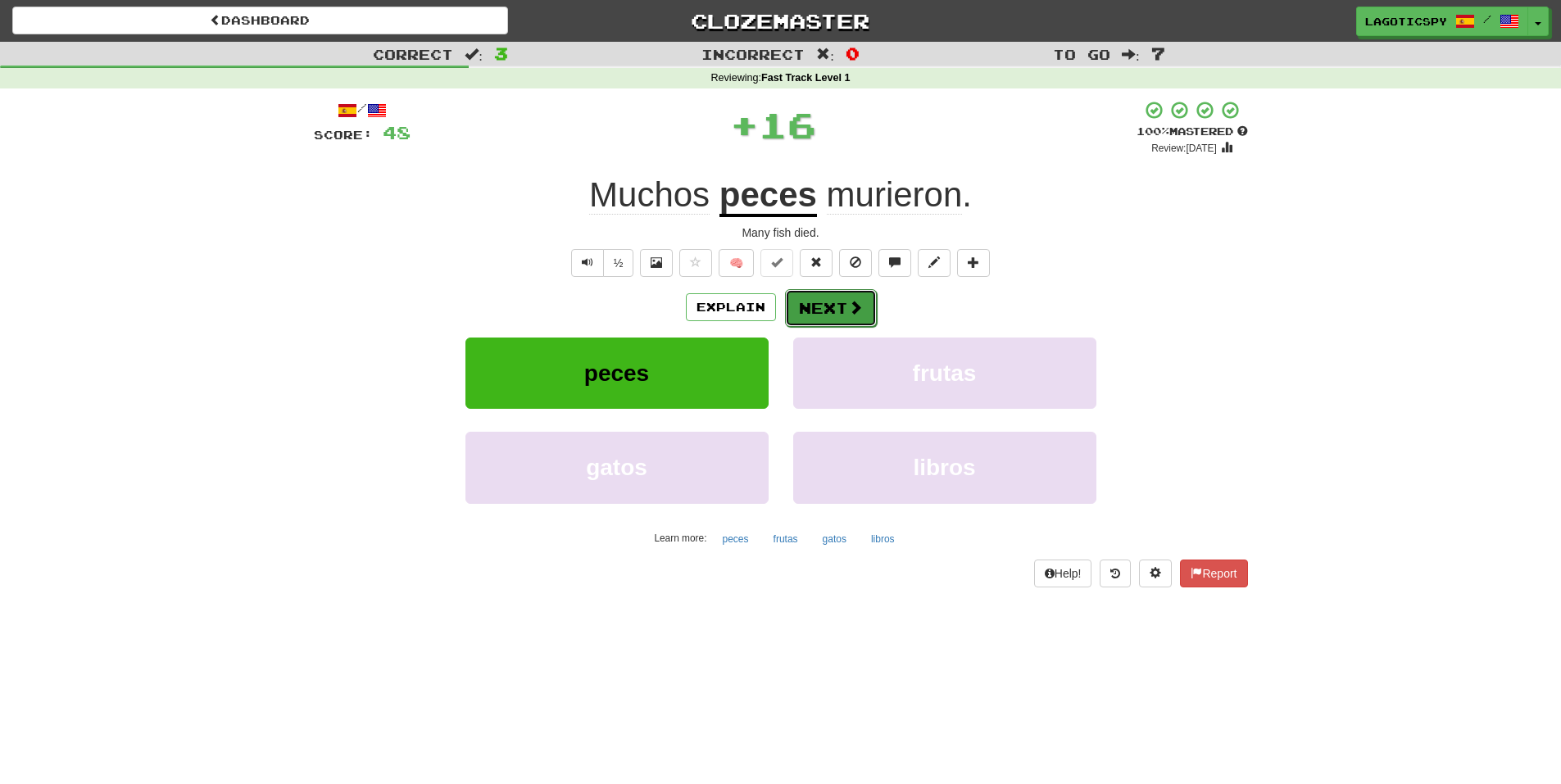
click at [852, 307] on span at bounding box center [855, 307] width 15 height 15
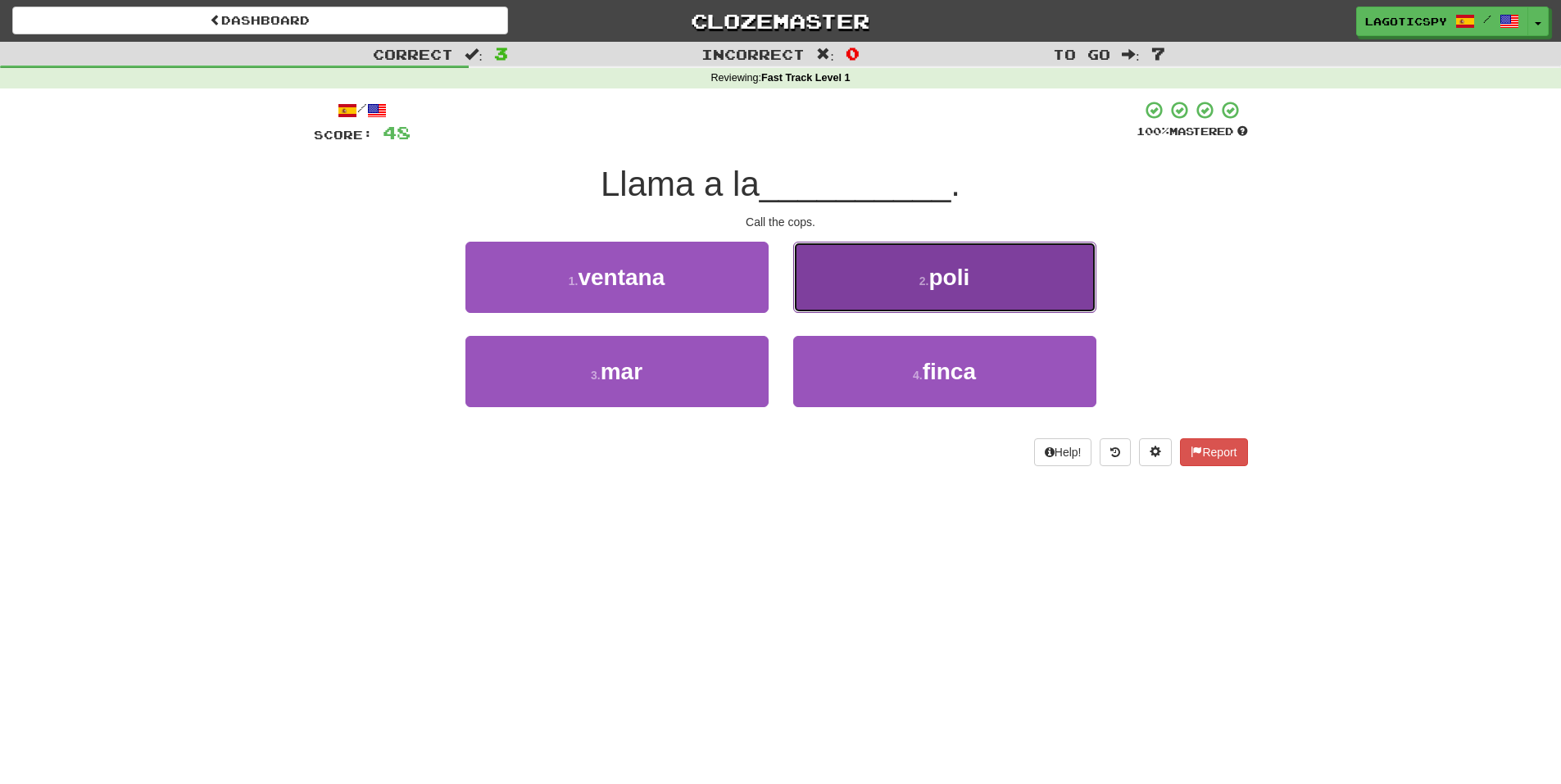
click at [927, 274] on small "2 ." at bounding box center [924, 280] width 10 height 13
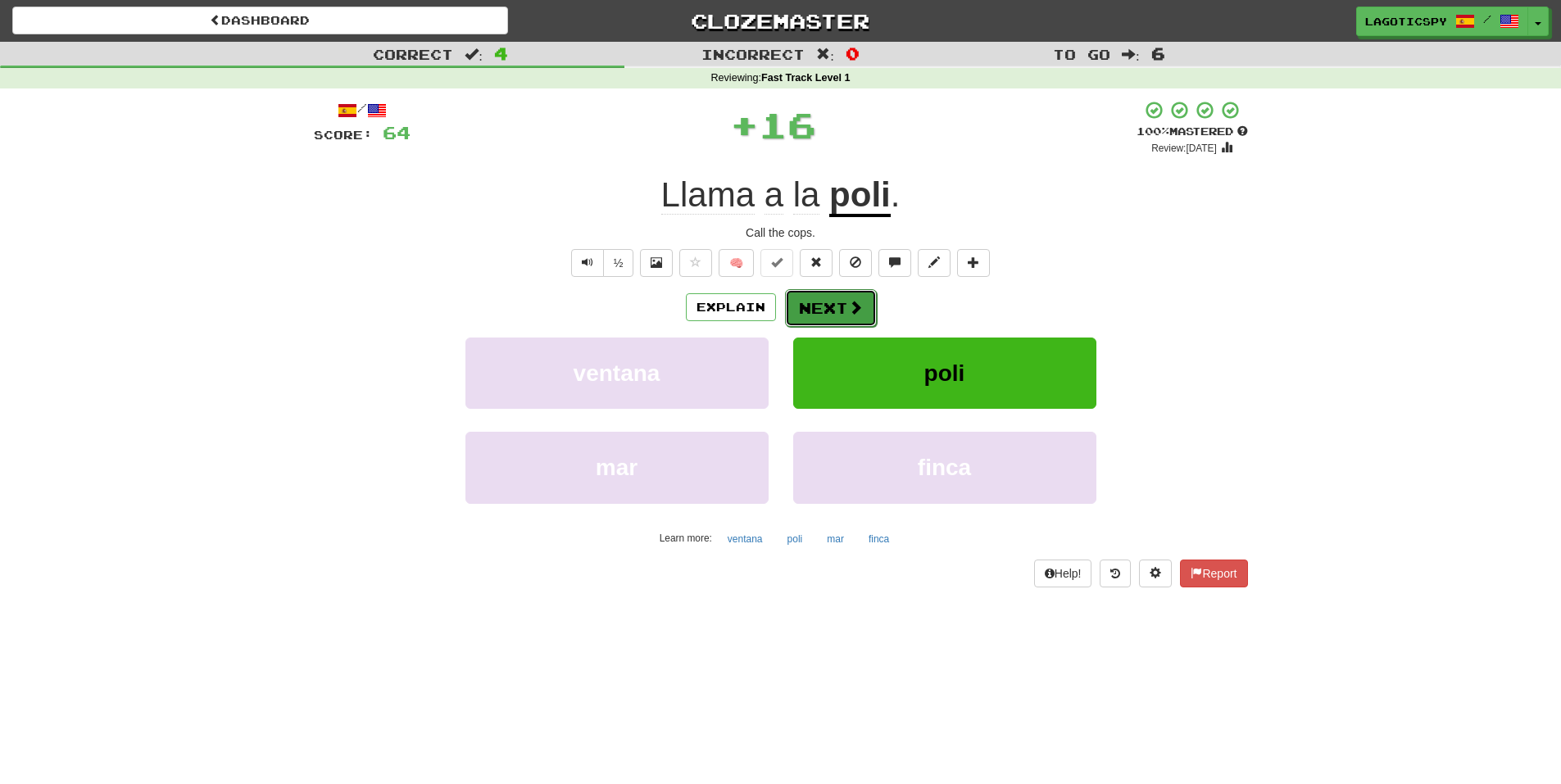
click at [868, 299] on button "Next" at bounding box center [831, 307] width 92 height 38
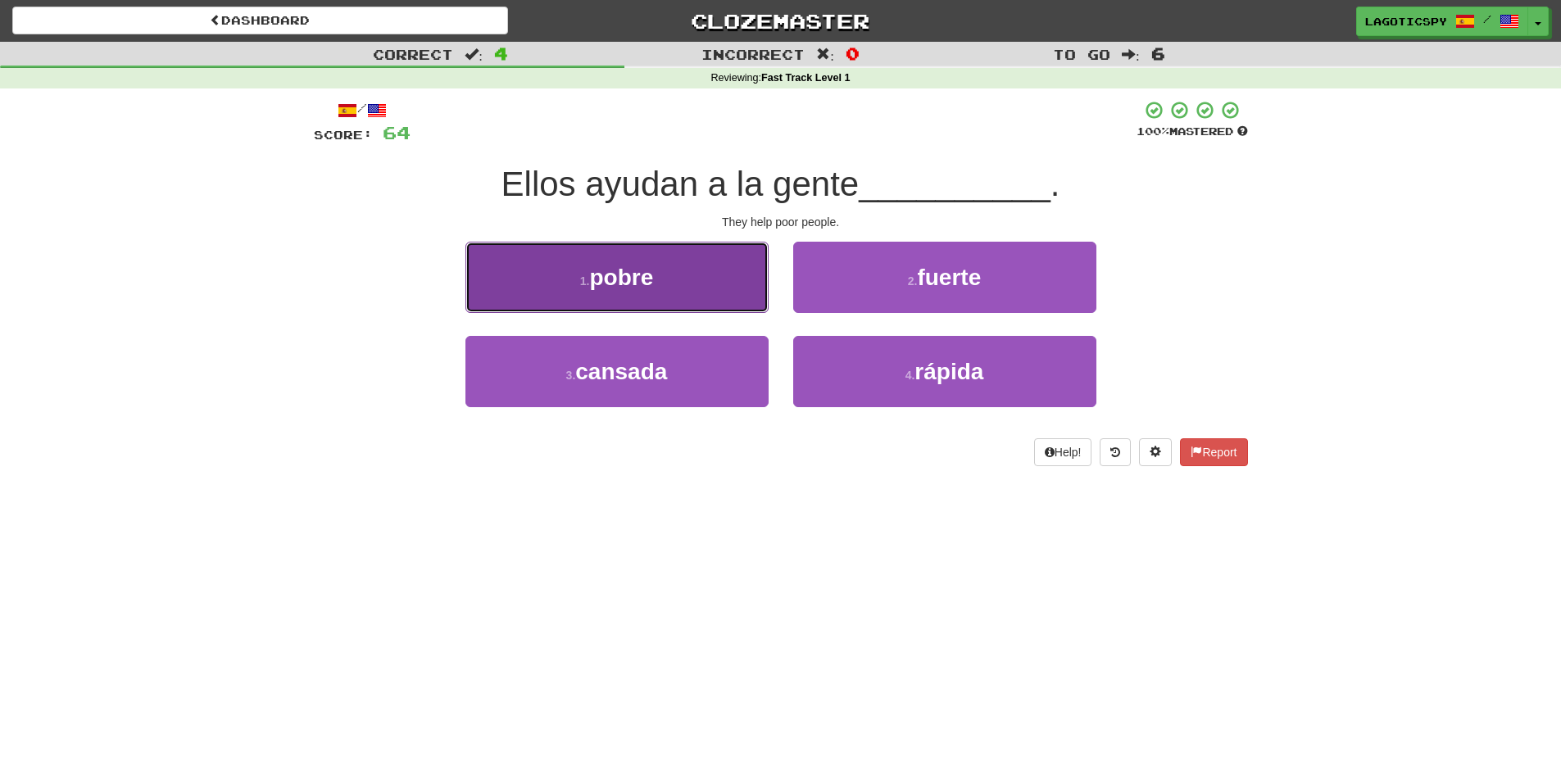
click at [729, 270] on button "1 . pobre" at bounding box center [617, 276] width 303 height 71
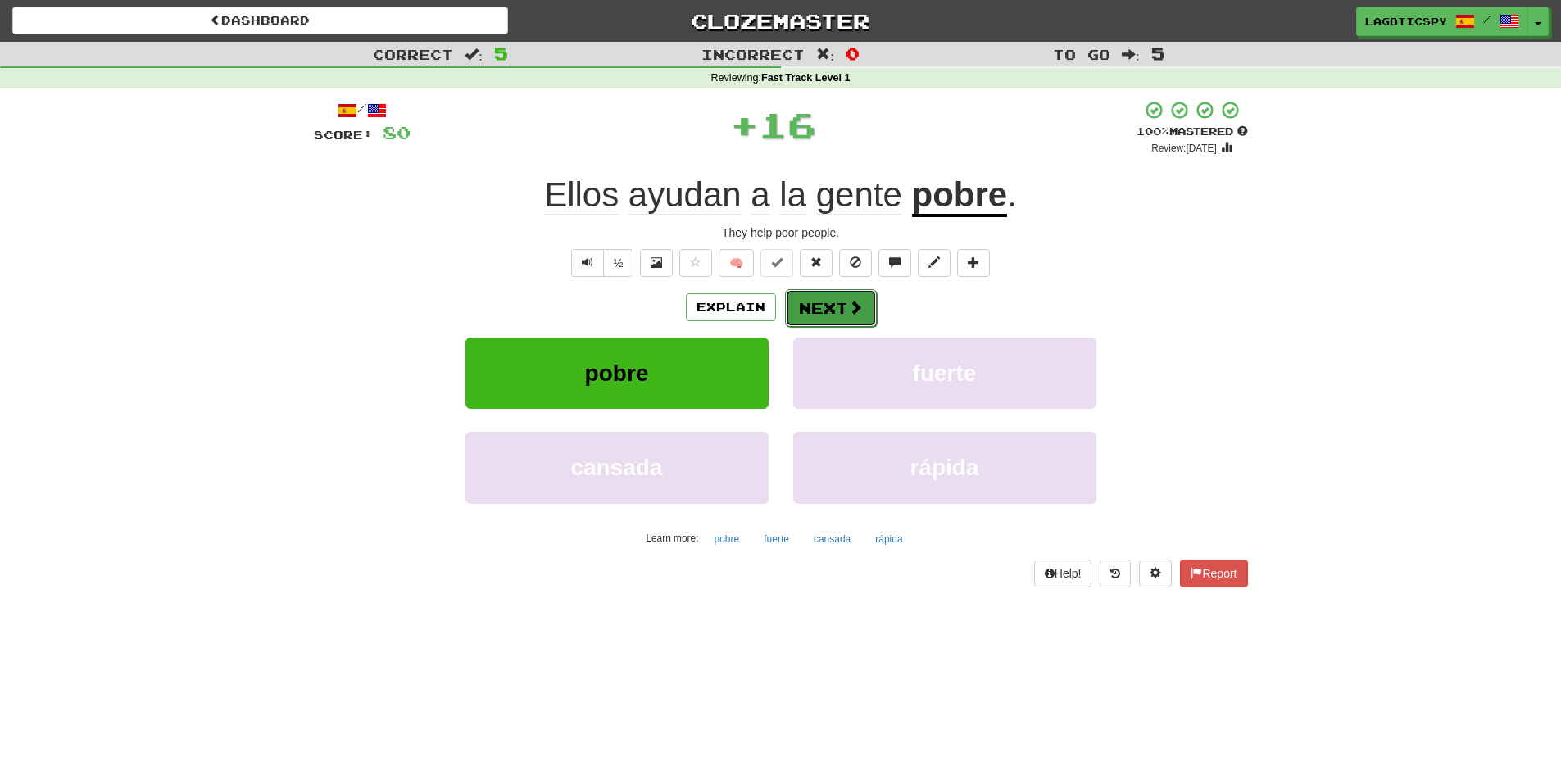
click at [848, 302] on span at bounding box center [855, 307] width 15 height 15
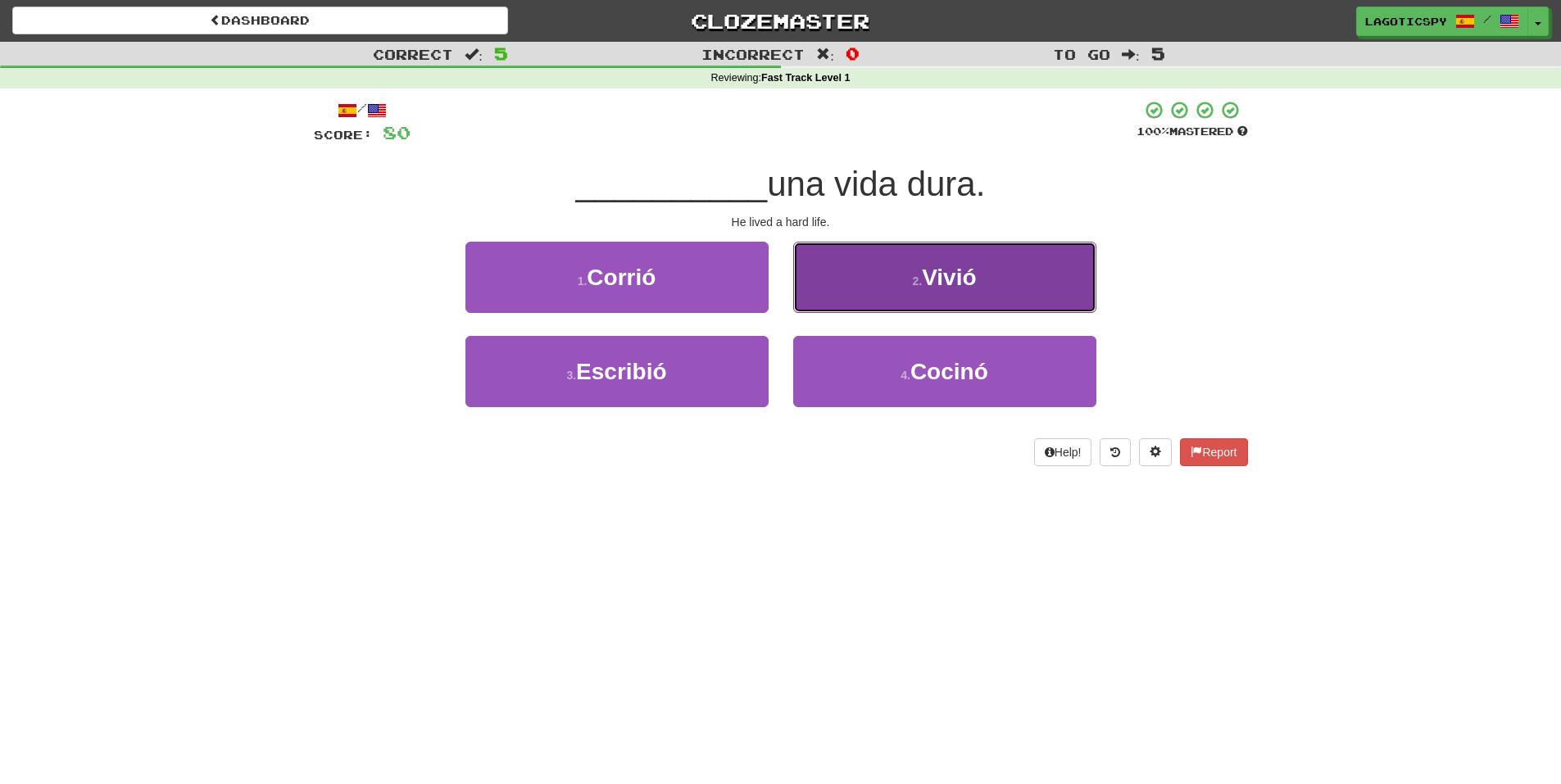
click at [910, 286] on button "2 . Vivió" at bounding box center [945, 276] width 303 height 71
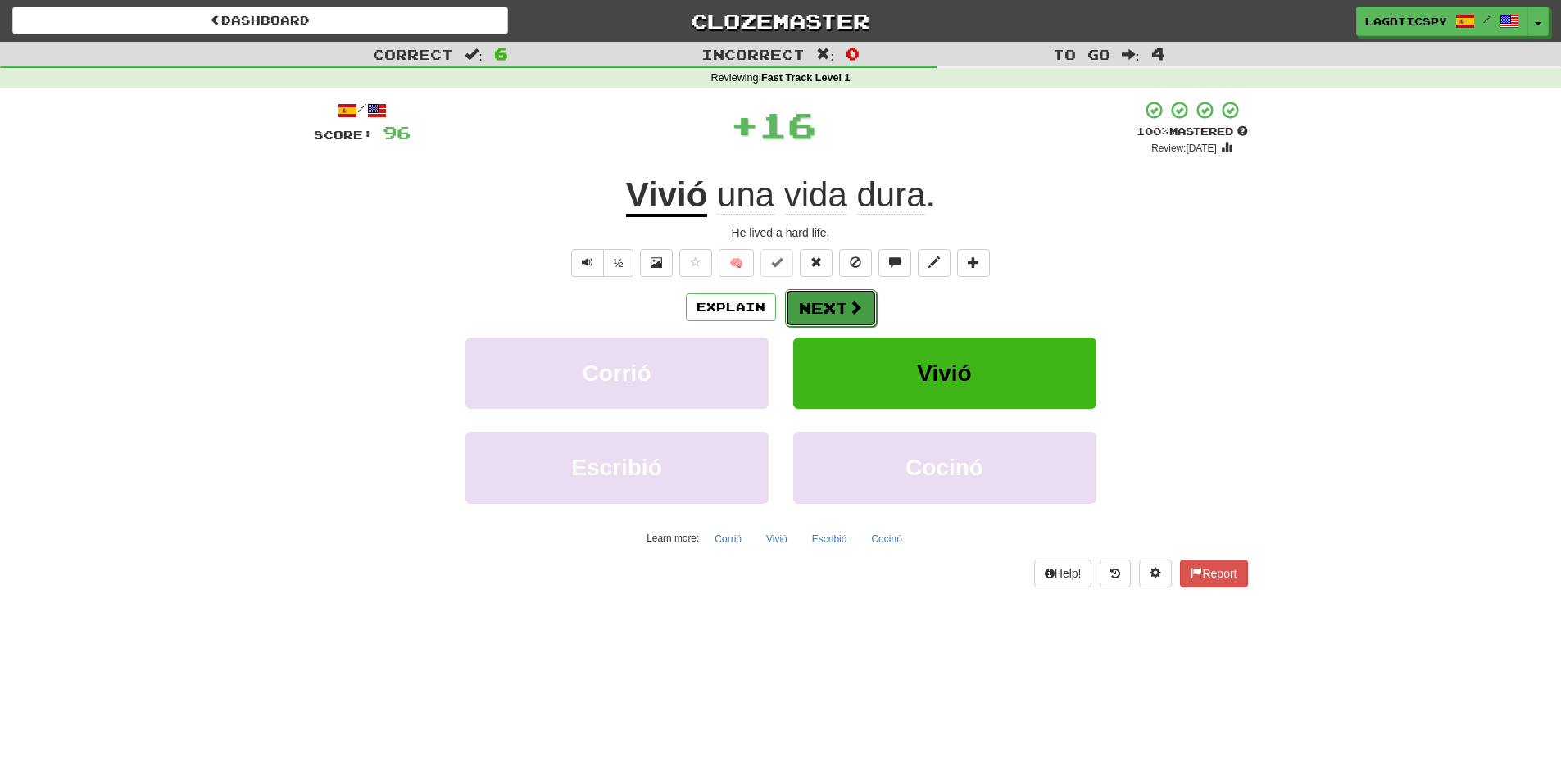
click at [860, 312] on span at bounding box center [855, 307] width 15 height 15
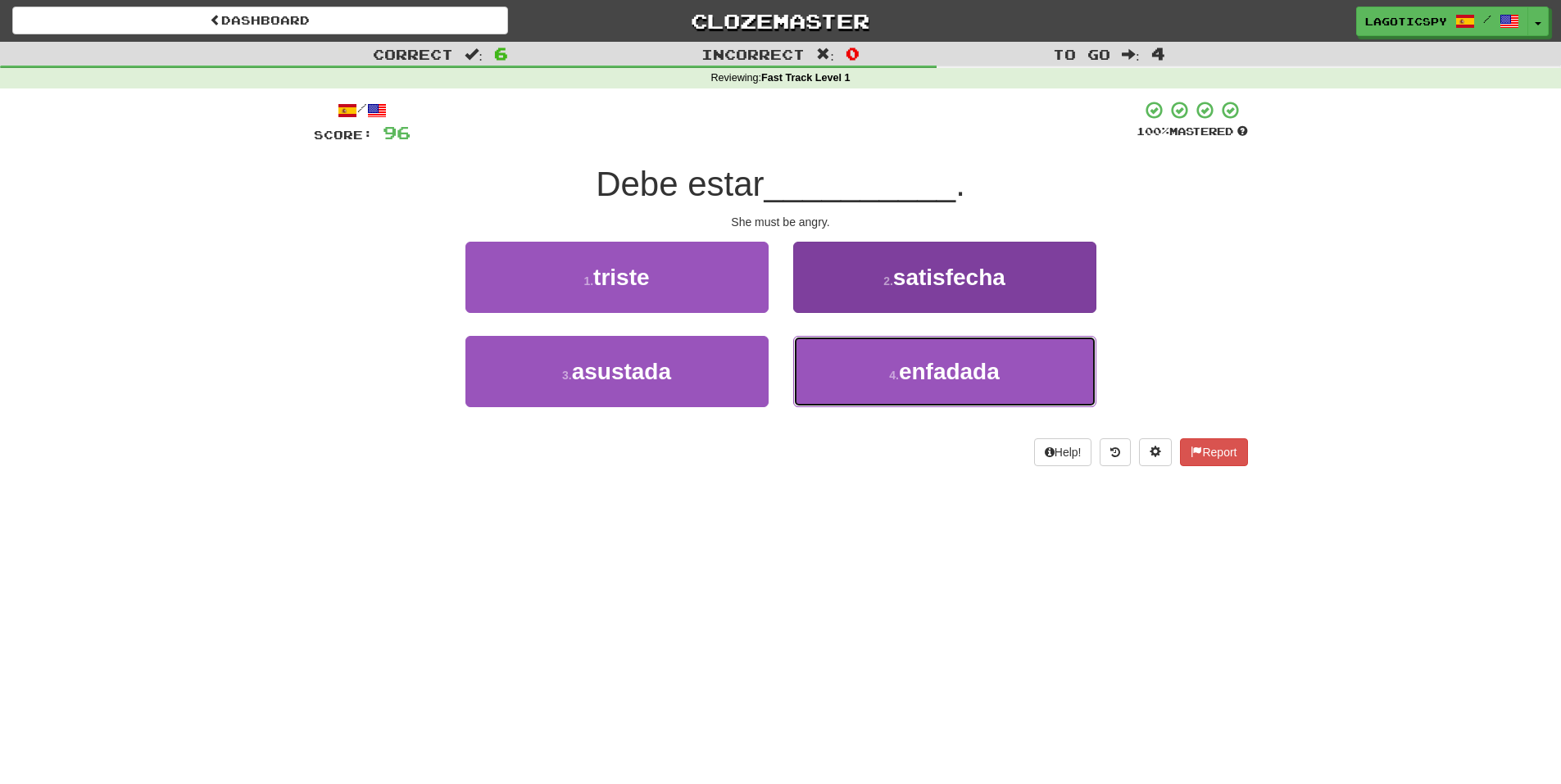
click at [869, 374] on button "4 . enfadada" at bounding box center [945, 371] width 303 height 71
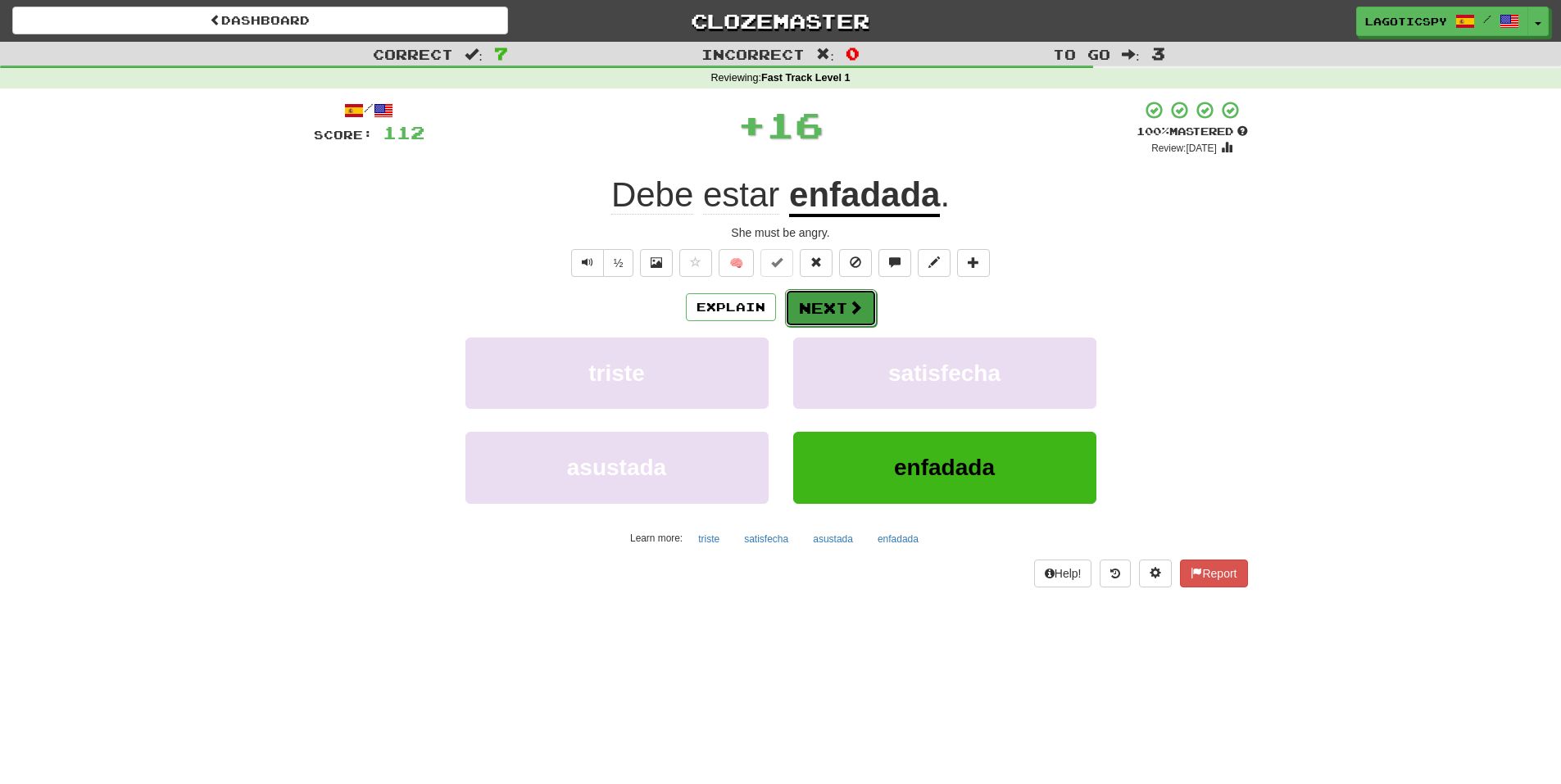
click at [858, 300] on span at bounding box center [855, 307] width 15 height 15
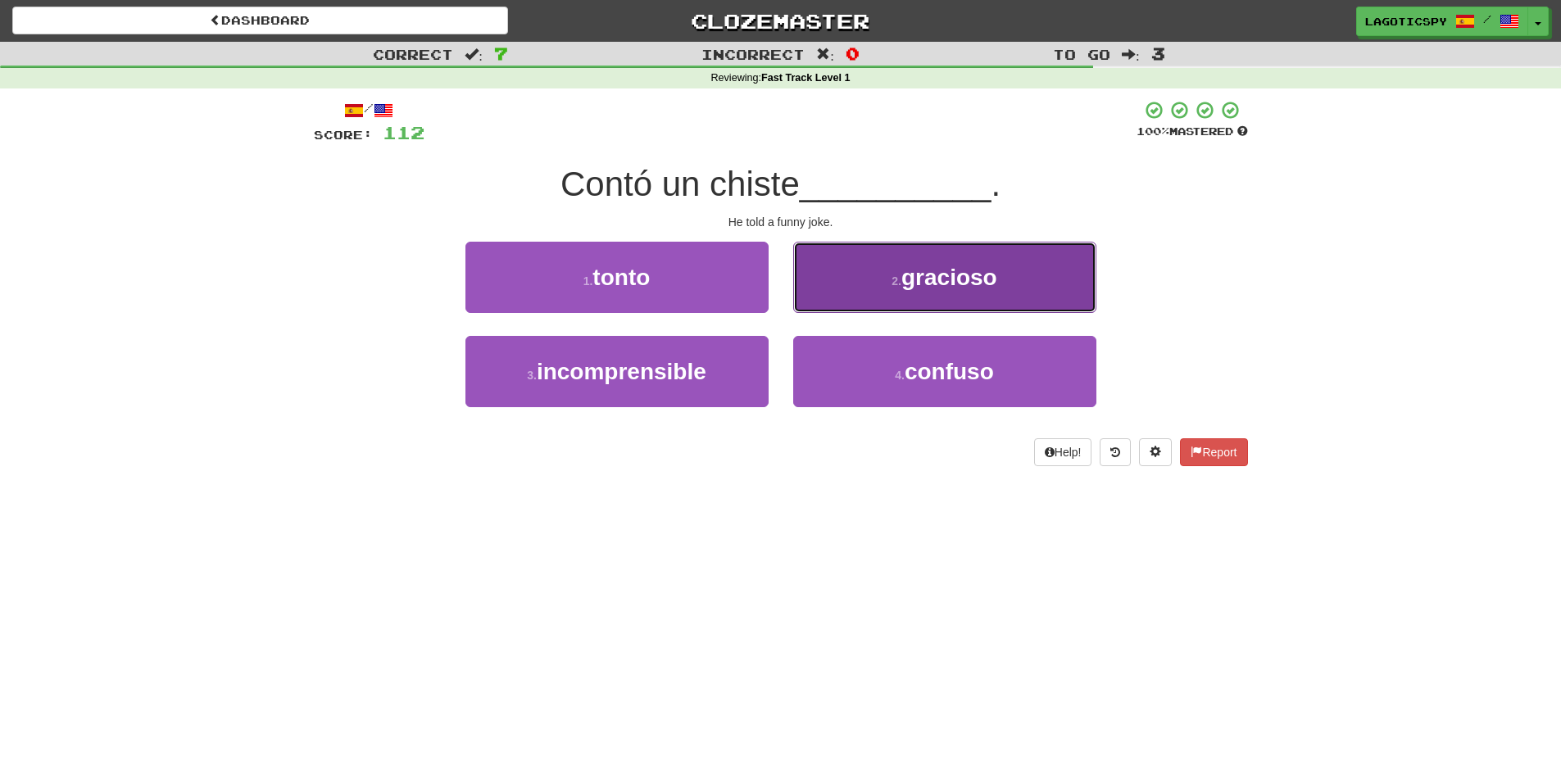
click at [876, 276] on button "2 . gracioso" at bounding box center [945, 276] width 303 height 71
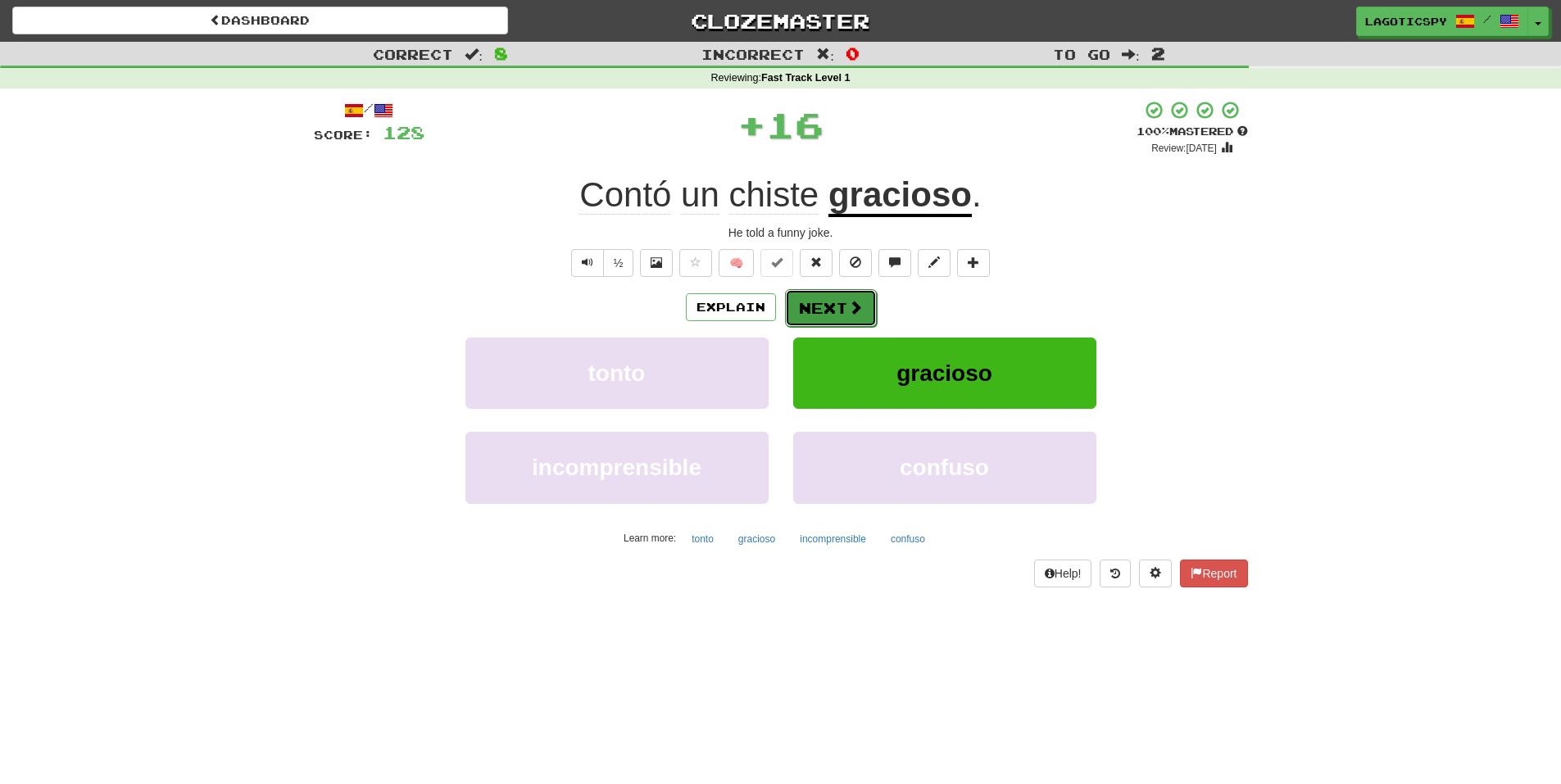
click at [856, 317] on button "Next" at bounding box center [831, 307] width 92 height 38
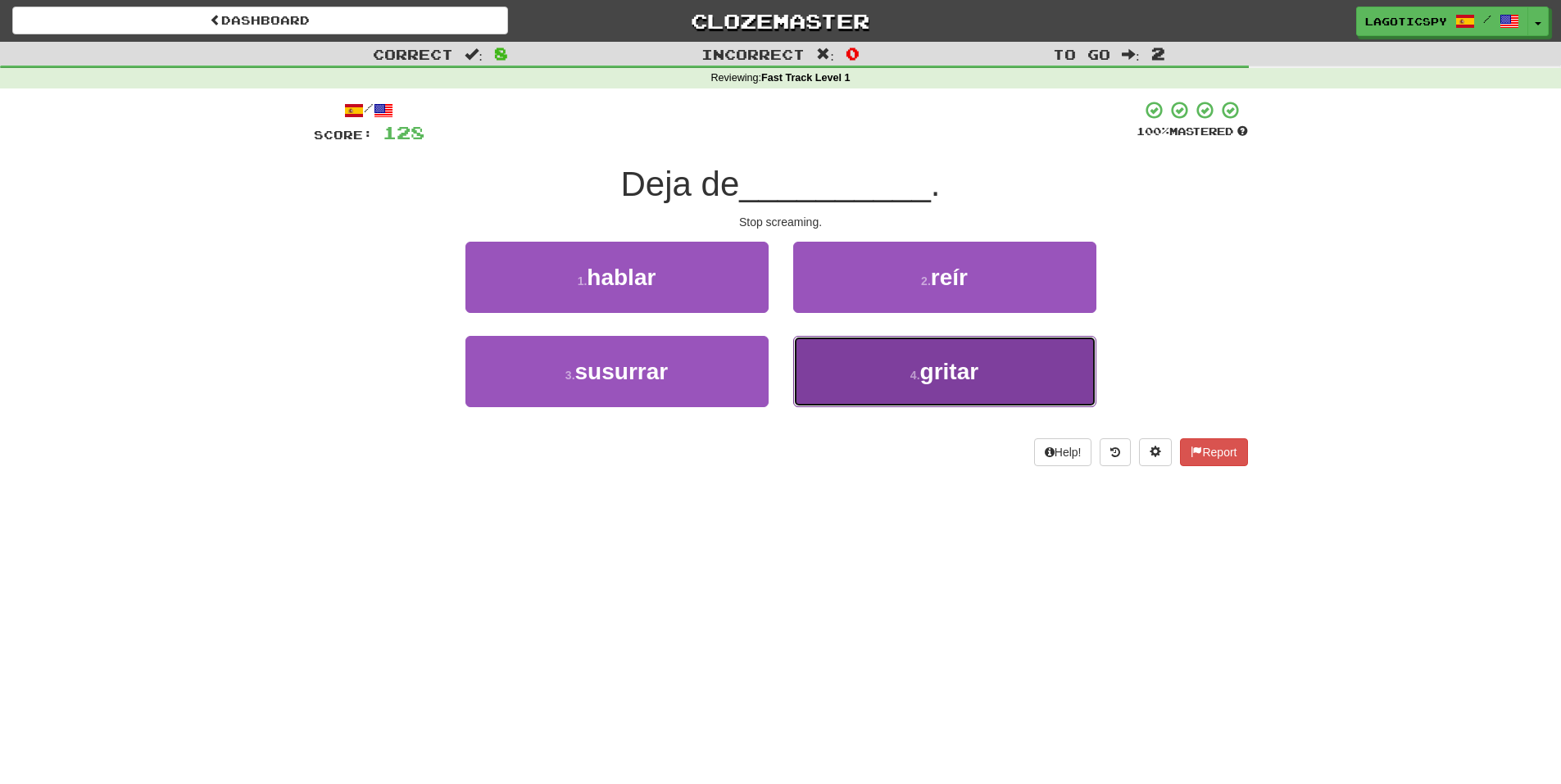
click at [861, 371] on button "4 . gritar" at bounding box center [945, 371] width 303 height 71
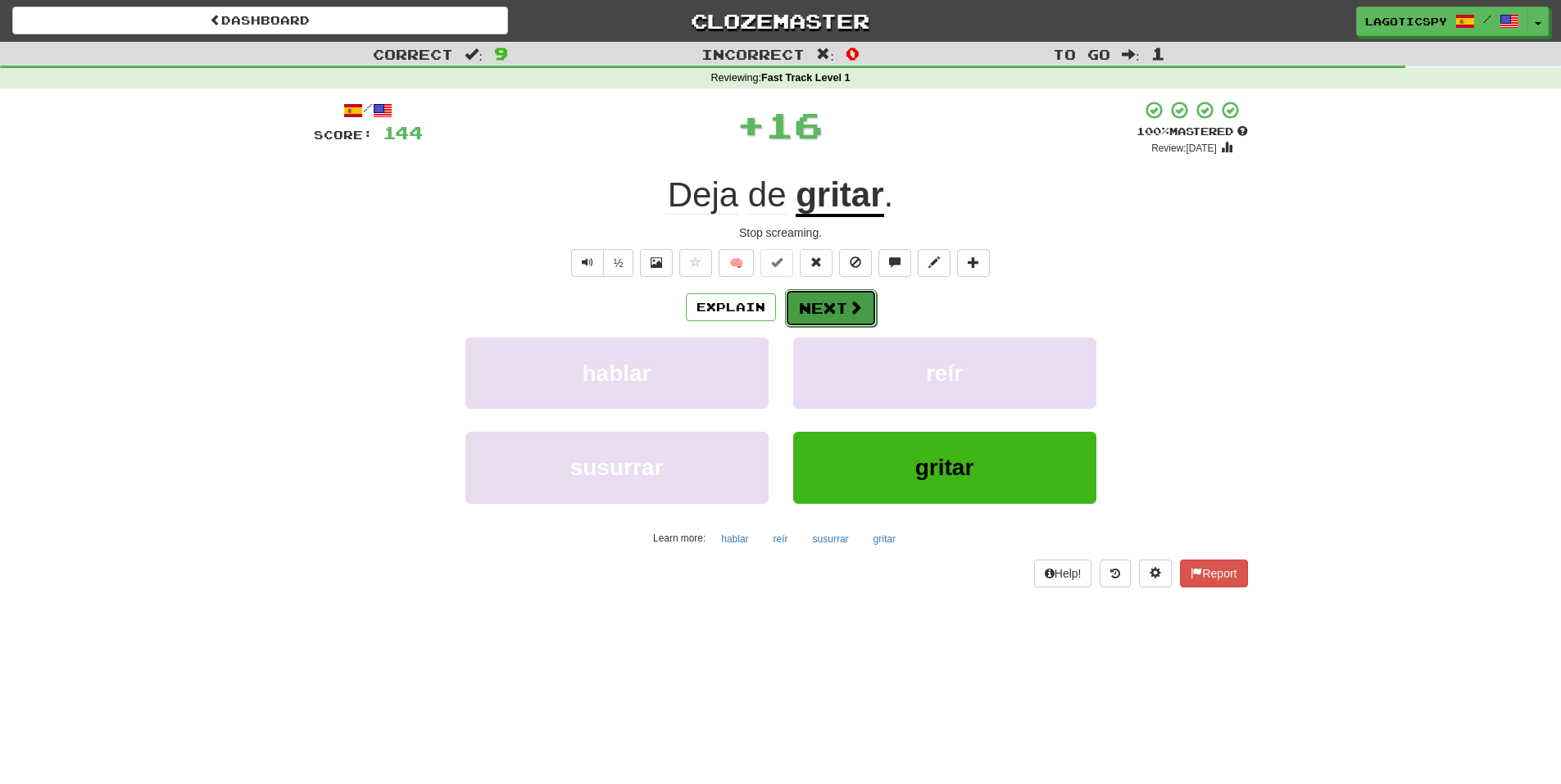
click at [861, 304] on button "Next" at bounding box center [831, 307] width 92 height 38
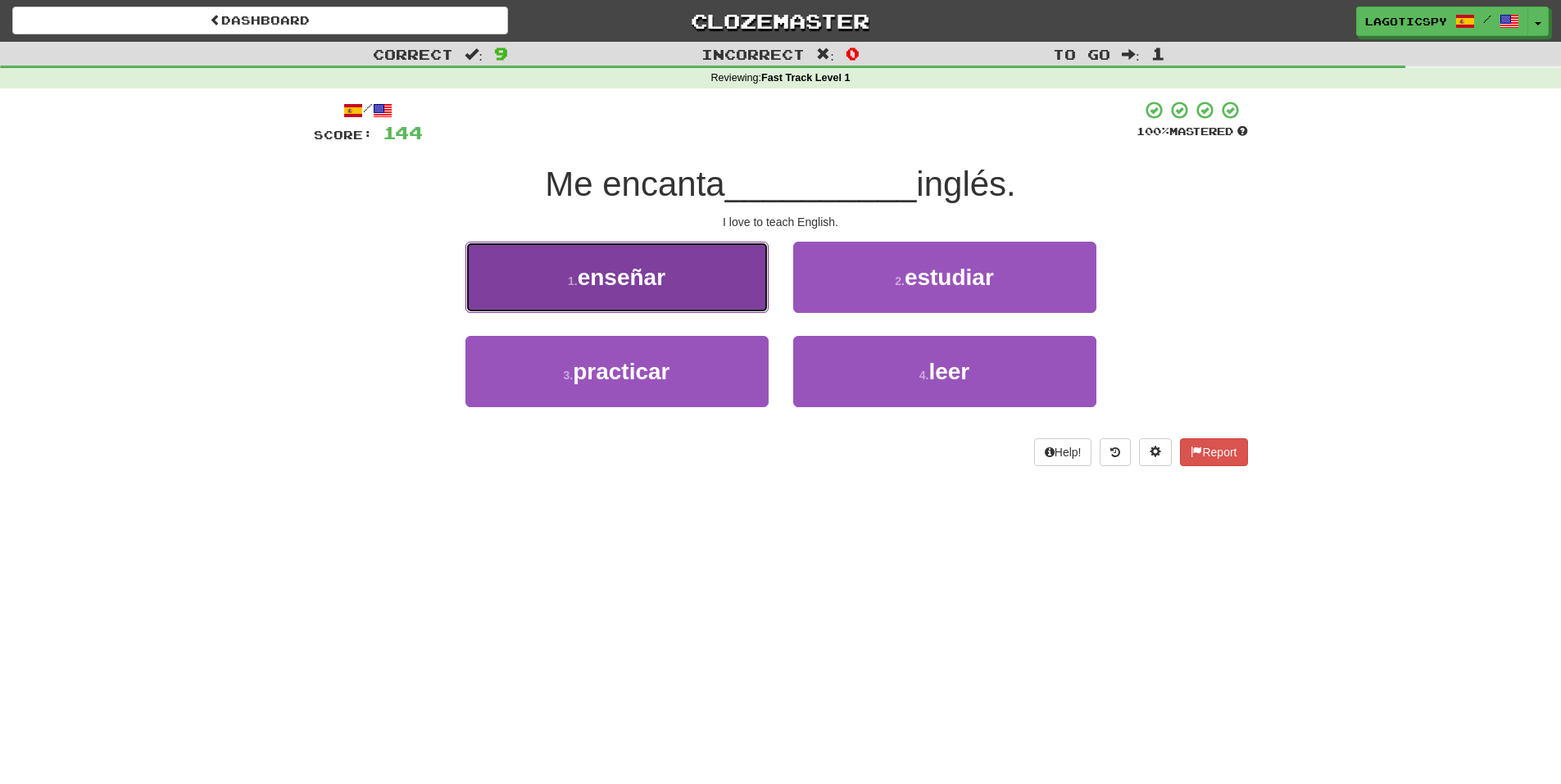
click at [658, 268] on span "enseñar" at bounding box center [622, 276] width 88 height 25
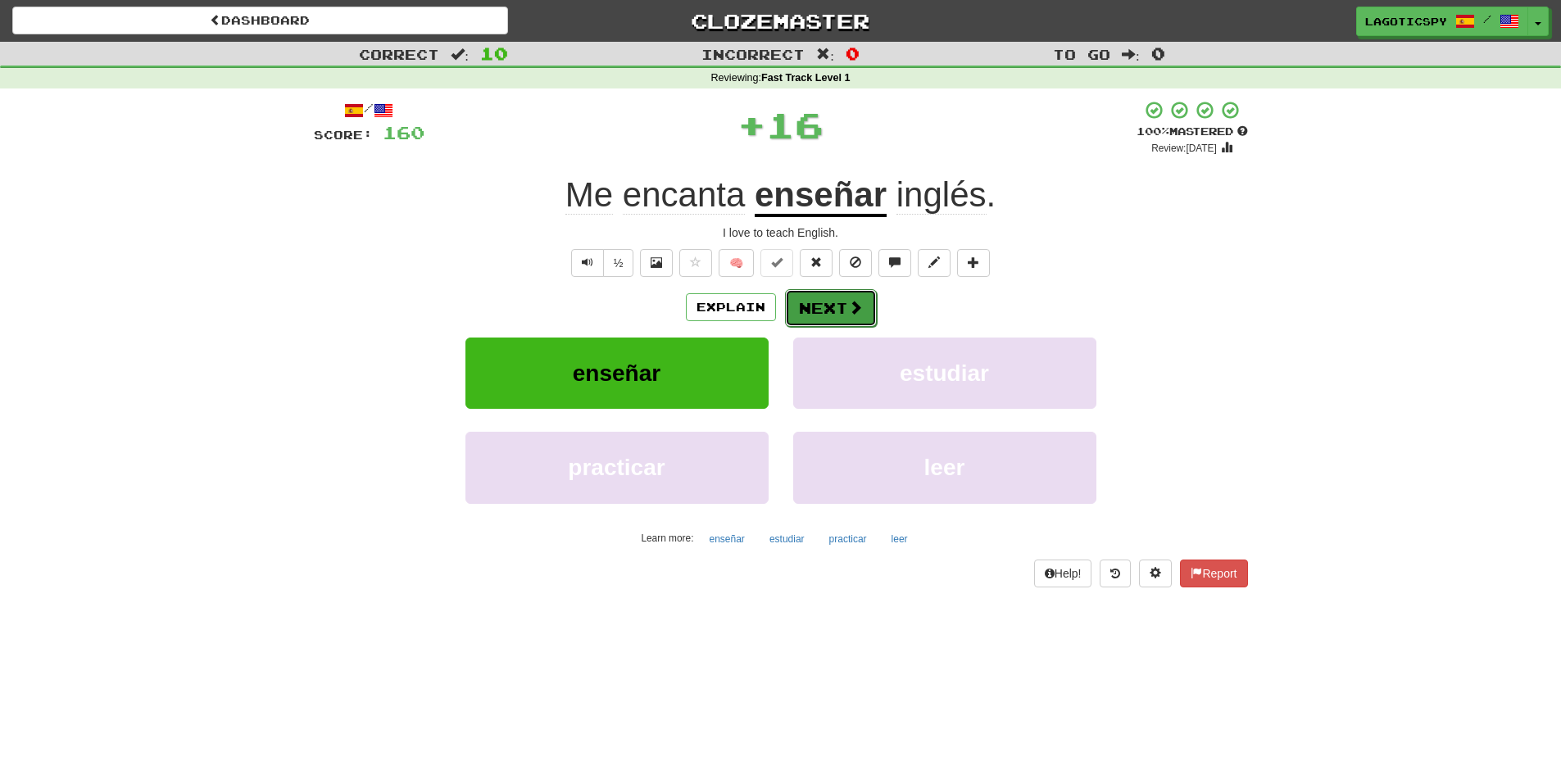
click at [822, 304] on button "Next" at bounding box center [831, 307] width 92 height 38
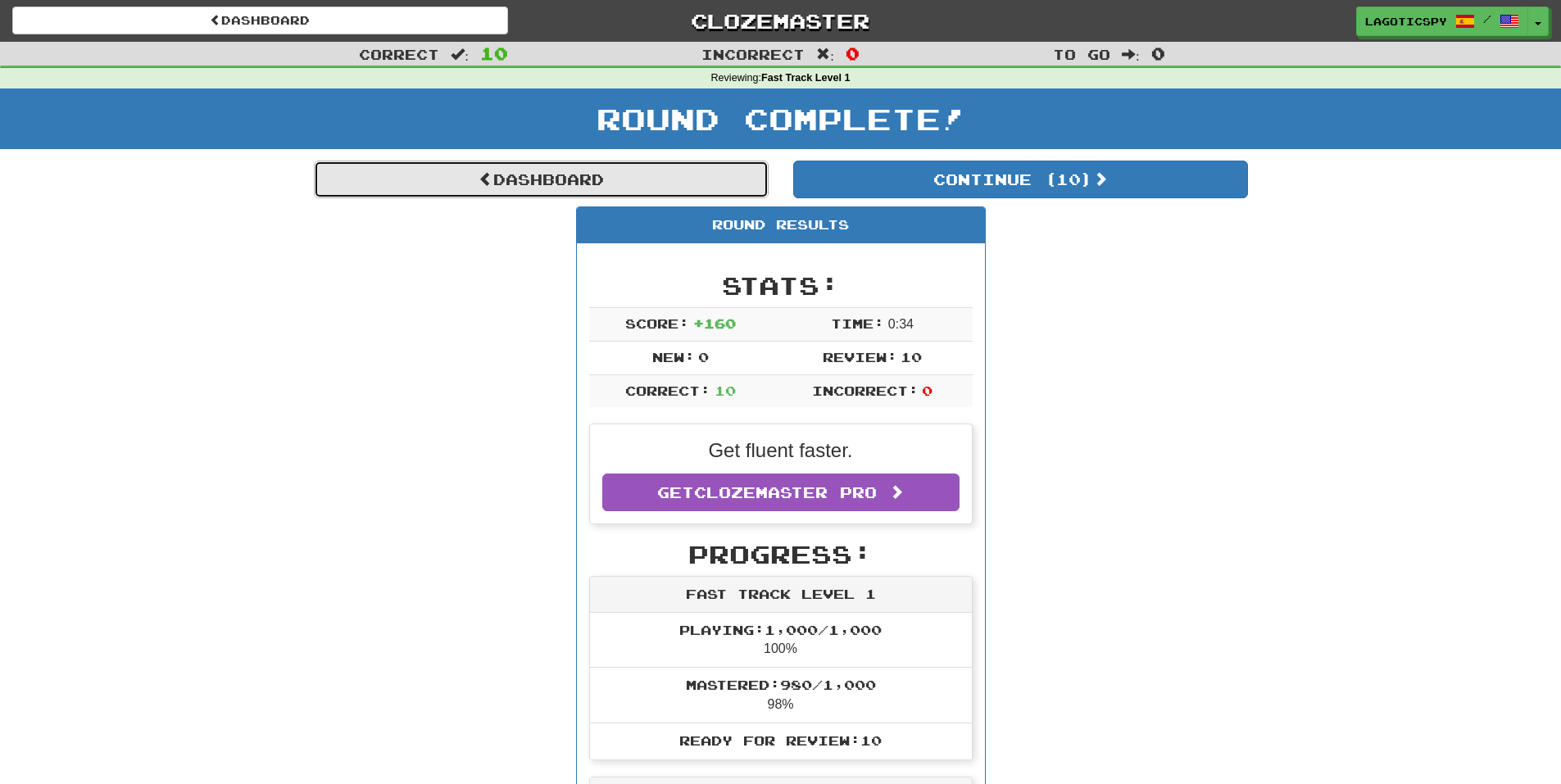
click at [620, 173] on link "Dashboard" at bounding box center [540, 178] width 454 height 38
